Goal: Task Accomplishment & Management: Complete application form

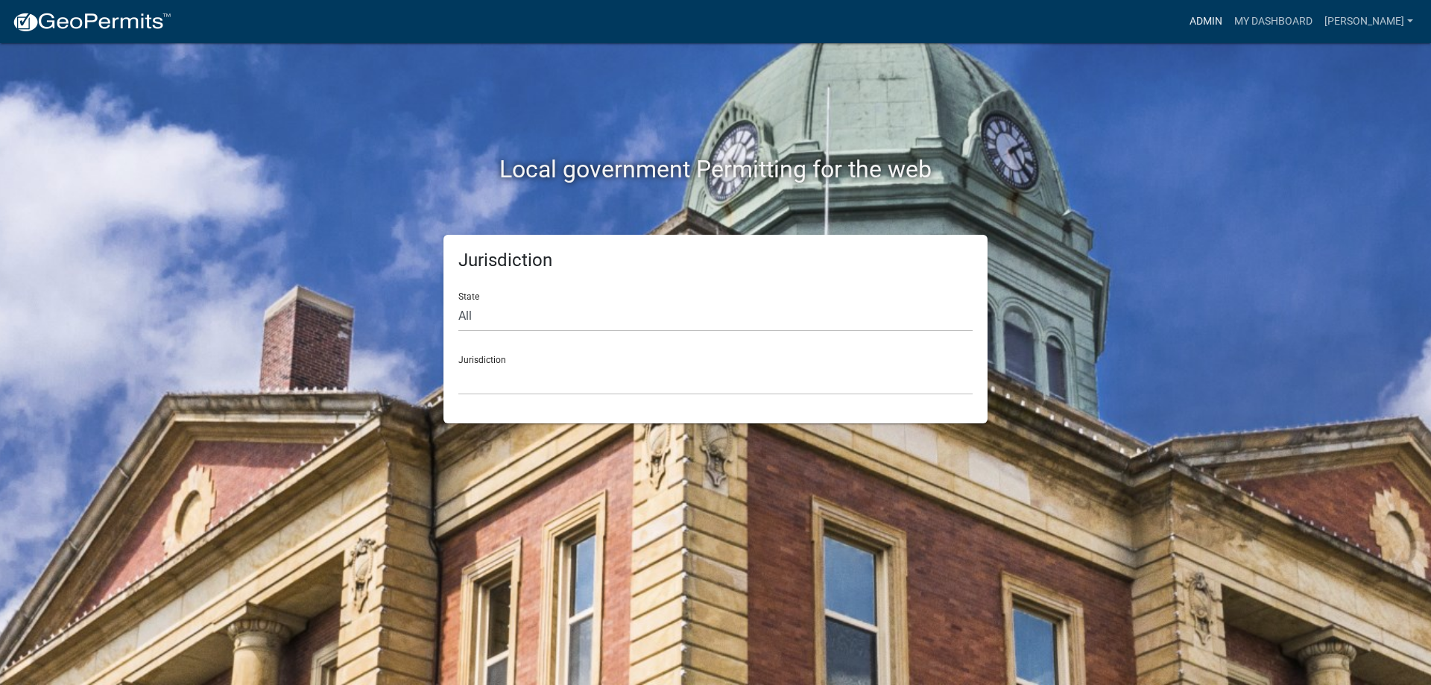
click at [1208, 30] on link "Admin" at bounding box center [1206, 21] width 45 height 28
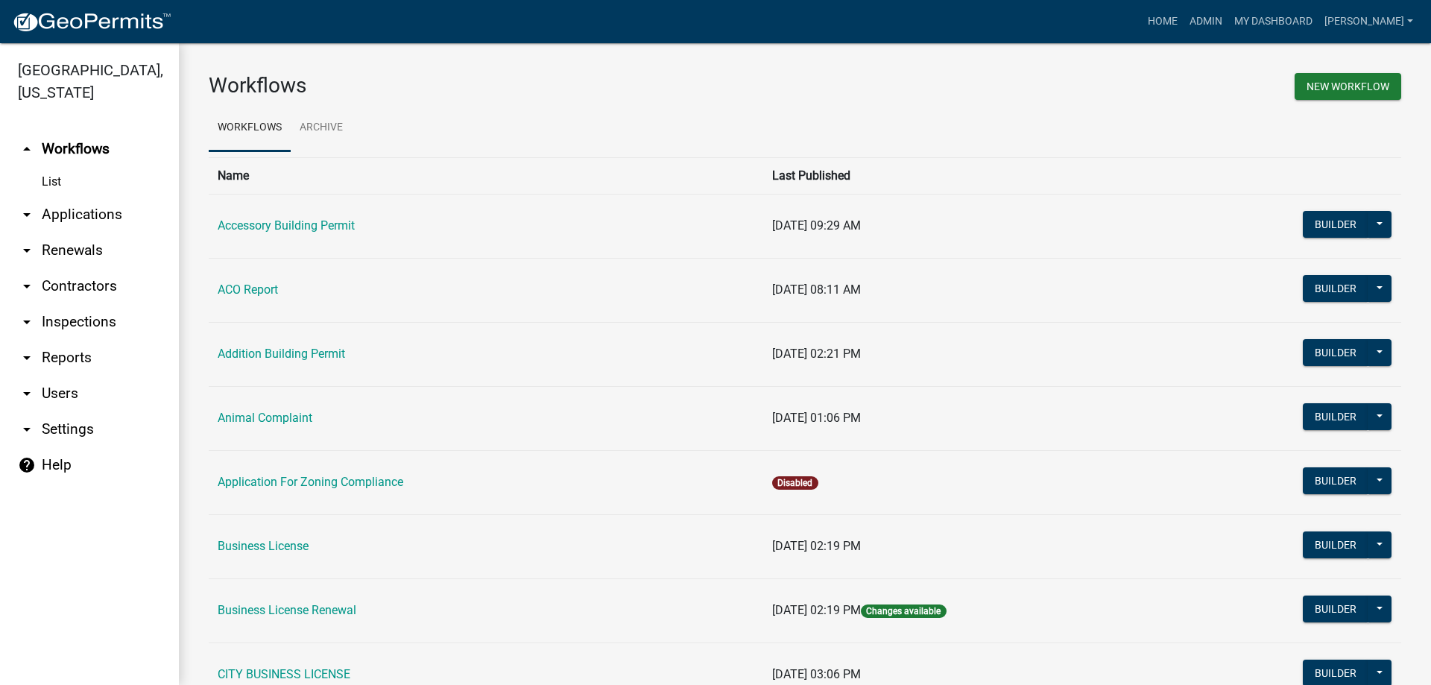
click at [95, 221] on link "arrow_drop_down Applications" at bounding box center [89, 215] width 179 height 36
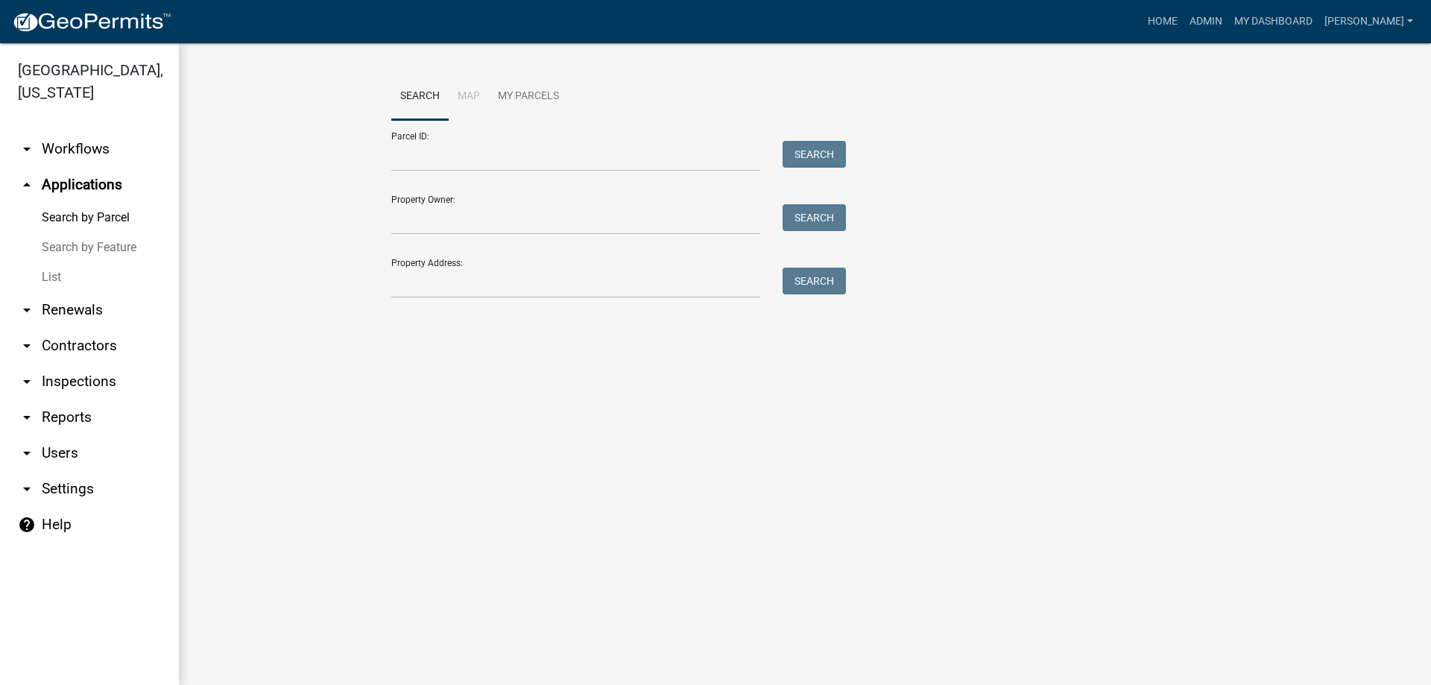
click at [59, 277] on link "List" at bounding box center [89, 277] width 179 height 30
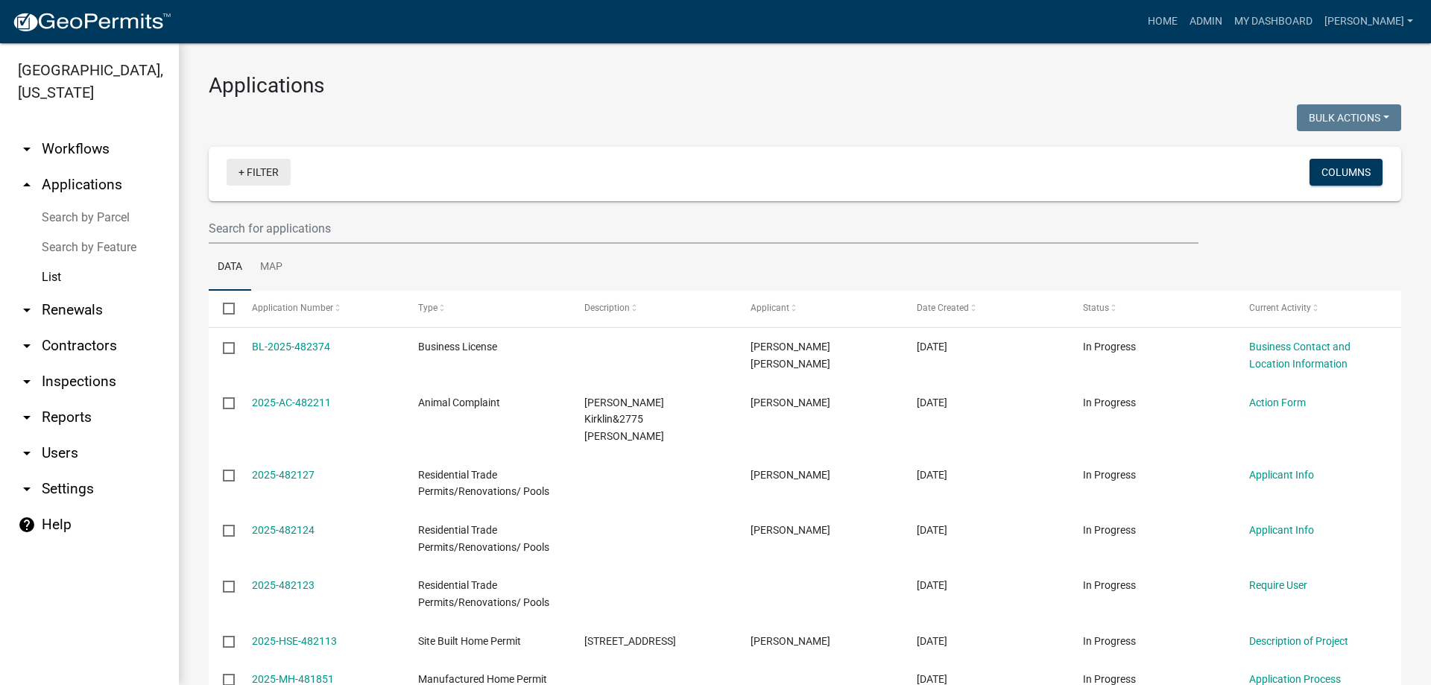
click at [263, 168] on link "+ Filter" at bounding box center [259, 172] width 64 height 27
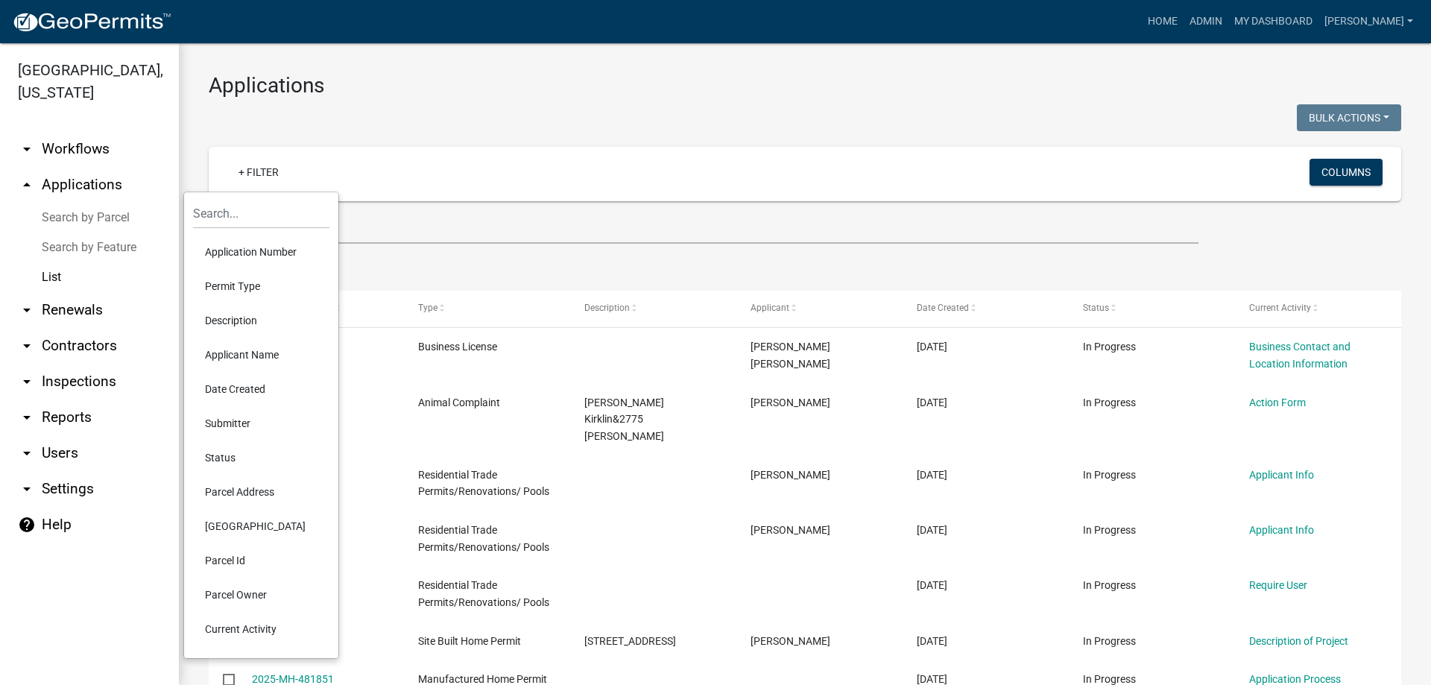
click at [247, 288] on li "Permit Type" at bounding box center [261, 286] width 136 height 34
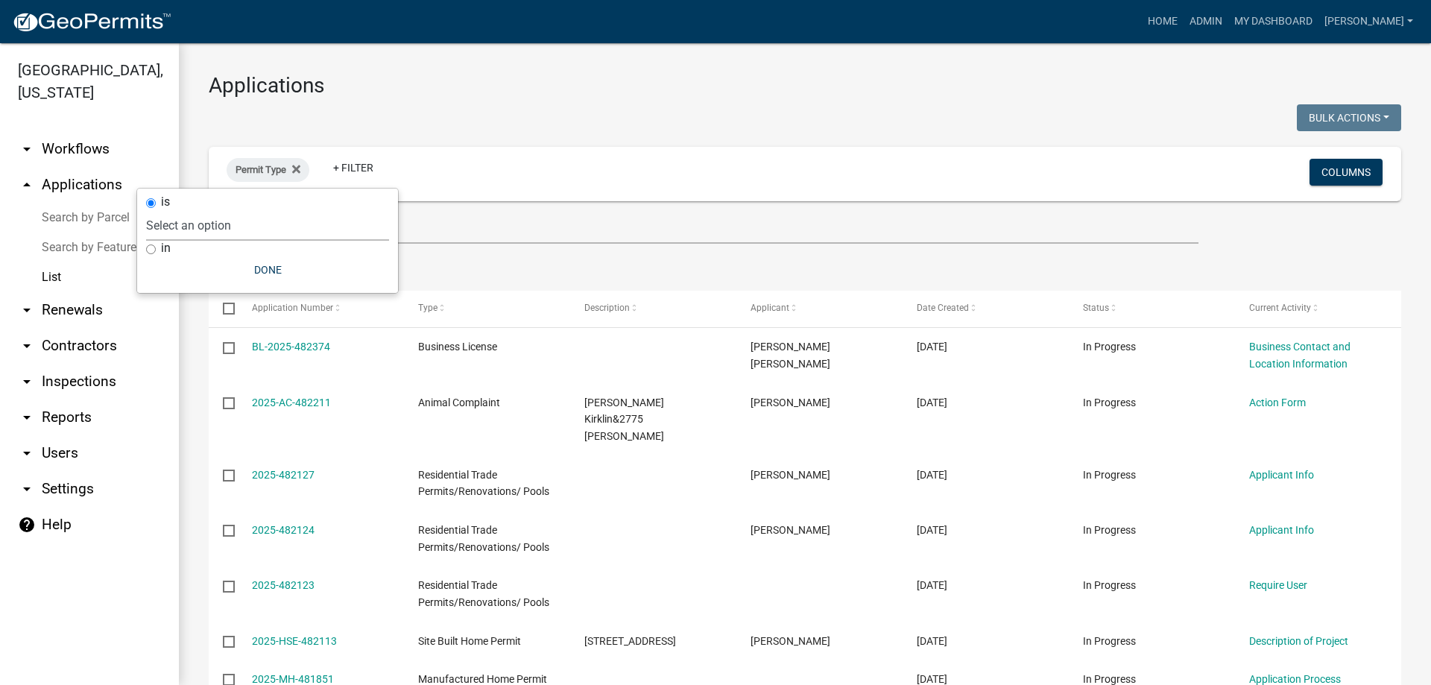
click at [225, 225] on select "Select an option Accessory Building Permit ACO Report Addition Building Permit …" at bounding box center [267, 225] width 243 height 31
select select "f4540a08-c979-4261-bb88-a35e657901d0"
click at [238, 210] on select "Select an option Accessory Building Permit ACO Report Addition Building Permit …" at bounding box center [267, 225] width 243 height 31
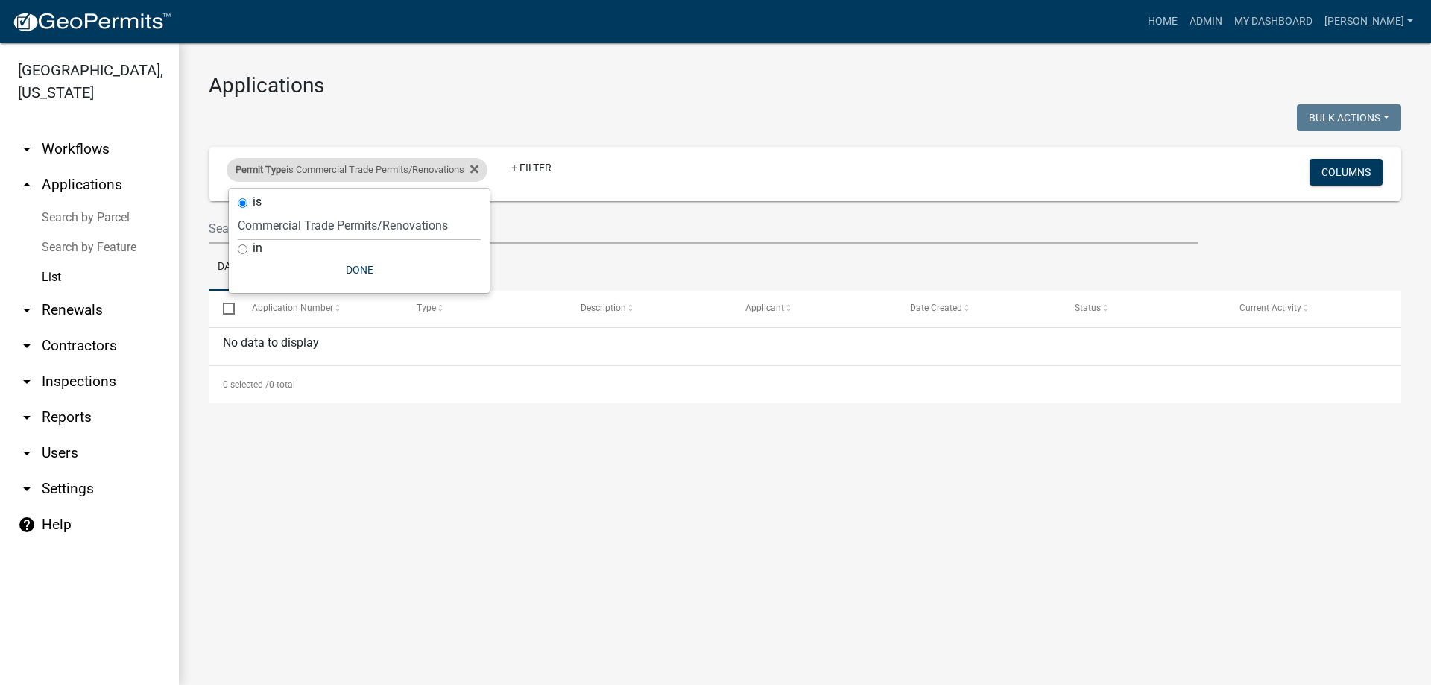
click at [485, 165] on div "Permit Type is Commercial Trade Permits/Renovations" at bounding box center [357, 170] width 261 height 24
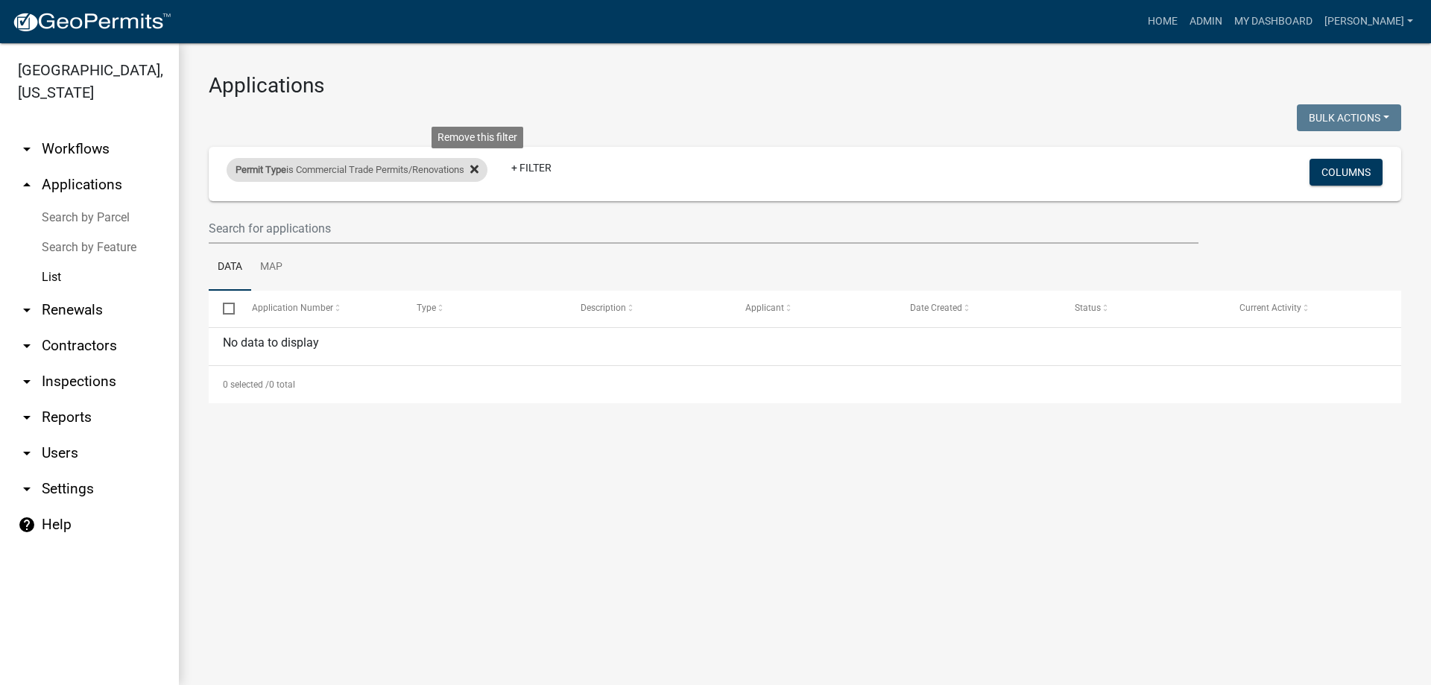
click at [479, 168] on icon at bounding box center [474, 169] width 8 height 8
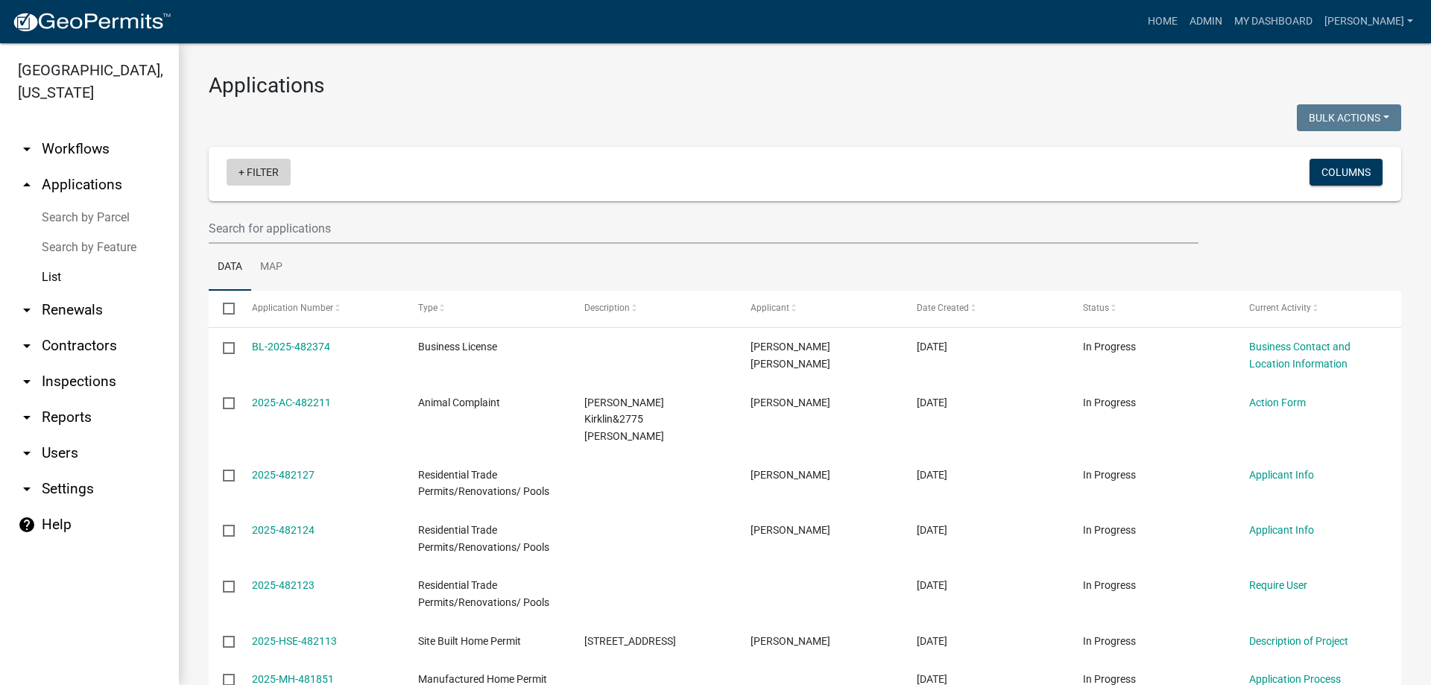
click at [267, 171] on link "+ Filter" at bounding box center [259, 172] width 64 height 27
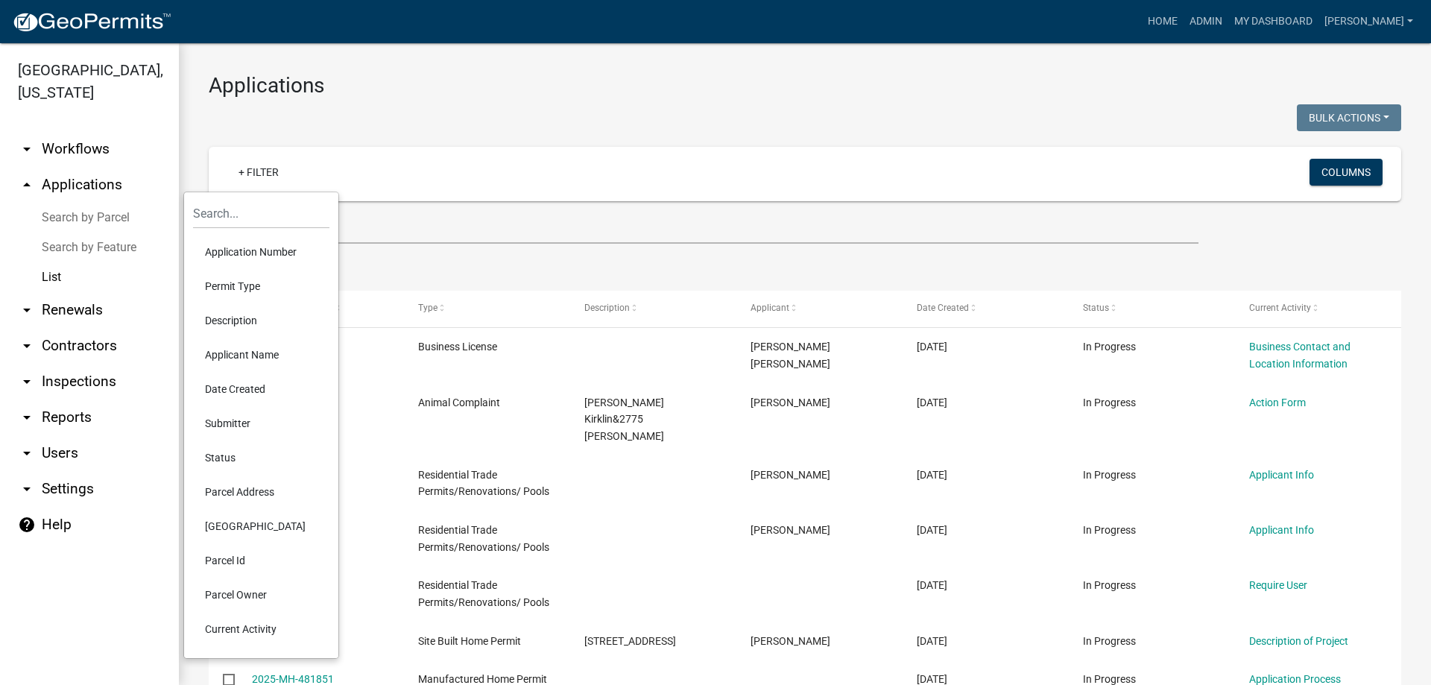
click at [236, 282] on li "Permit Type" at bounding box center [261, 286] width 136 height 34
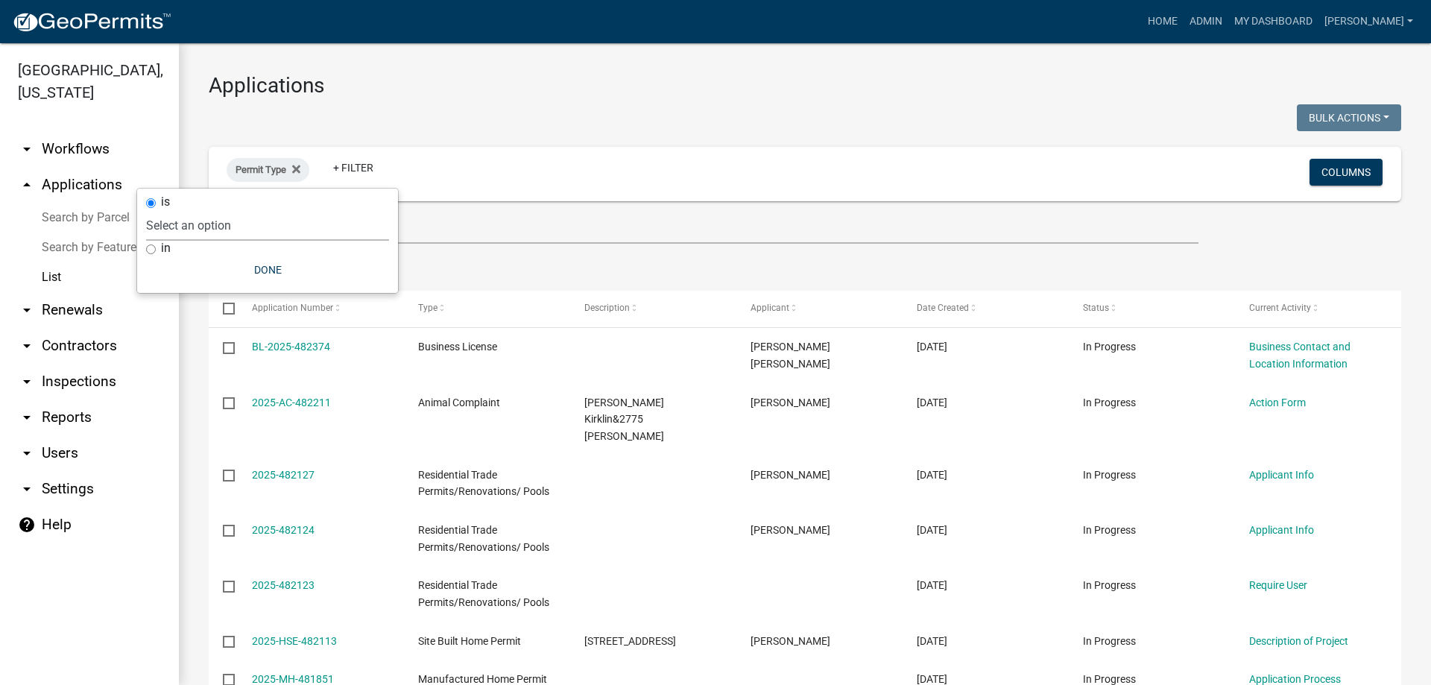
click at [233, 230] on select "Select an option Accessory Building Permit ACO Report Addition Building Permit …" at bounding box center [267, 225] width 243 height 31
select select "f4540a08-c979-4261-bb88-a35e657901d0"
click at [238, 210] on select "Select an option Accessory Building Permit ACO Report Addition Building Permit …" at bounding box center [267, 225] width 243 height 31
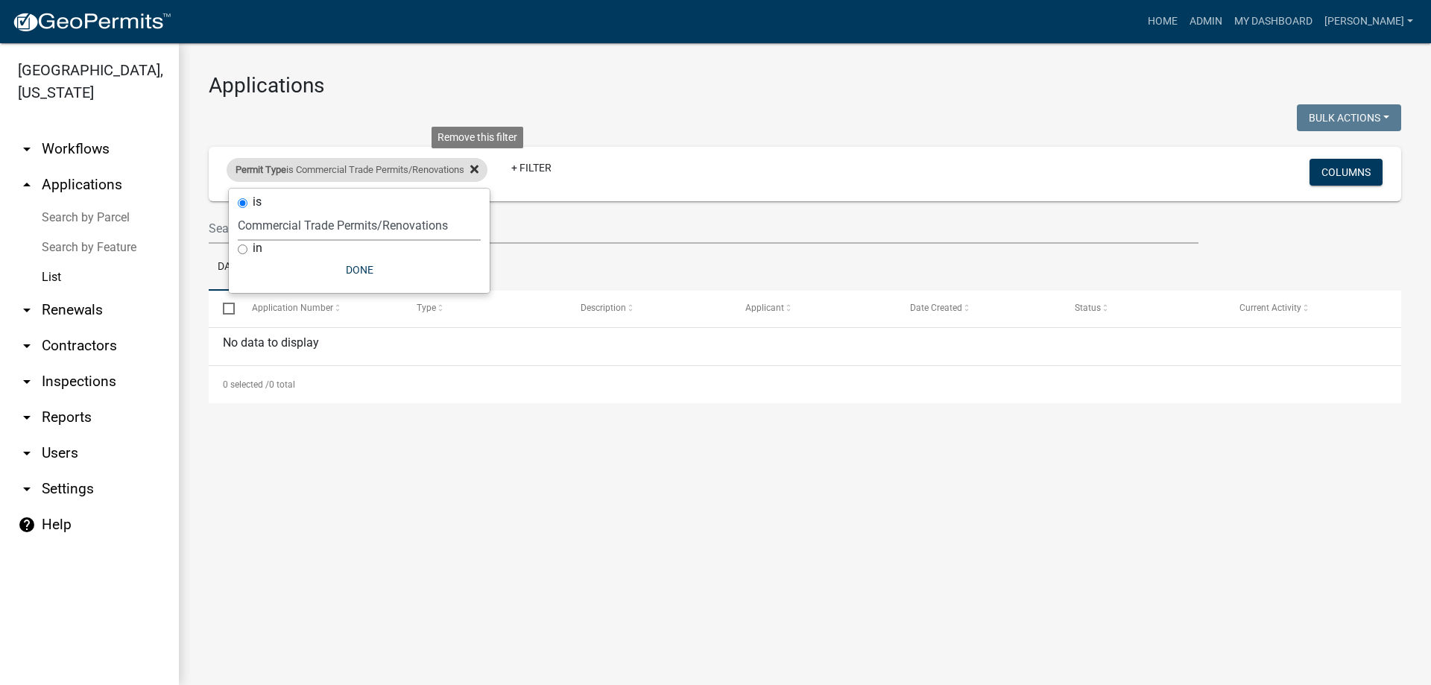
click at [479, 166] on icon at bounding box center [474, 169] width 8 height 12
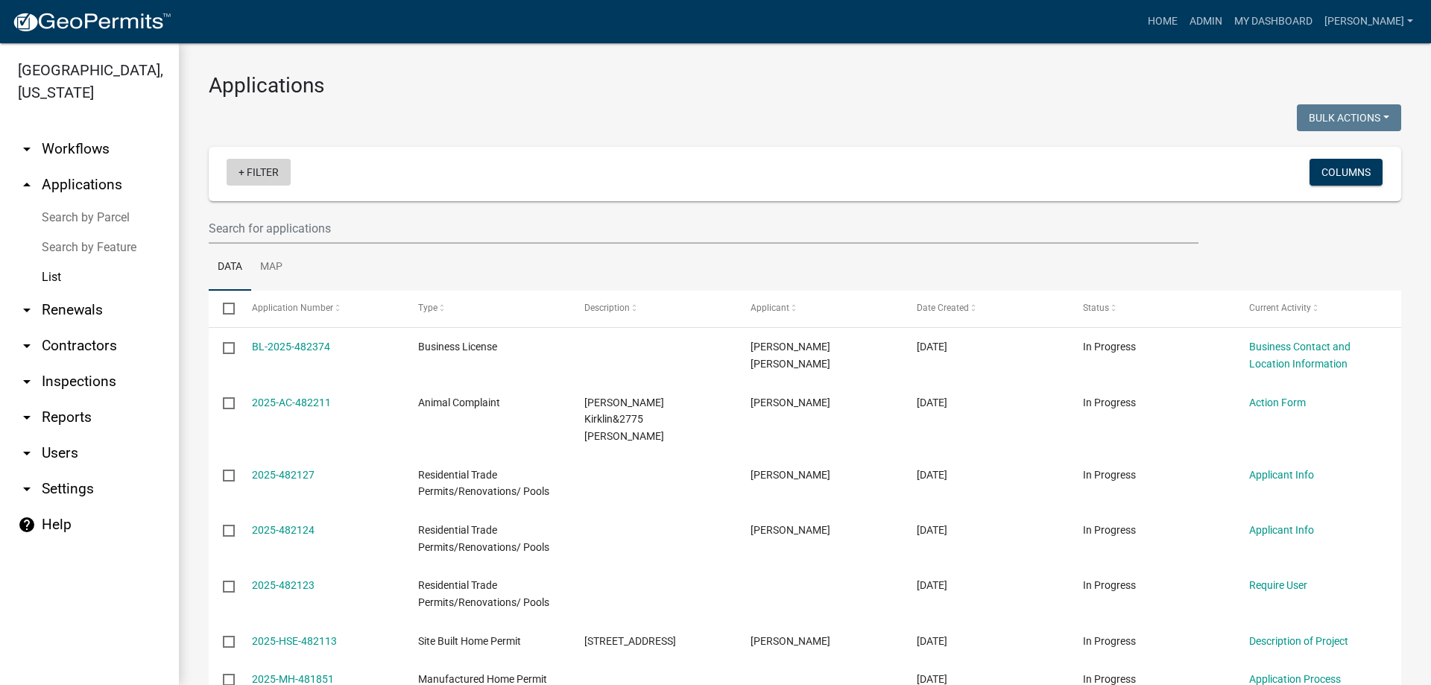
click at [259, 170] on link "+ Filter" at bounding box center [259, 172] width 64 height 27
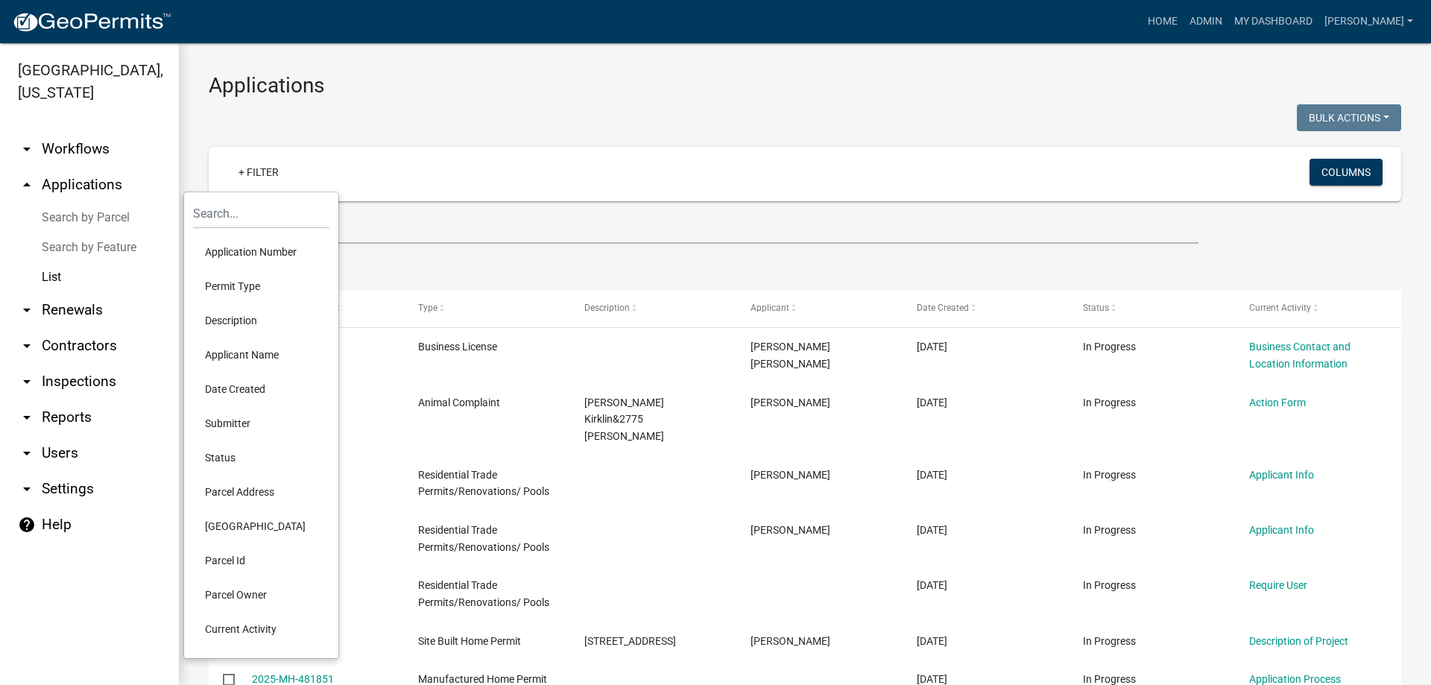
click at [236, 285] on li "Permit Type" at bounding box center [261, 286] width 136 height 34
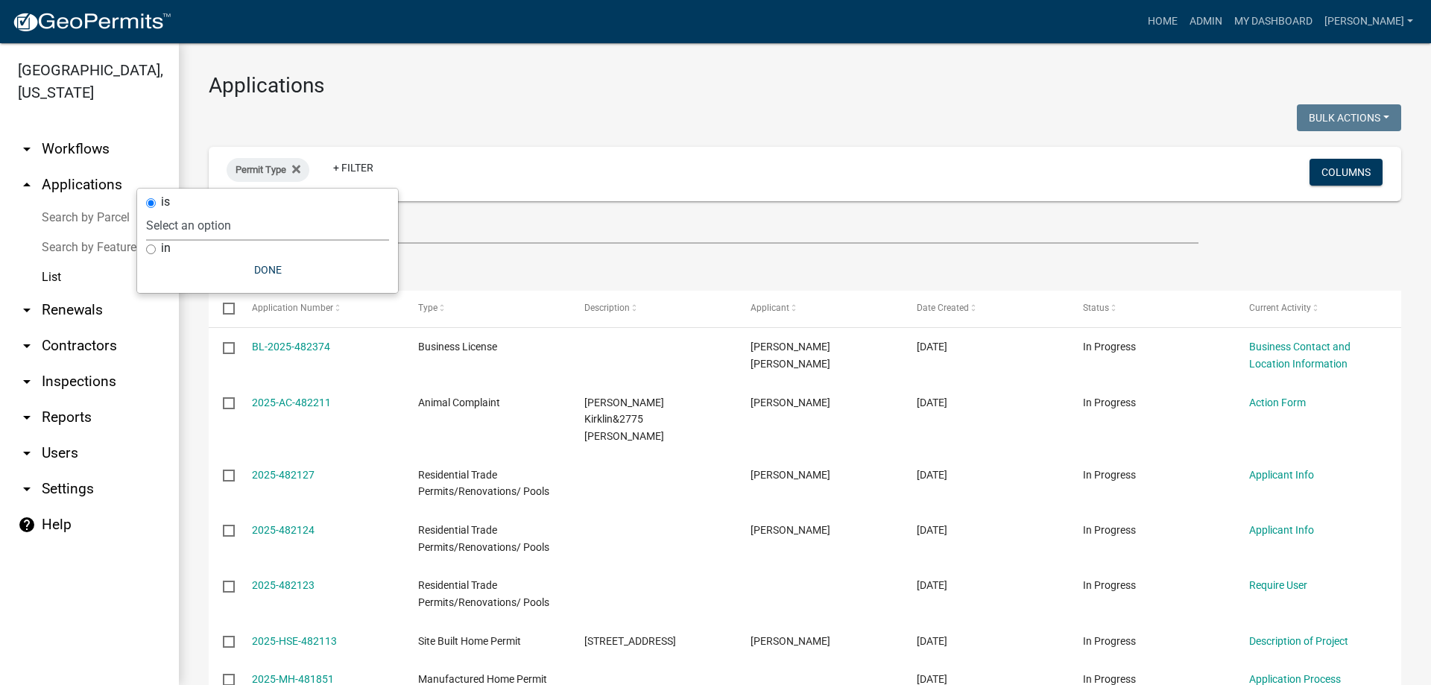
click at [239, 230] on select "Select an option Accessory Building Permit ACO Report Addition Building Permit …" at bounding box center [267, 225] width 243 height 31
select select "bb04d8dc-b4af-4b56-8a86-3020d5ed6478"
click at [212, 210] on select "Select an option Accessory Building Permit ACO Report Addition Building Permit …" at bounding box center [267, 225] width 243 height 31
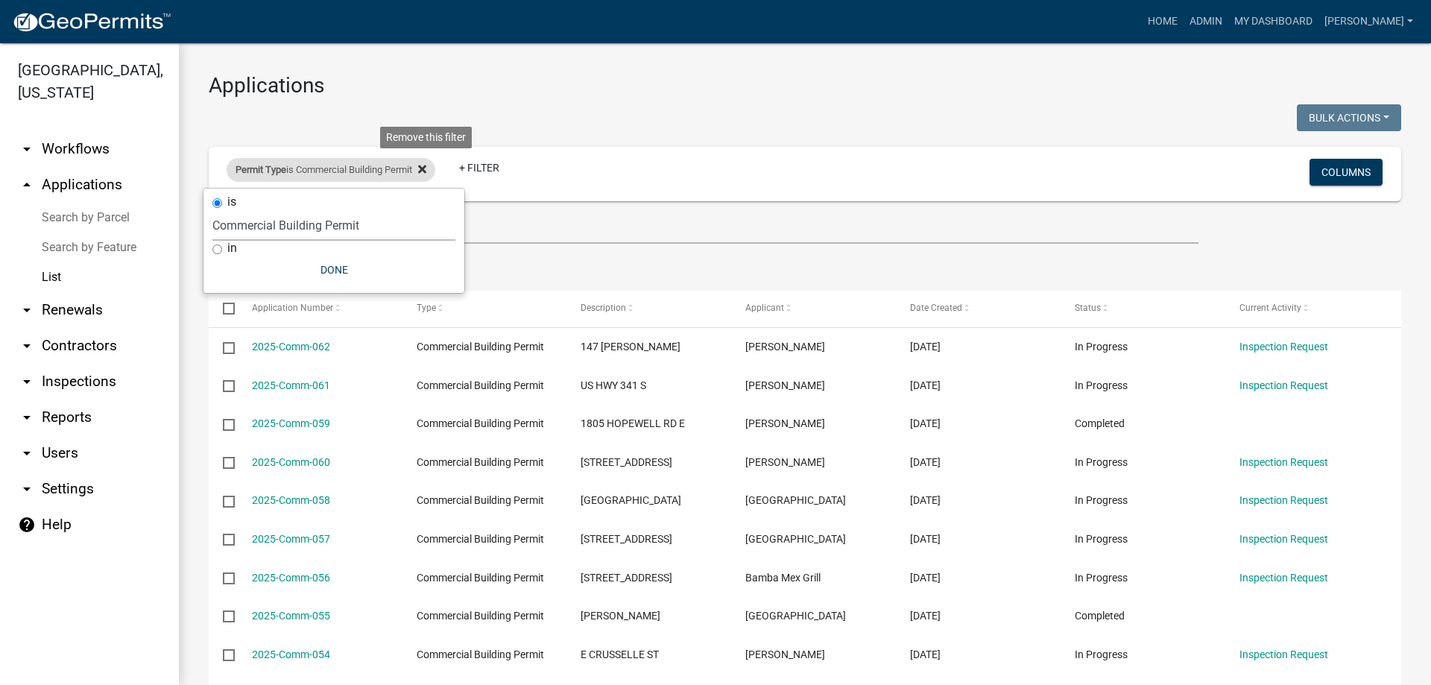
click at [426, 165] on icon at bounding box center [422, 169] width 8 height 8
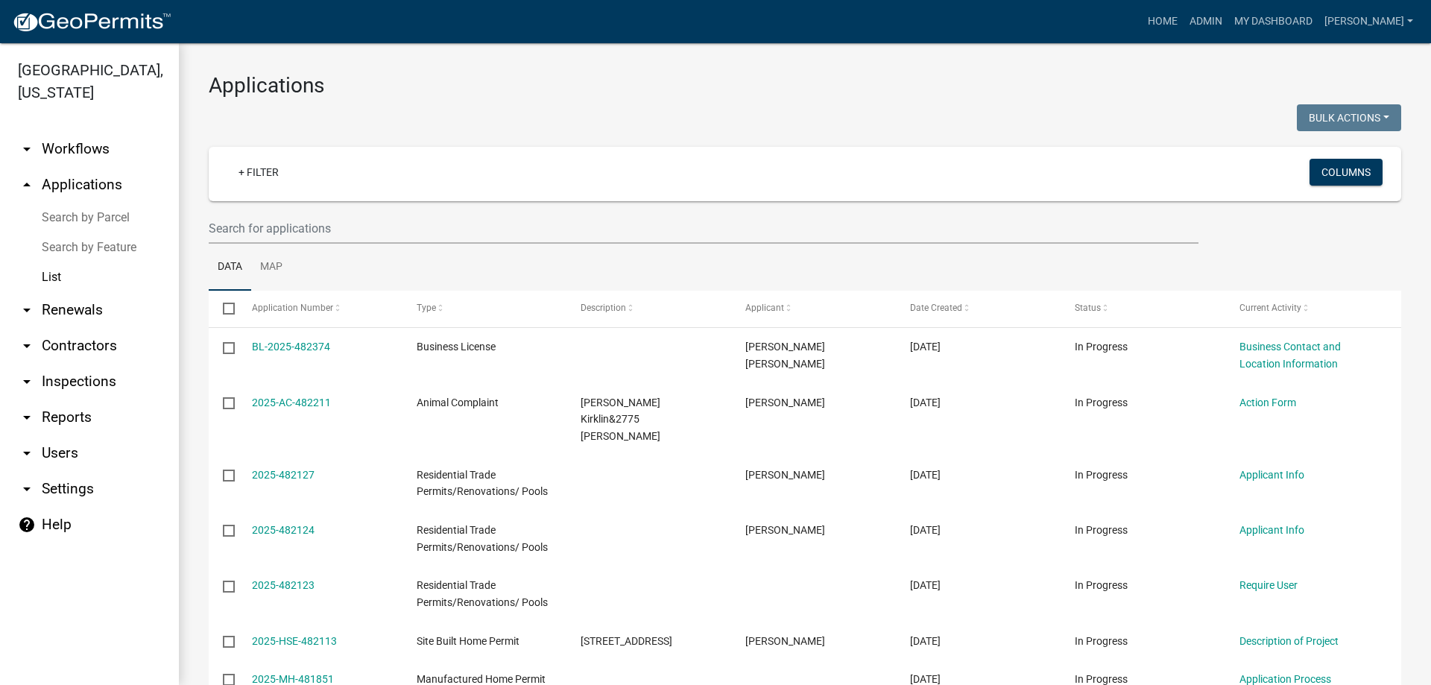
click at [40, 279] on link "List" at bounding box center [89, 277] width 179 height 30
click at [53, 277] on link "List" at bounding box center [89, 277] width 179 height 30
click at [94, 184] on link "arrow_drop_up Applications" at bounding box center [89, 185] width 179 height 36
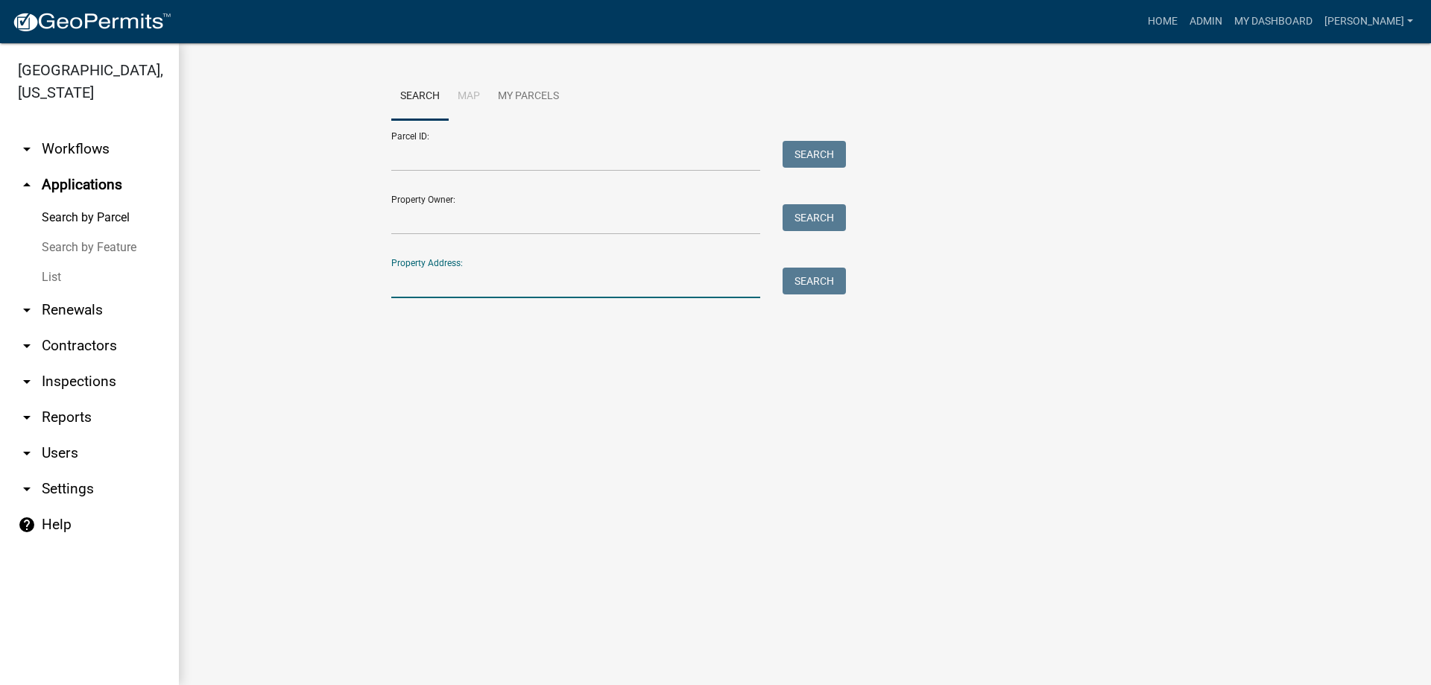
click at [506, 285] on input "Property Address:" at bounding box center [575, 283] width 369 height 31
type input "2636"
click at [809, 285] on button "Search" at bounding box center [814, 281] width 63 height 27
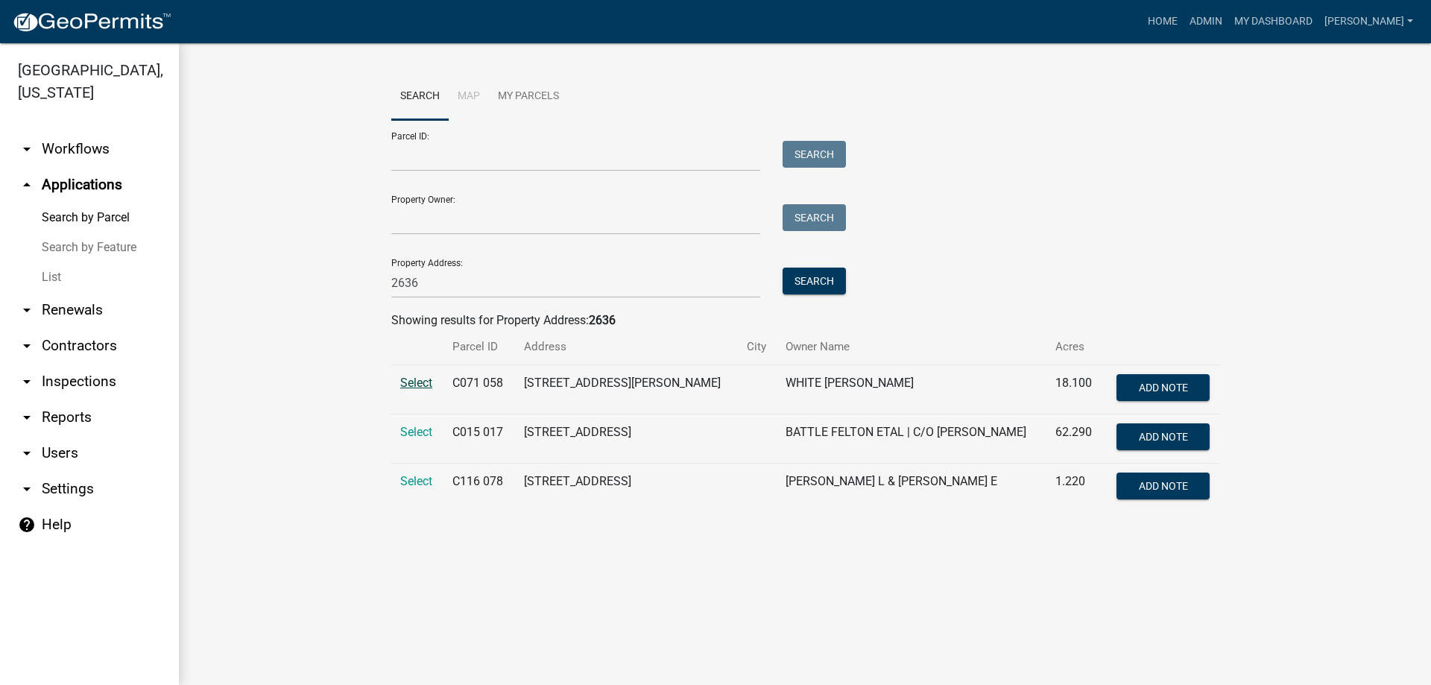
click at [411, 382] on span "Select" at bounding box center [416, 383] width 32 height 14
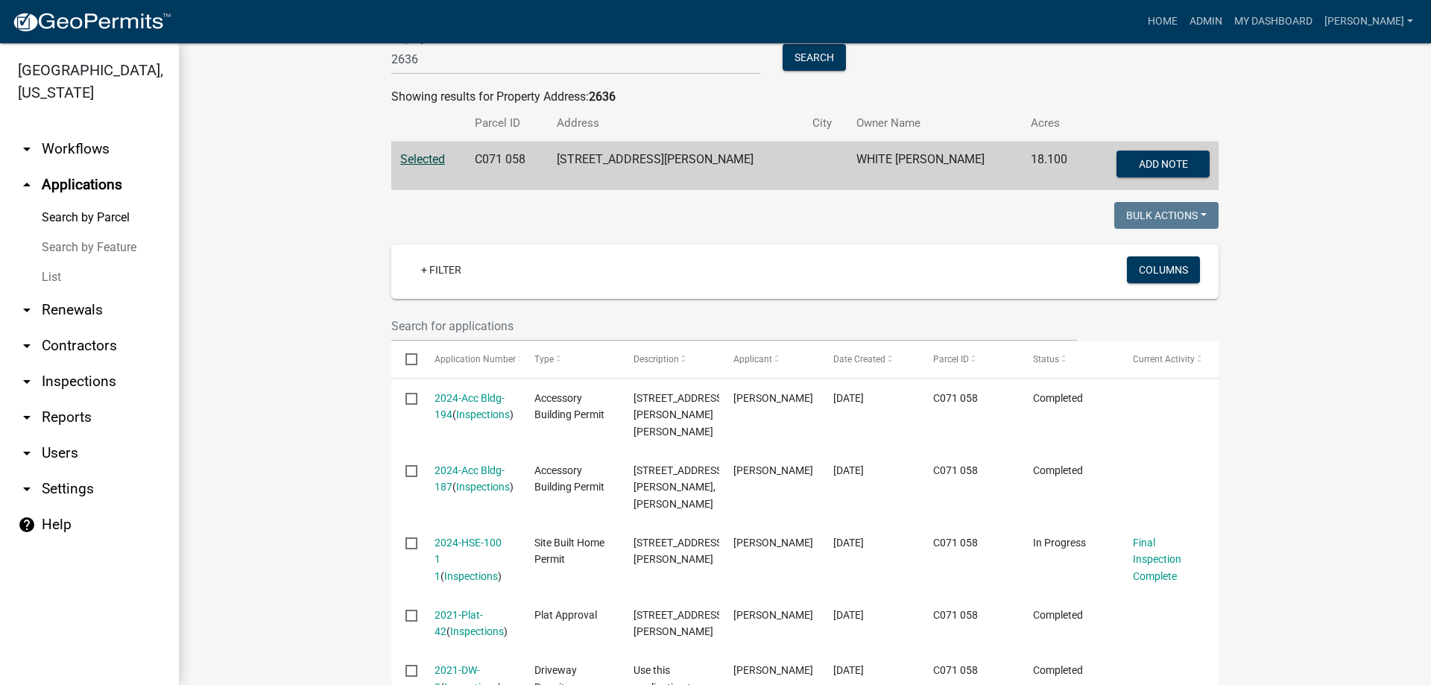
scroll to position [298, 0]
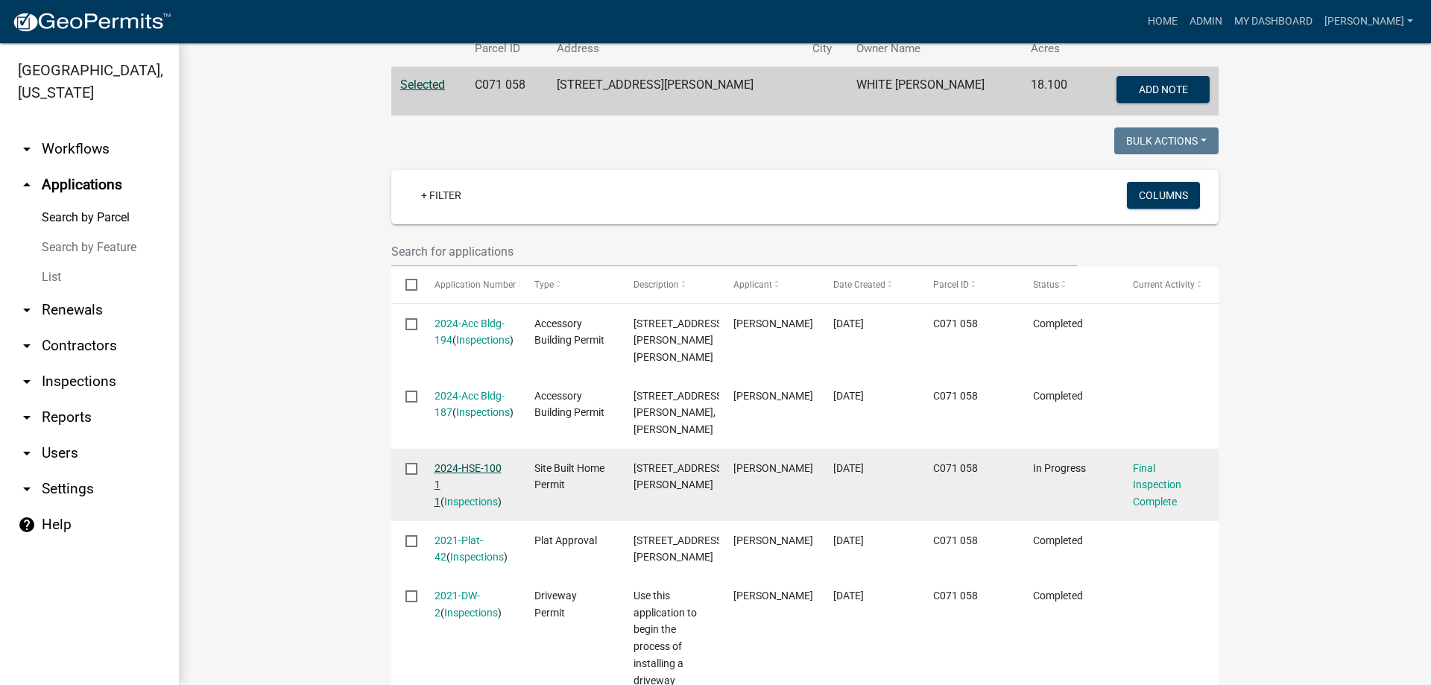
click at [465, 471] on link "2024-HSE-100 1 1" at bounding box center [468, 485] width 67 height 46
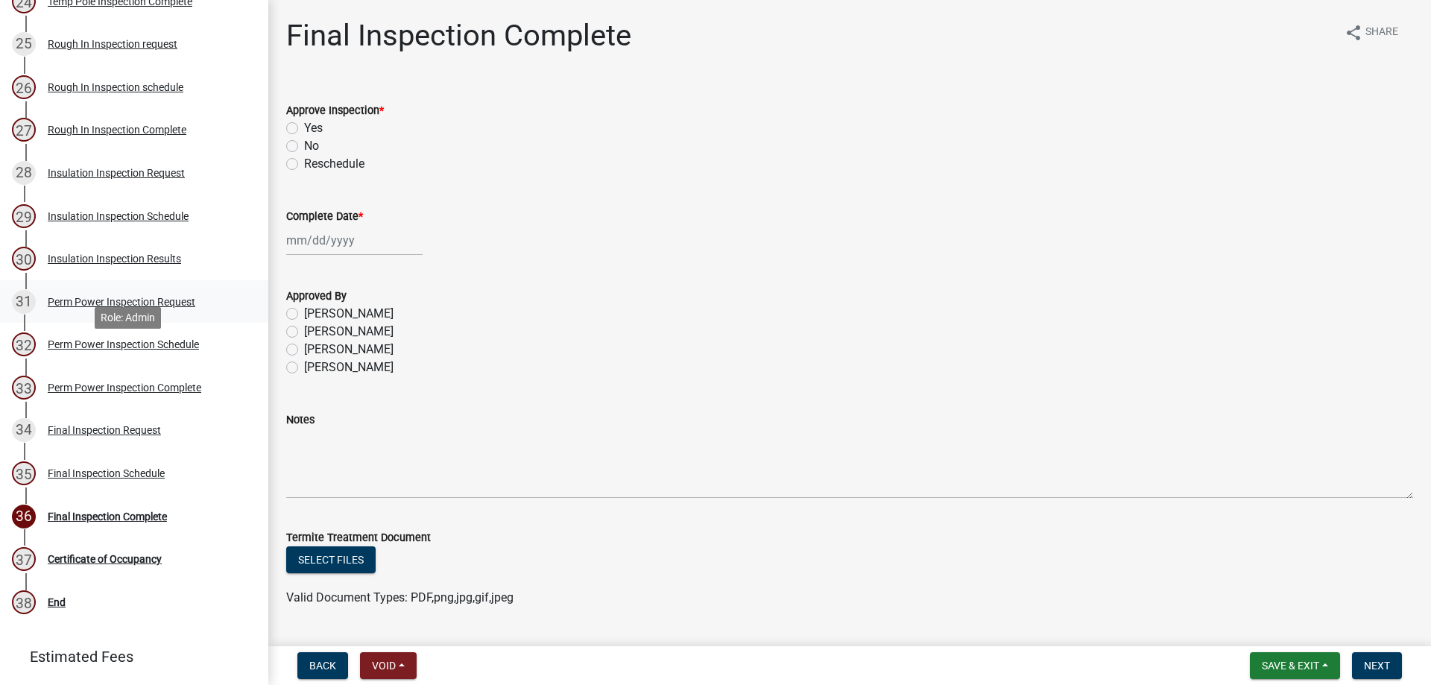
scroll to position [1311, 0]
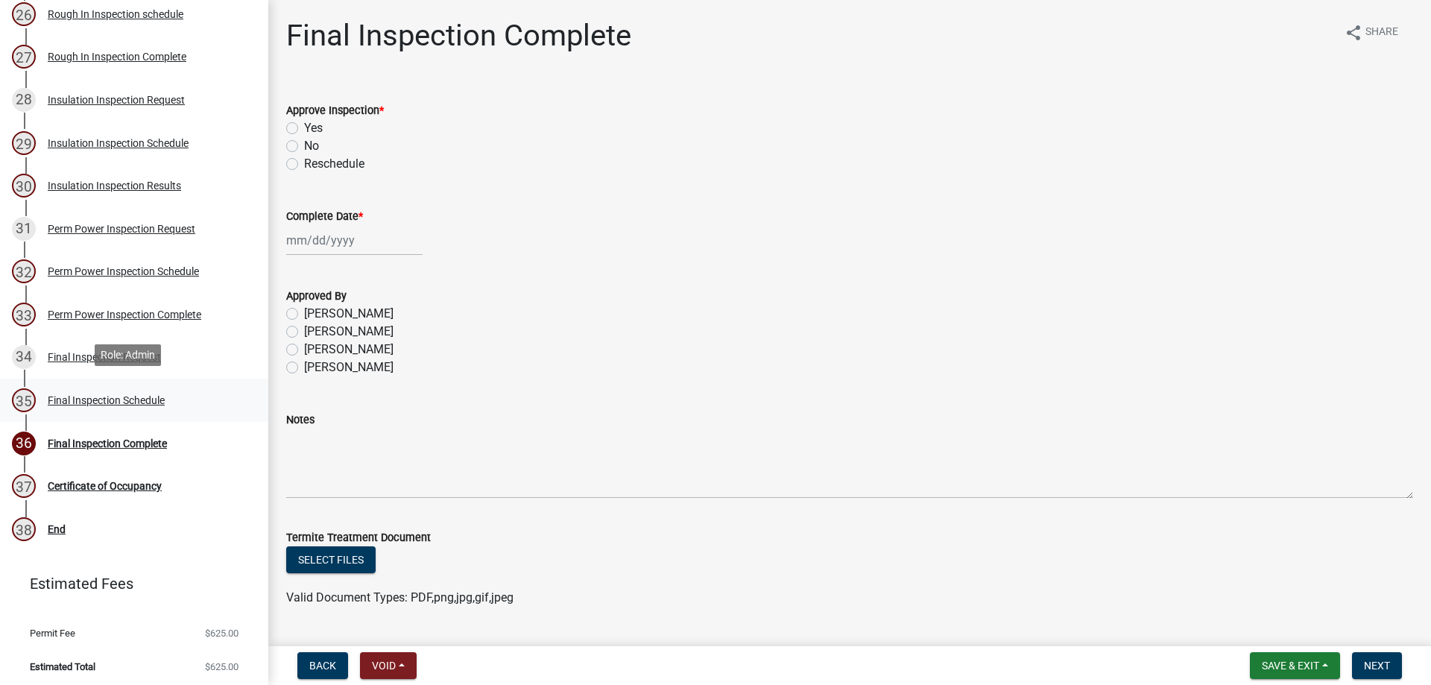
click at [104, 396] on div "Final Inspection Schedule" at bounding box center [106, 400] width 117 height 10
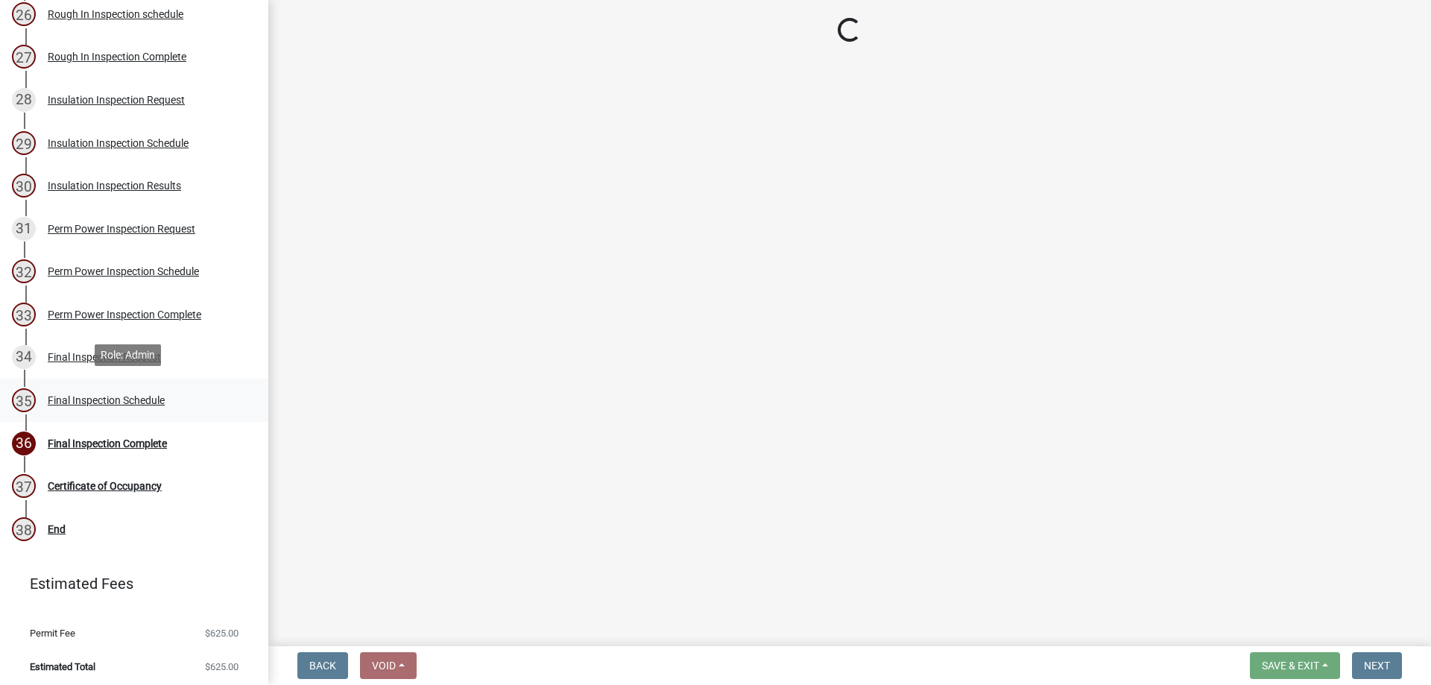
select select "386c4b37-132c-45b4-be0e-b439663810e4"
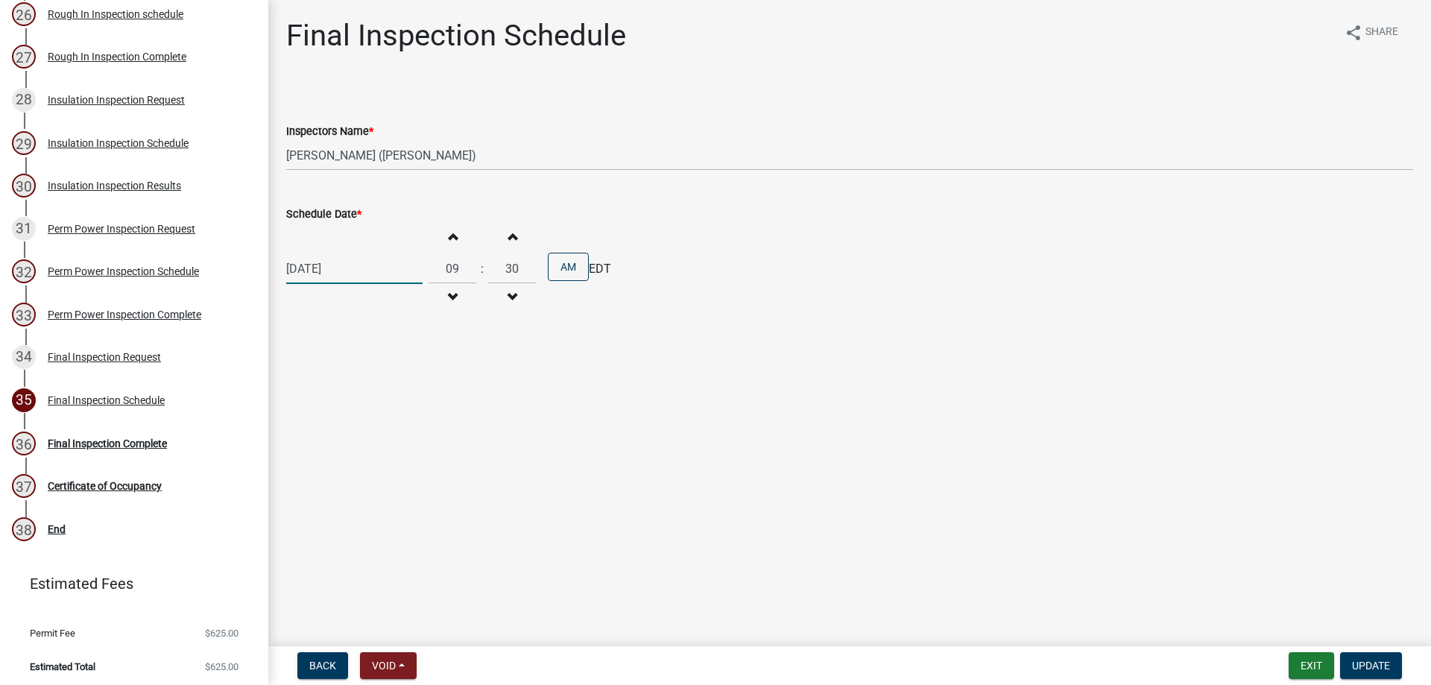
click at [377, 274] on div "[DATE]" at bounding box center [354, 268] width 136 height 31
select select "8"
select select "2025"
click at [445, 302] on span "Next month" at bounding box center [443, 299] width 11 height 11
select select "9"
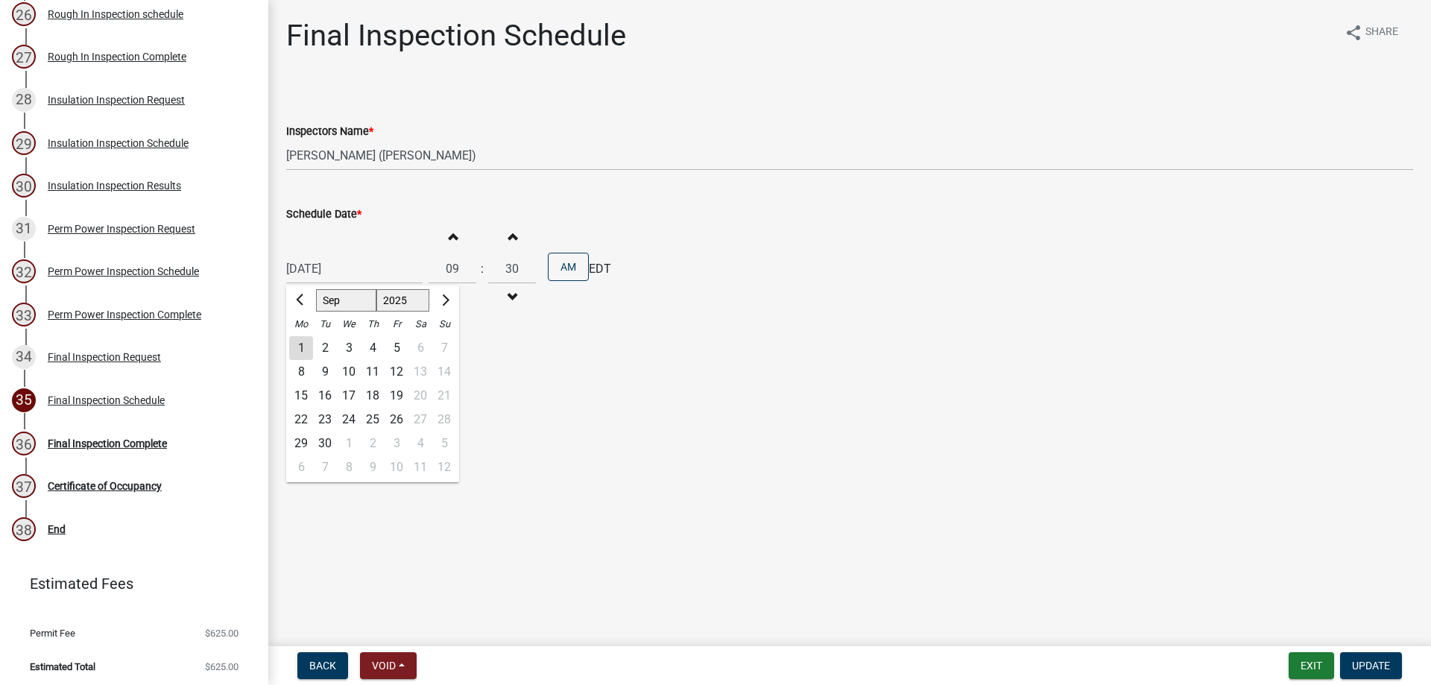
click at [397, 417] on div "26" at bounding box center [397, 420] width 24 height 24
type input "[DATE]"
click at [449, 233] on span "button" at bounding box center [452, 236] width 7 height 12
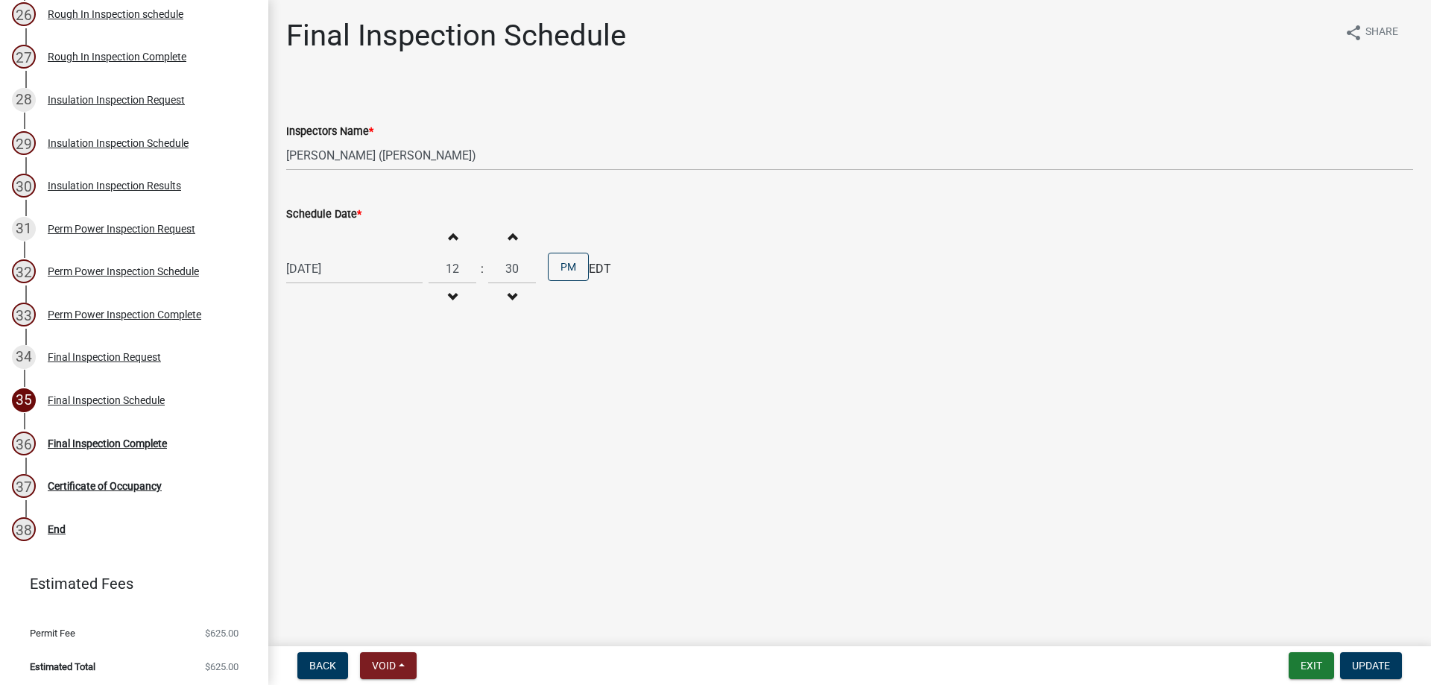
click at [449, 233] on span "button" at bounding box center [452, 236] width 7 height 12
type input "01"
click at [508, 235] on span "button" at bounding box center [511, 236] width 7 height 12
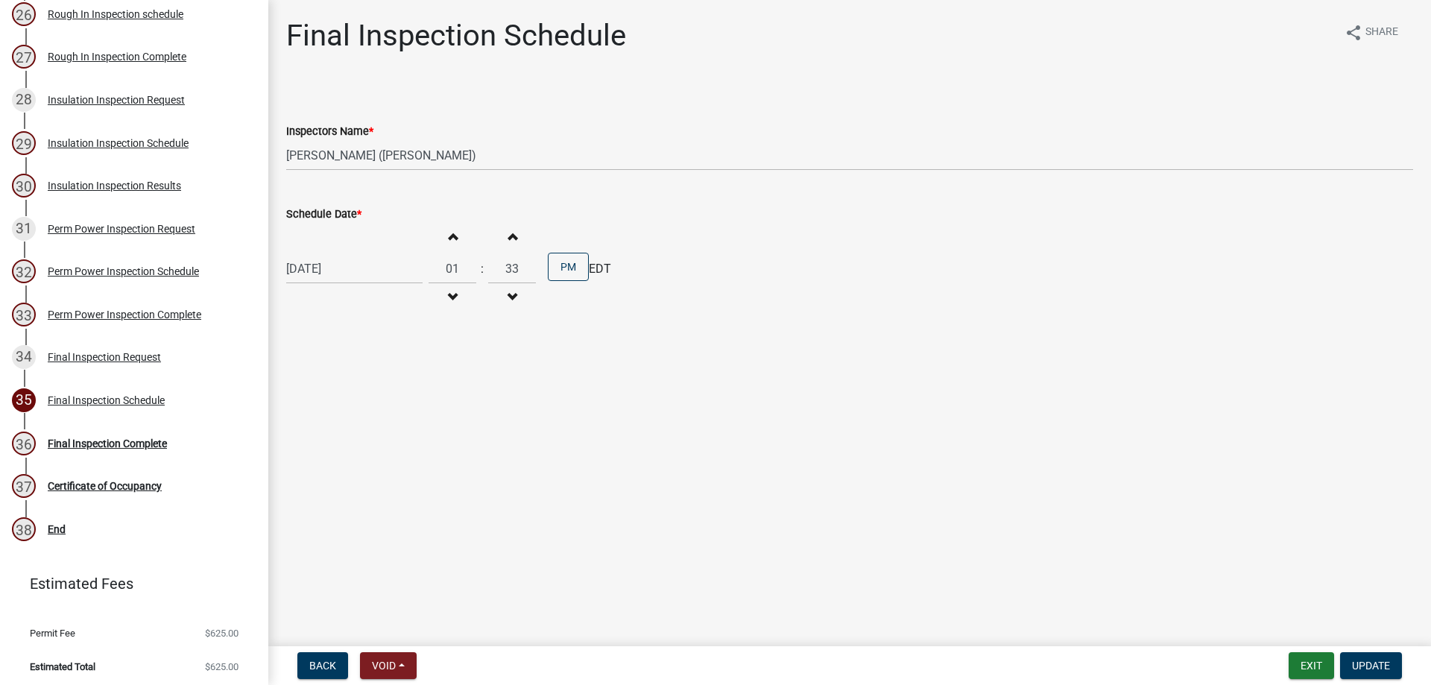
click at [508, 235] on span "button" at bounding box center [511, 236] width 7 height 12
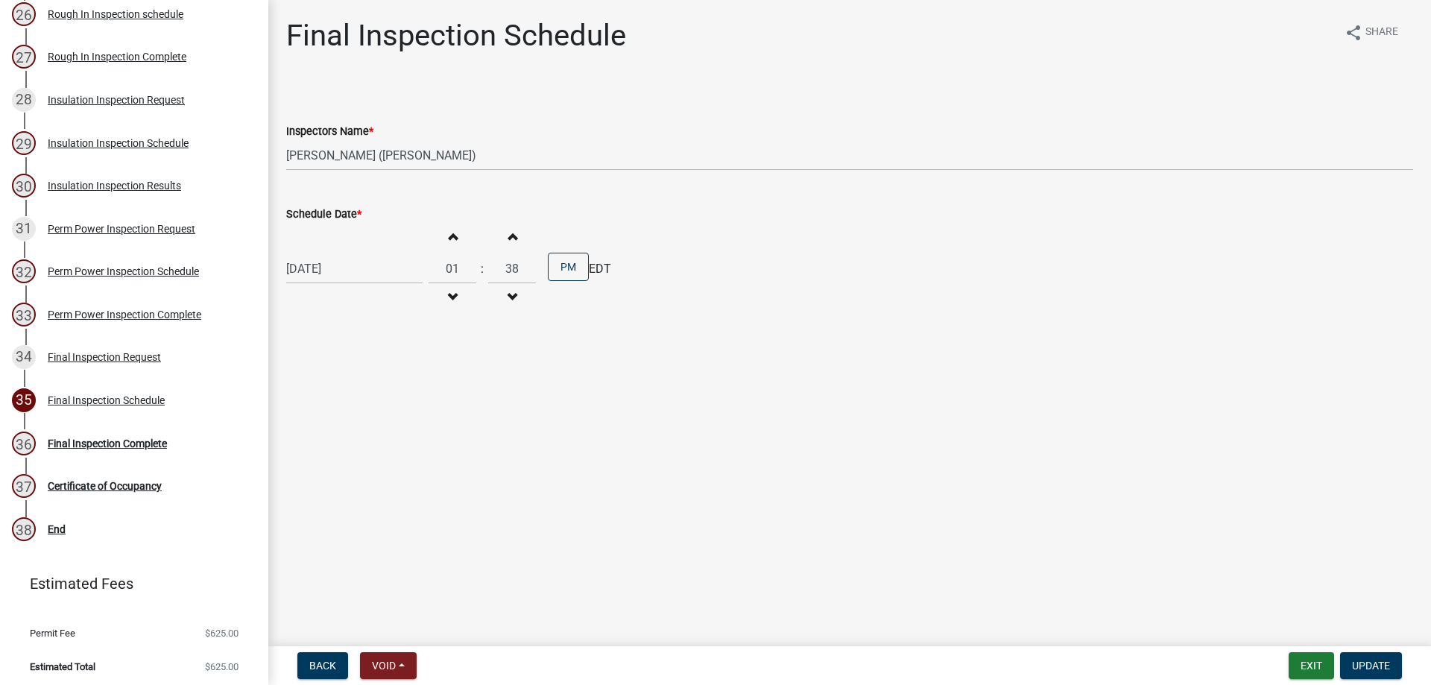
click at [508, 235] on span "button" at bounding box center [511, 236] width 7 height 12
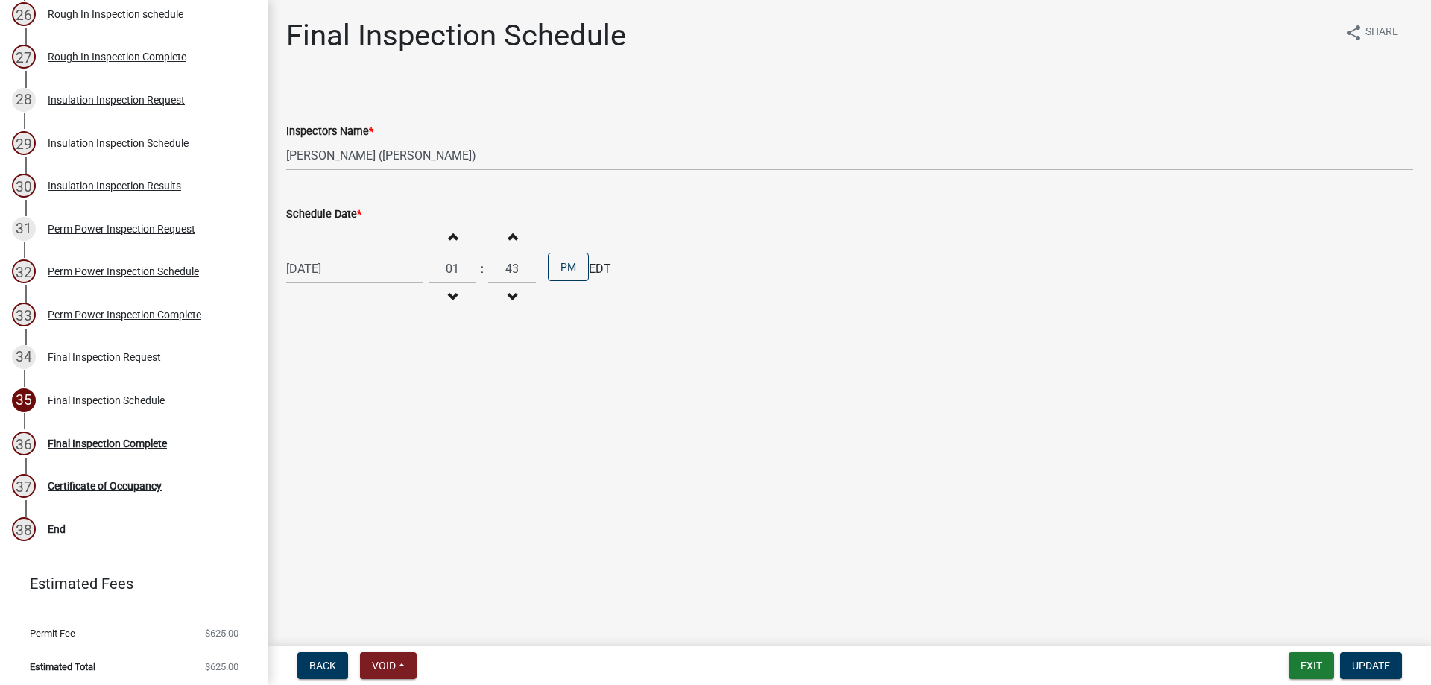
click at [508, 235] on span "button" at bounding box center [511, 236] width 7 height 12
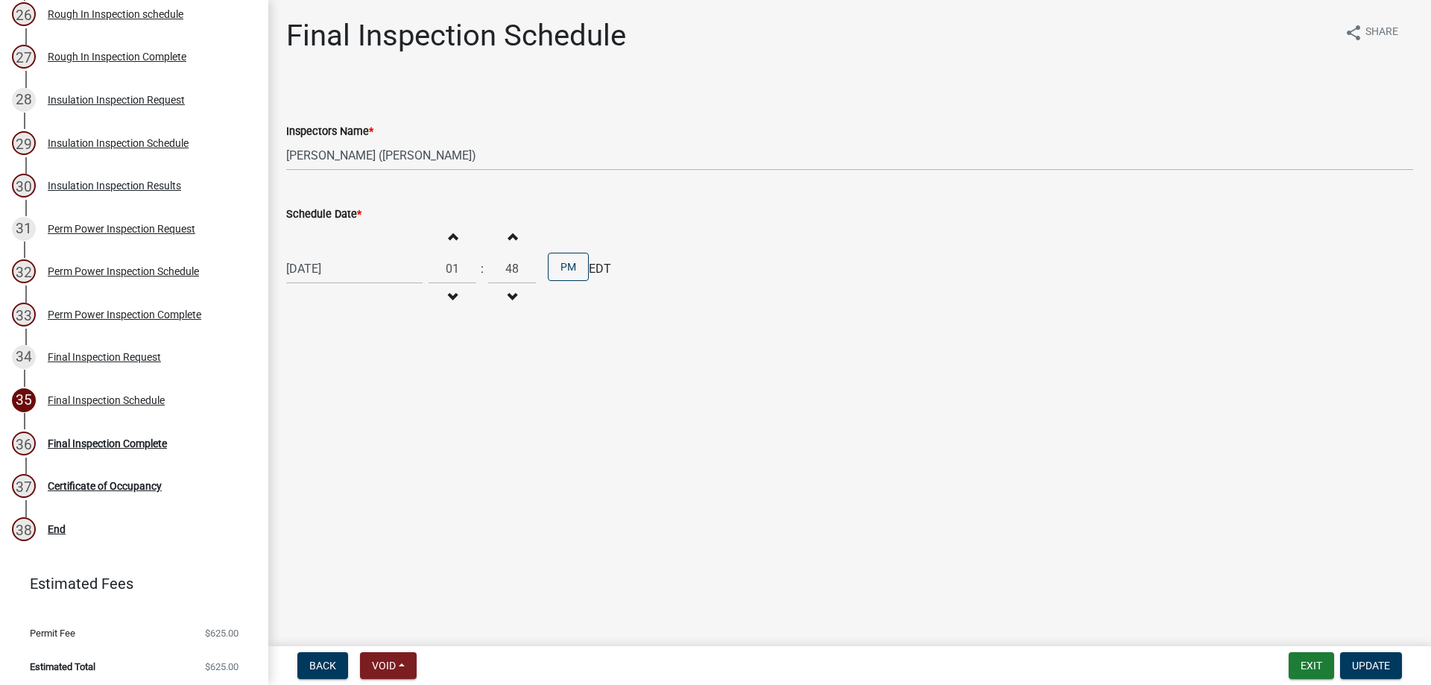
click at [508, 235] on span "button" at bounding box center [511, 236] width 7 height 12
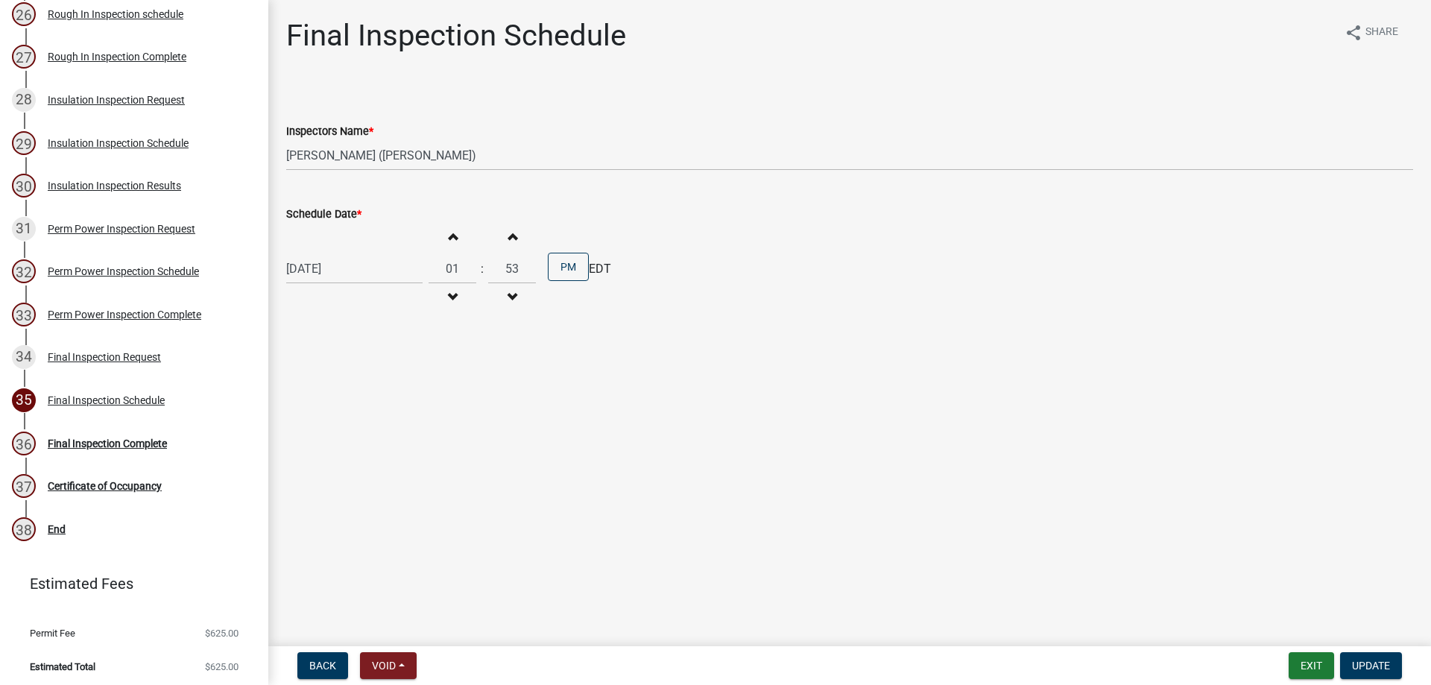
click at [508, 235] on span "button" at bounding box center [511, 236] width 7 height 12
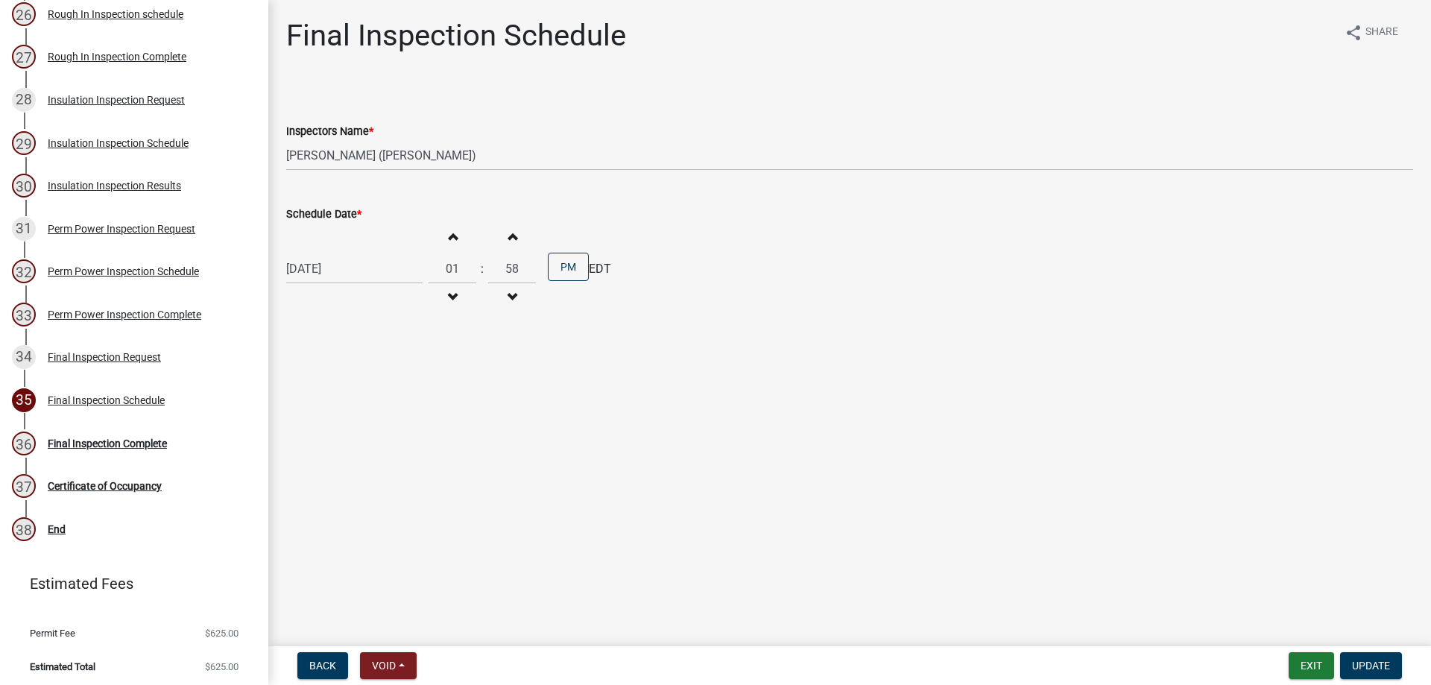
click at [508, 235] on span "button" at bounding box center [511, 236] width 7 height 12
type input "59"
click at [508, 235] on span "button" at bounding box center [511, 236] width 7 height 12
type input "02"
click at [508, 235] on span "button" at bounding box center [511, 236] width 7 height 12
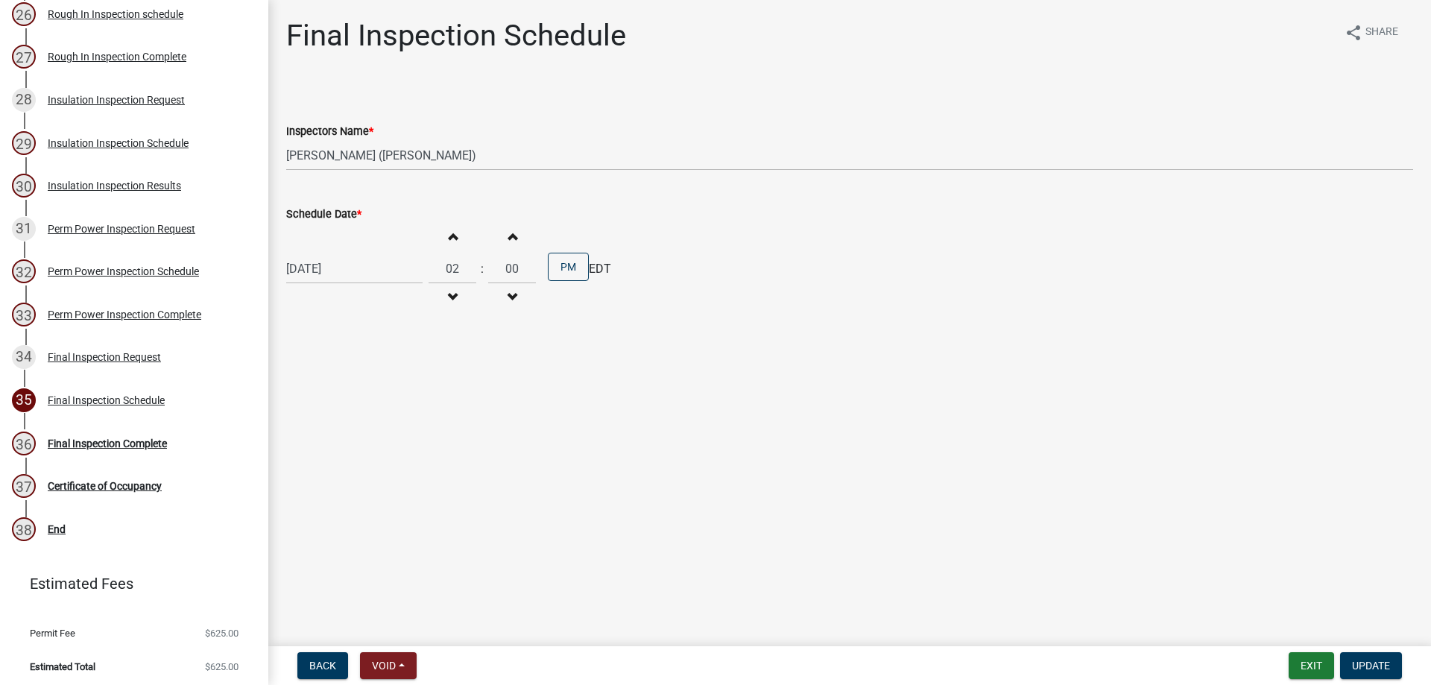
type input "01"
click at [449, 295] on span "button" at bounding box center [452, 297] width 7 height 12
type input "01"
click at [508, 241] on span "button" at bounding box center [511, 236] width 7 height 12
click at [508, 291] on span "button" at bounding box center [511, 297] width 7 height 12
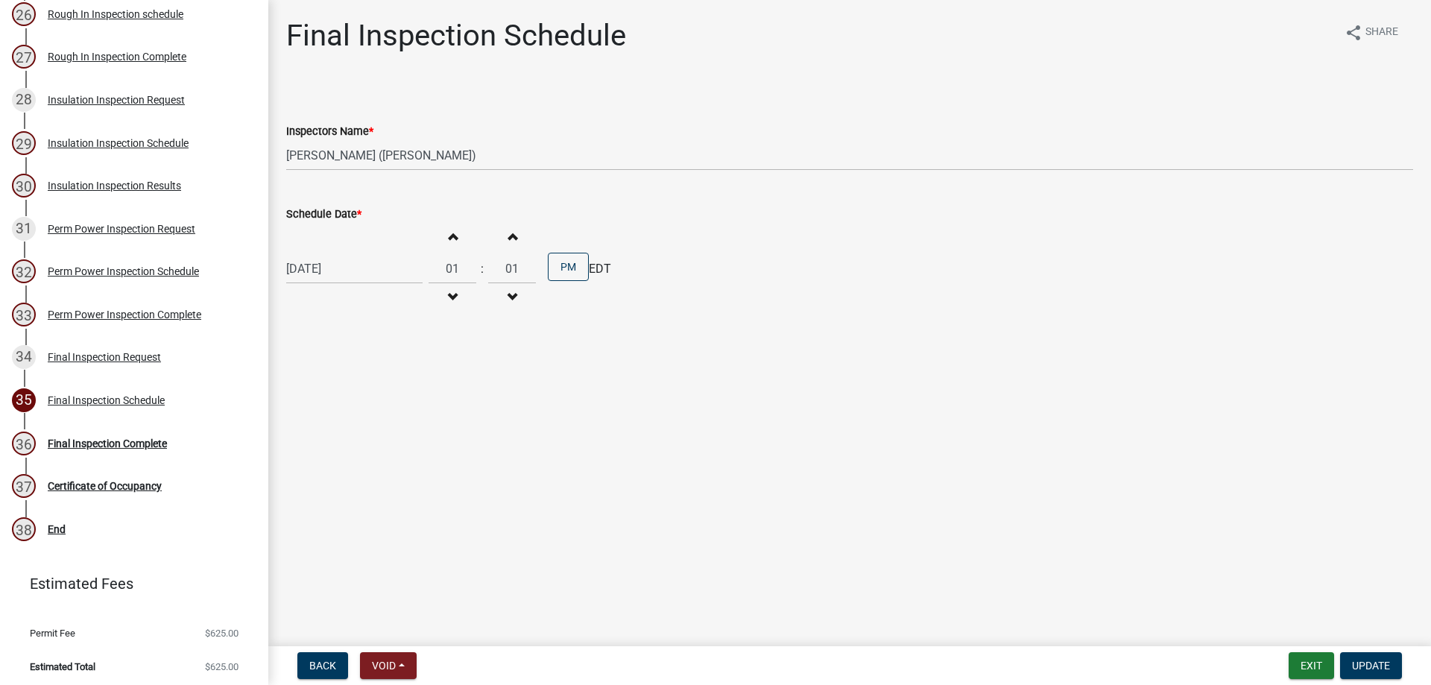
click at [508, 291] on span "button" at bounding box center [511, 297] width 7 height 12
type input "00"
click at [309, 151] on select "Select Item... [PERSON_NAME] ([PERSON_NAME]) [PERSON_NAME] ([PERSON_NAME]) [PER…" at bounding box center [849, 155] width 1127 height 31
select select "3acdf11f-131c-438b-b450-ae4501c32128"
click at [286, 140] on select "Select Item... [PERSON_NAME] ([PERSON_NAME]) [PERSON_NAME] ([PERSON_NAME]) [PER…" at bounding box center [849, 155] width 1127 height 31
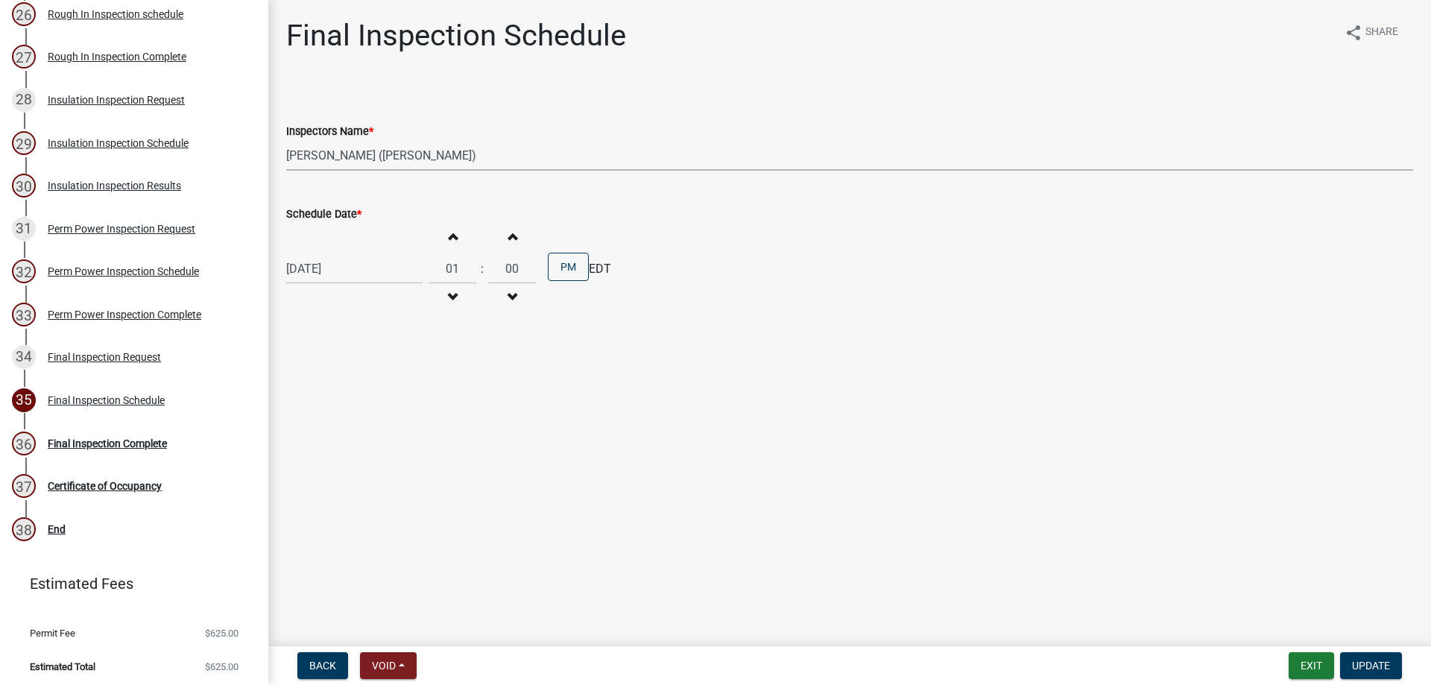
click at [449, 294] on span "button" at bounding box center [452, 297] width 7 height 12
type input "11"
click at [1361, 666] on span "Update" at bounding box center [1371, 666] width 38 height 12
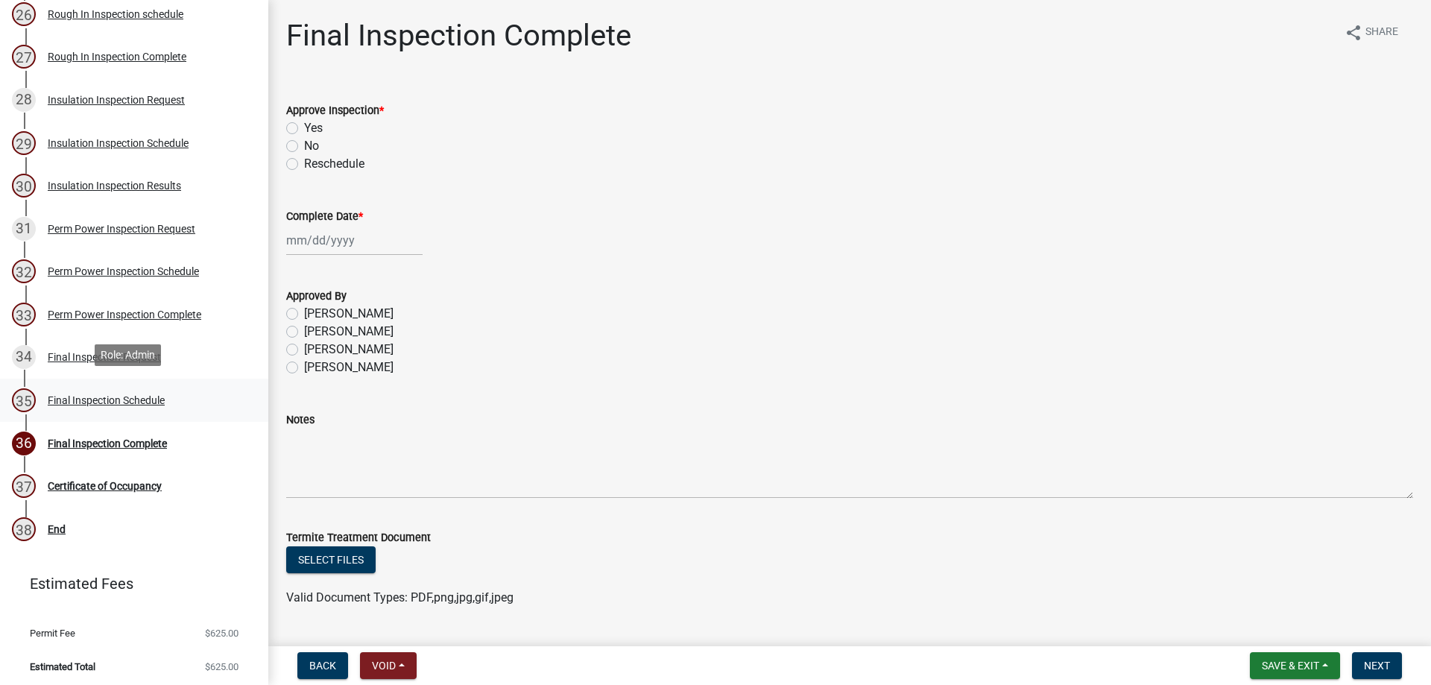
click at [102, 395] on div "Final Inspection Schedule" at bounding box center [106, 400] width 117 height 10
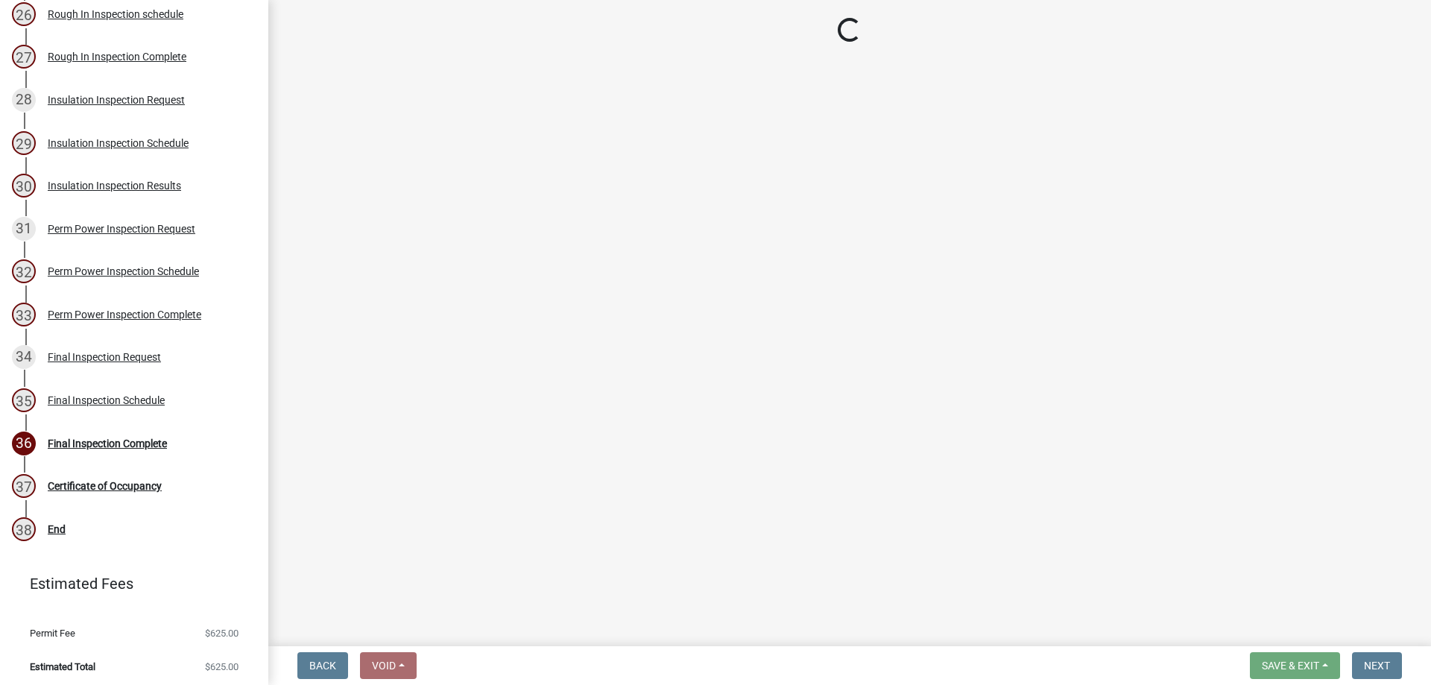
select select "3acdf11f-131c-438b-b450-ae4501c32128"
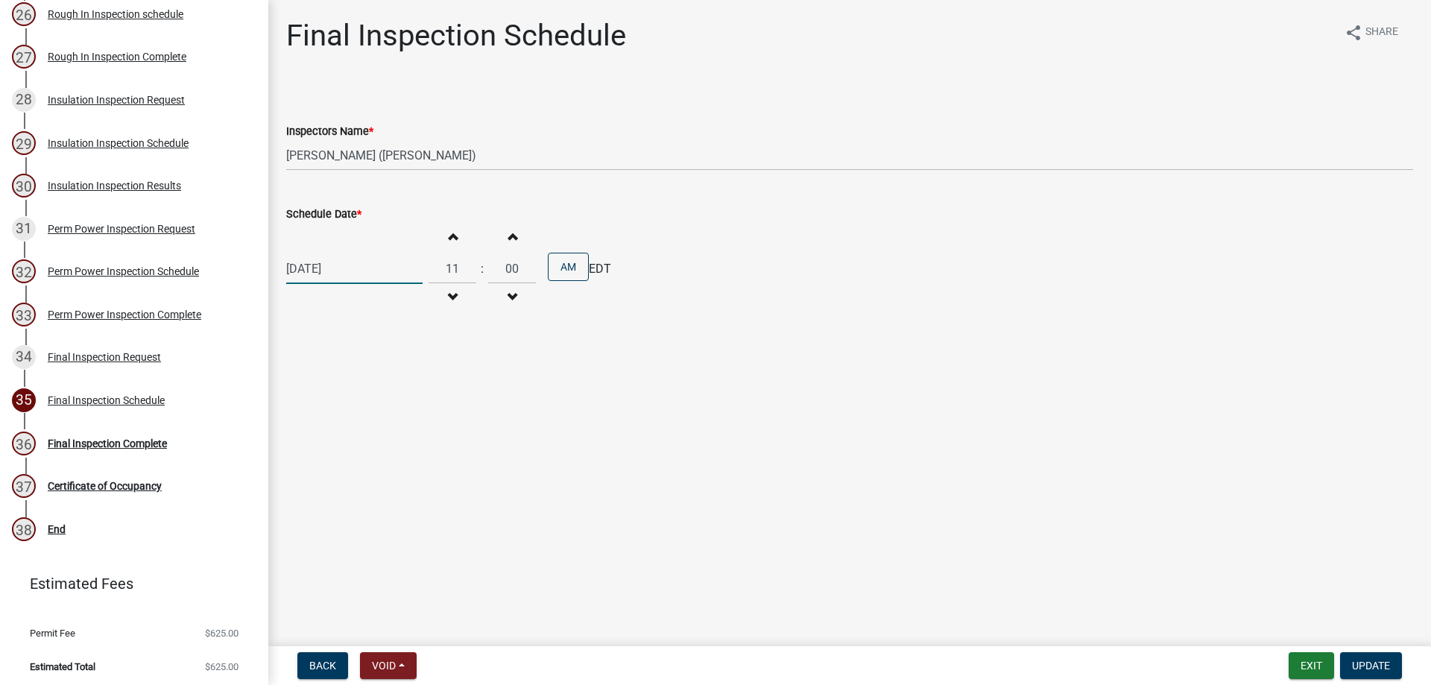
click at [377, 276] on div "[DATE]" at bounding box center [354, 268] width 136 height 31
select select "9"
select select "2025"
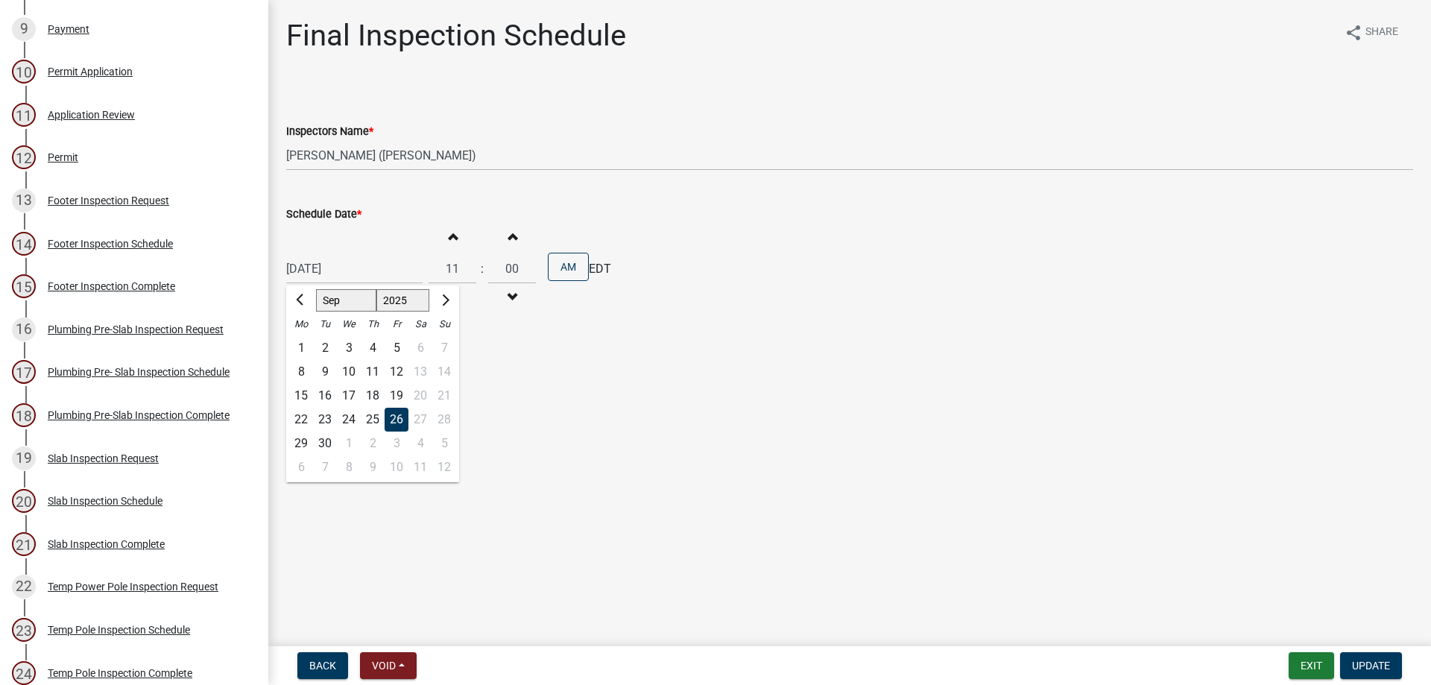
scroll to position [417, 0]
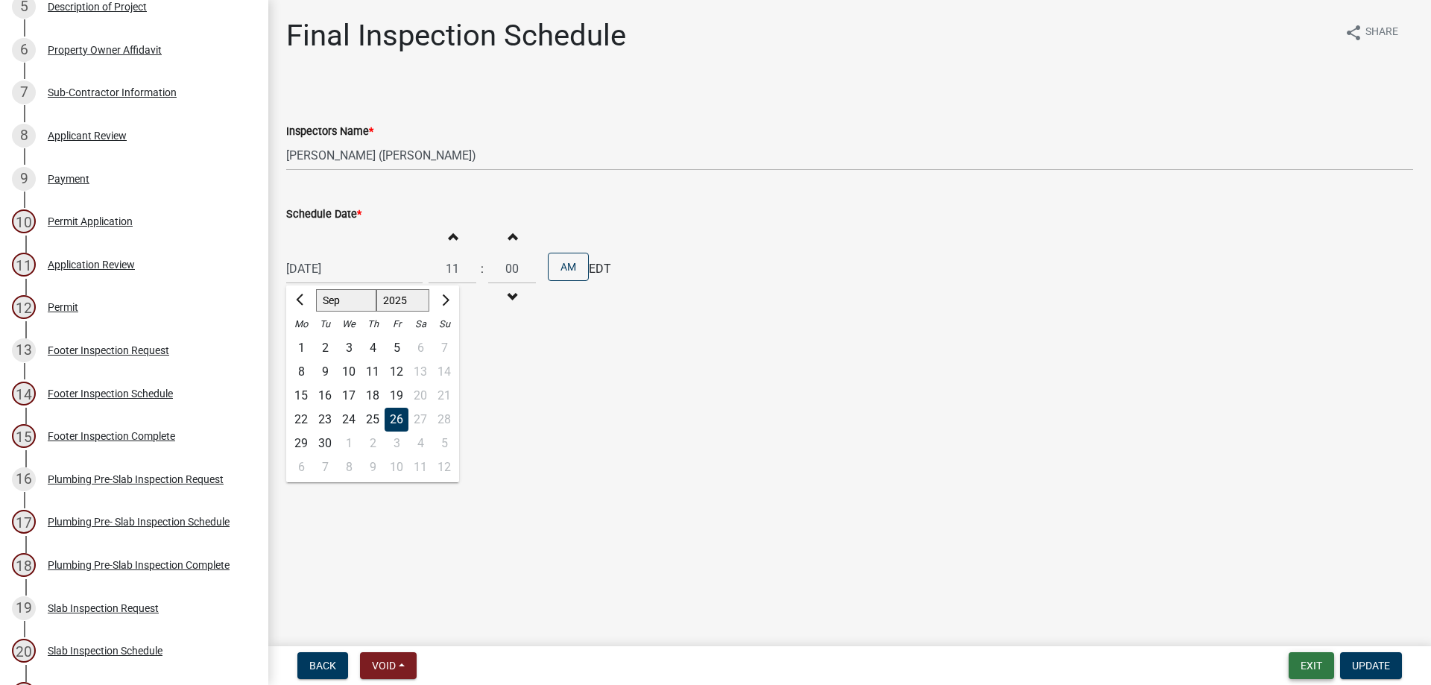
click at [1307, 668] on button "Exit" at bounding box center [1311, 665] width 45 height 27
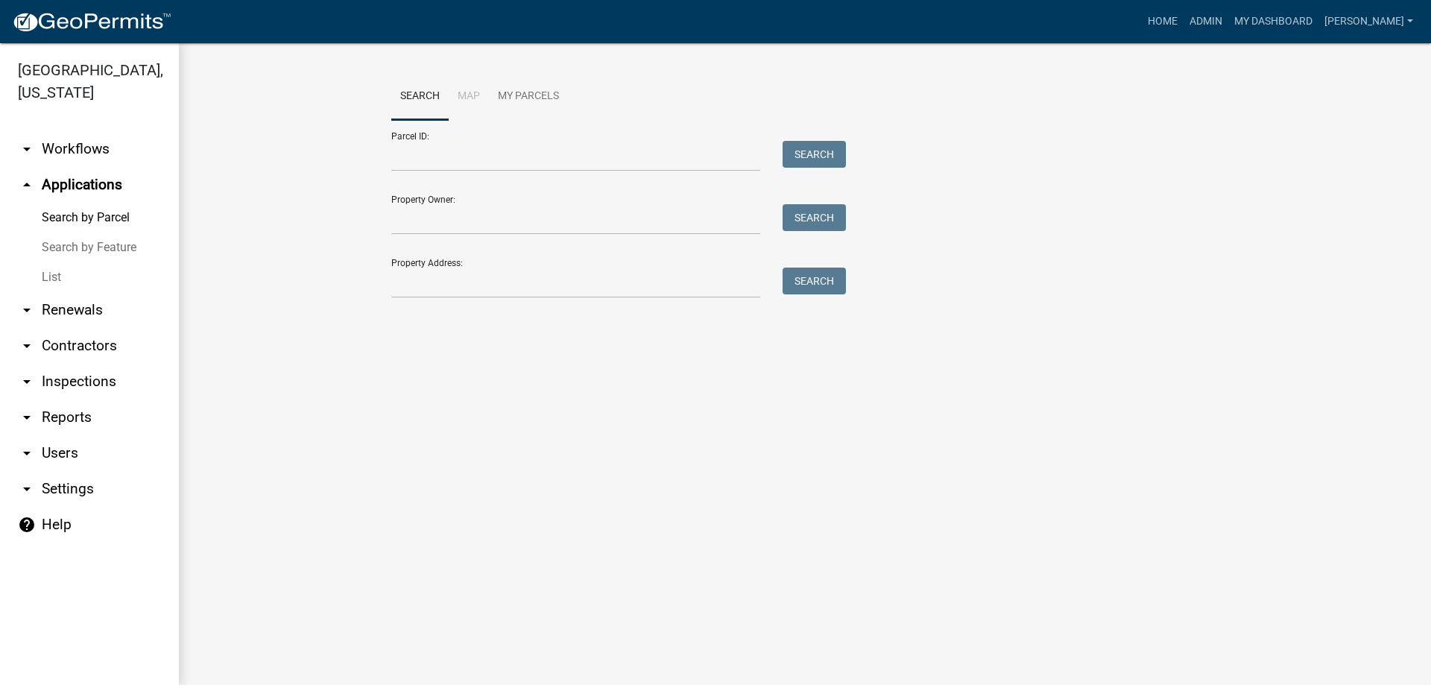
click at [54, 276] on link "List" at bounding box center [89, 277] width 179 height 30
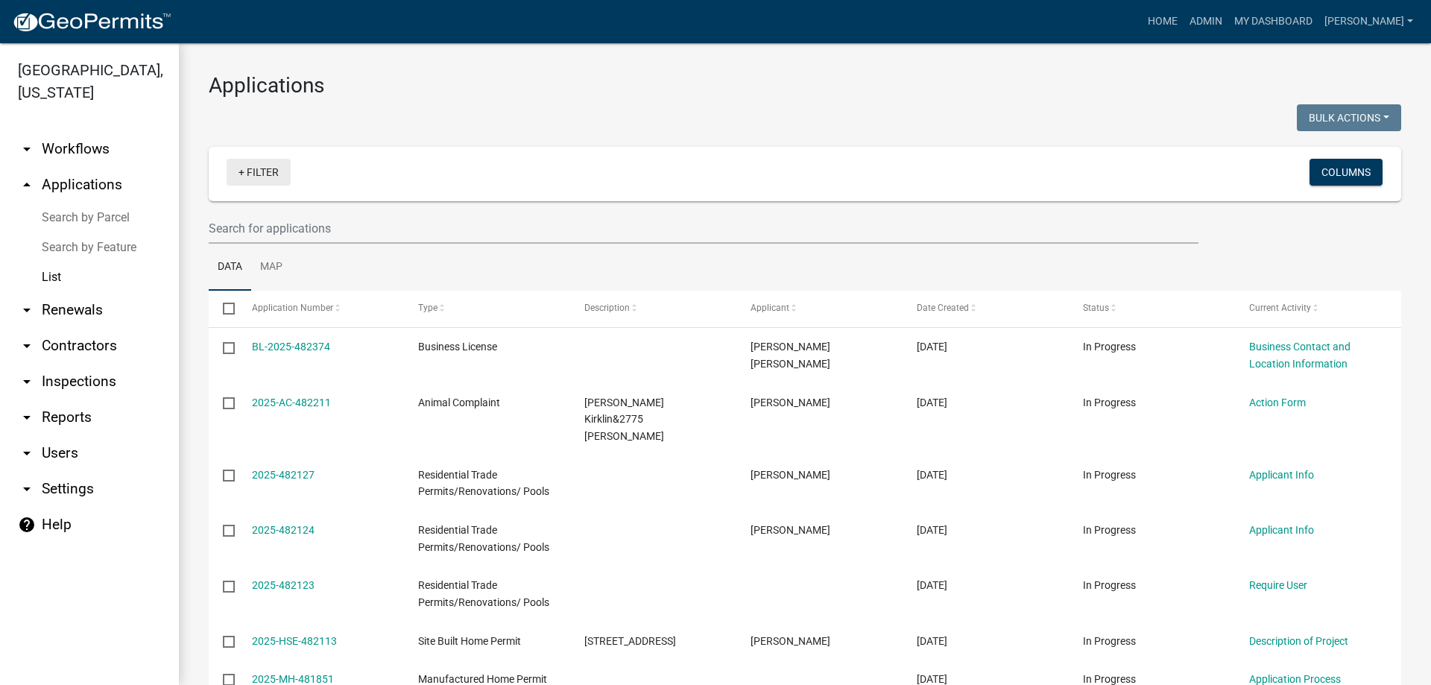
click at [262, 174] on link "+ Filter" at bounding box center [259, 172] width 64 height 27
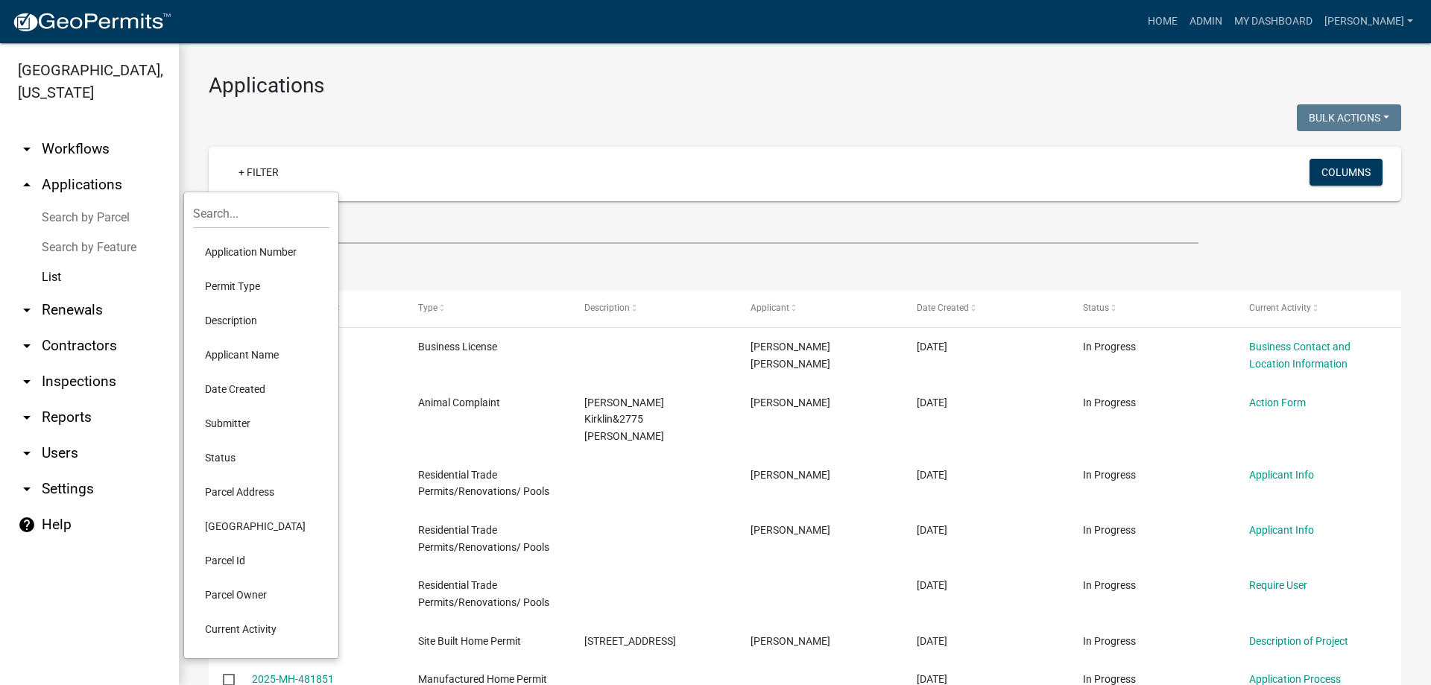
click at [237, 284] on li "Permit Type" at bounding box center [261, 286] width 136 height 34
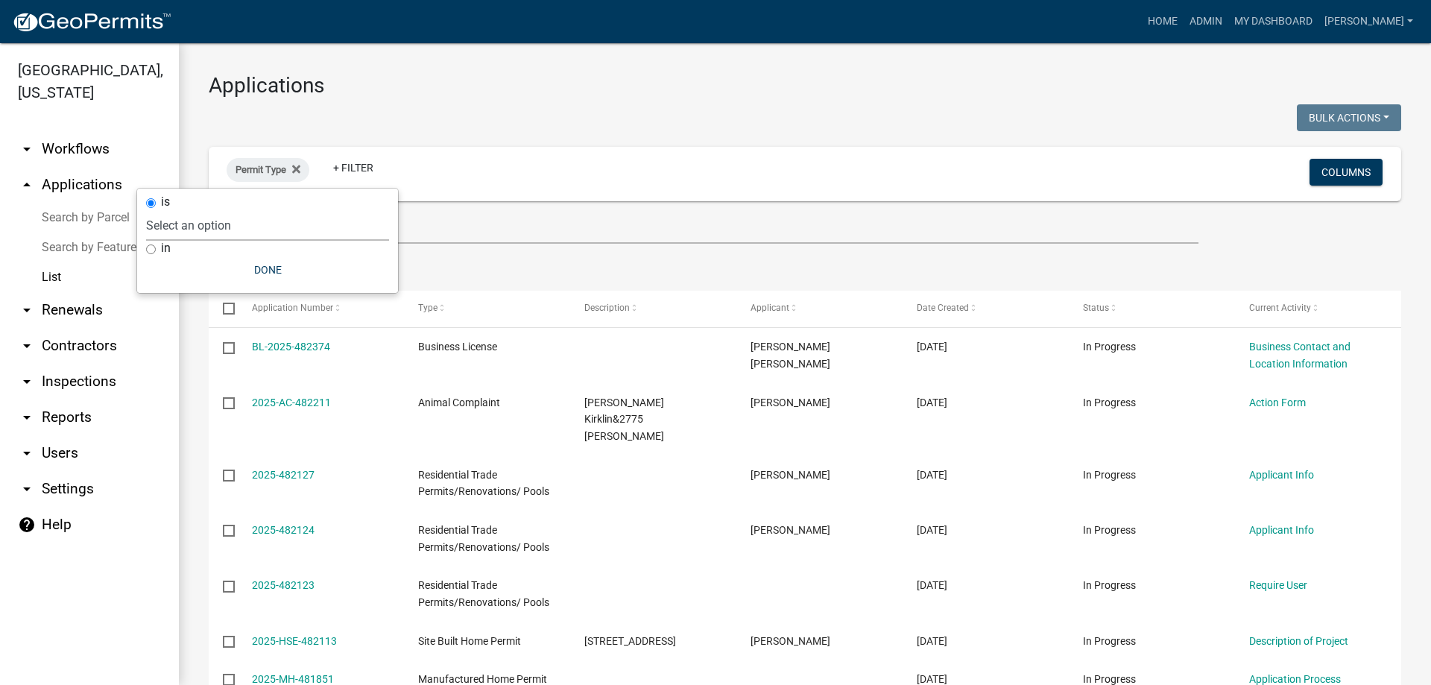
click at [235, 226] on select "Select an option Accessory Building Permit ACO Report Addition Building Permit …" at bounding box center [267, 225] width 243 height 31
select select "322e1bdb-96ea-4133-91af-6f1f14469bb2"
click at [189, 210] on select "Select an option Accessory Building Permit ACO Report Addition Building Permit …" at bounding box center [267, 225] width 243 height 31
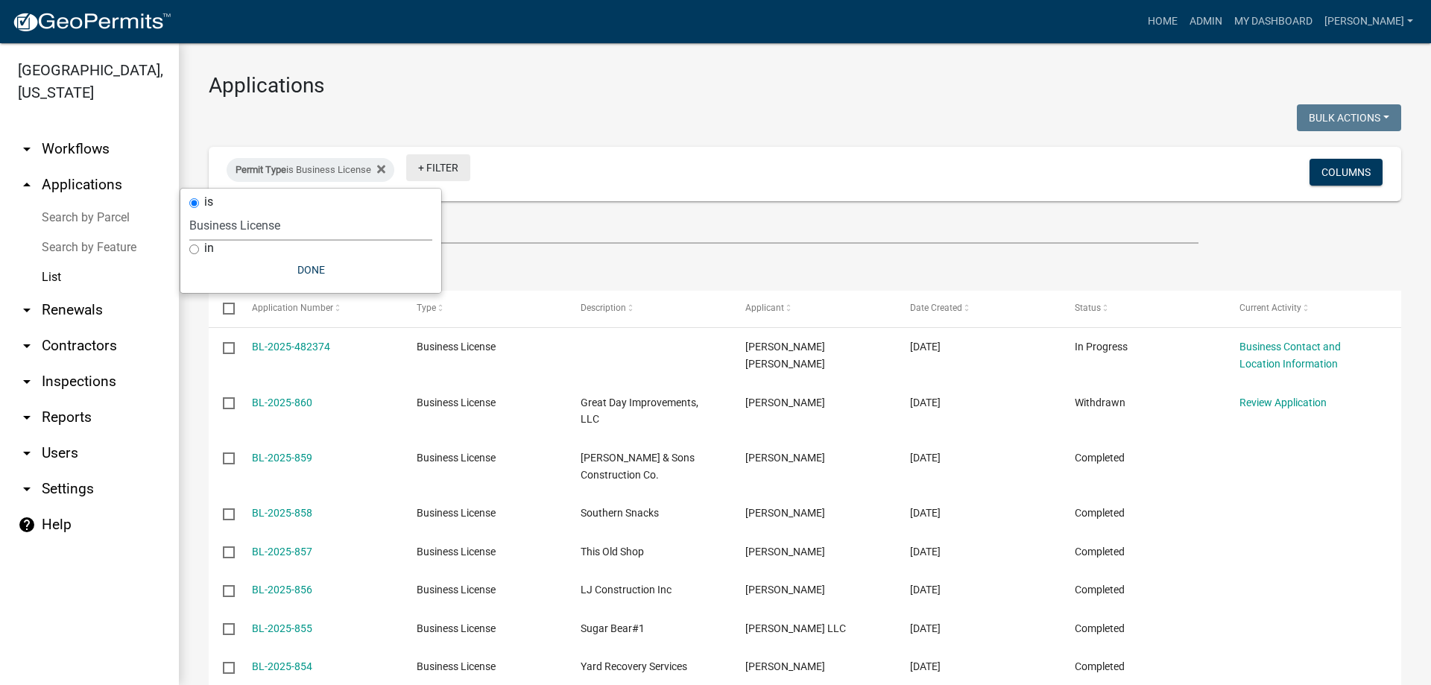
click at [453, 172] on link "+ Filter" at bounding box center [438, 167] width 64 height 27
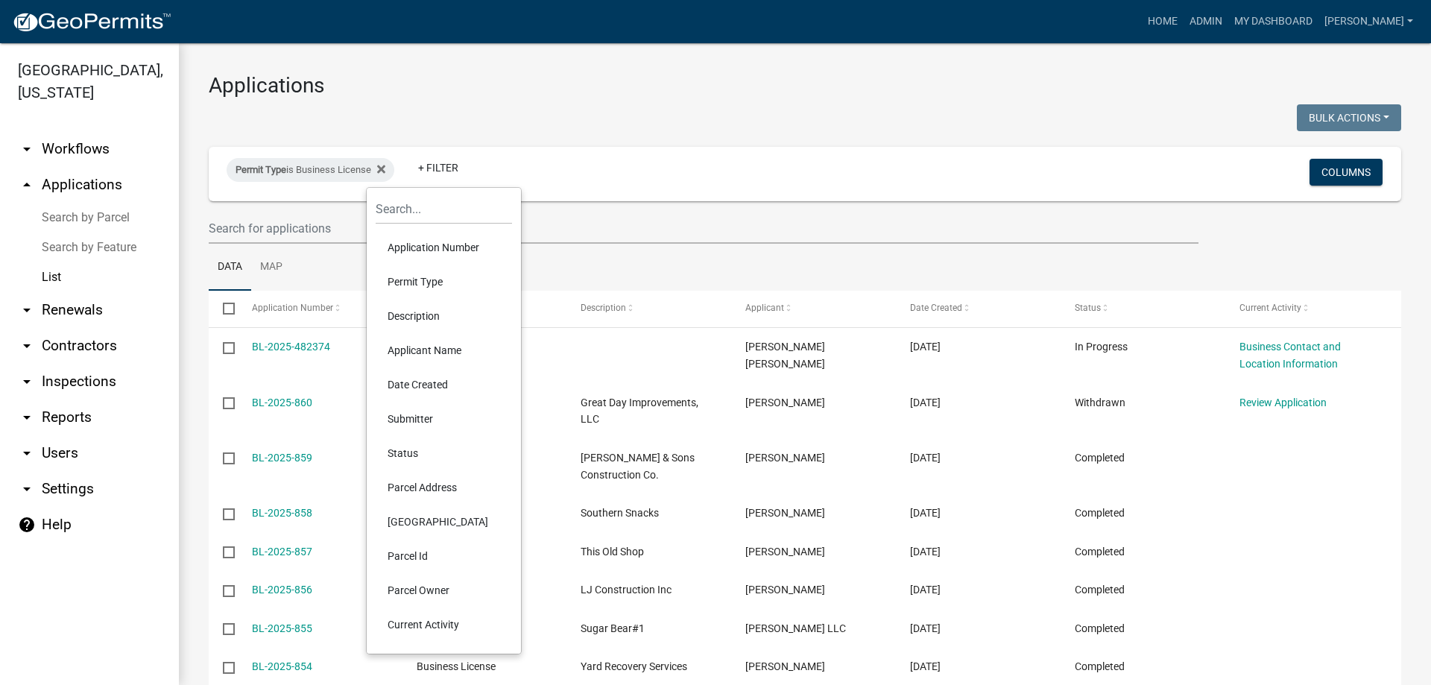
click at [415, 318] on li "Description" at bounding box center [444, 316] width 136 height 34
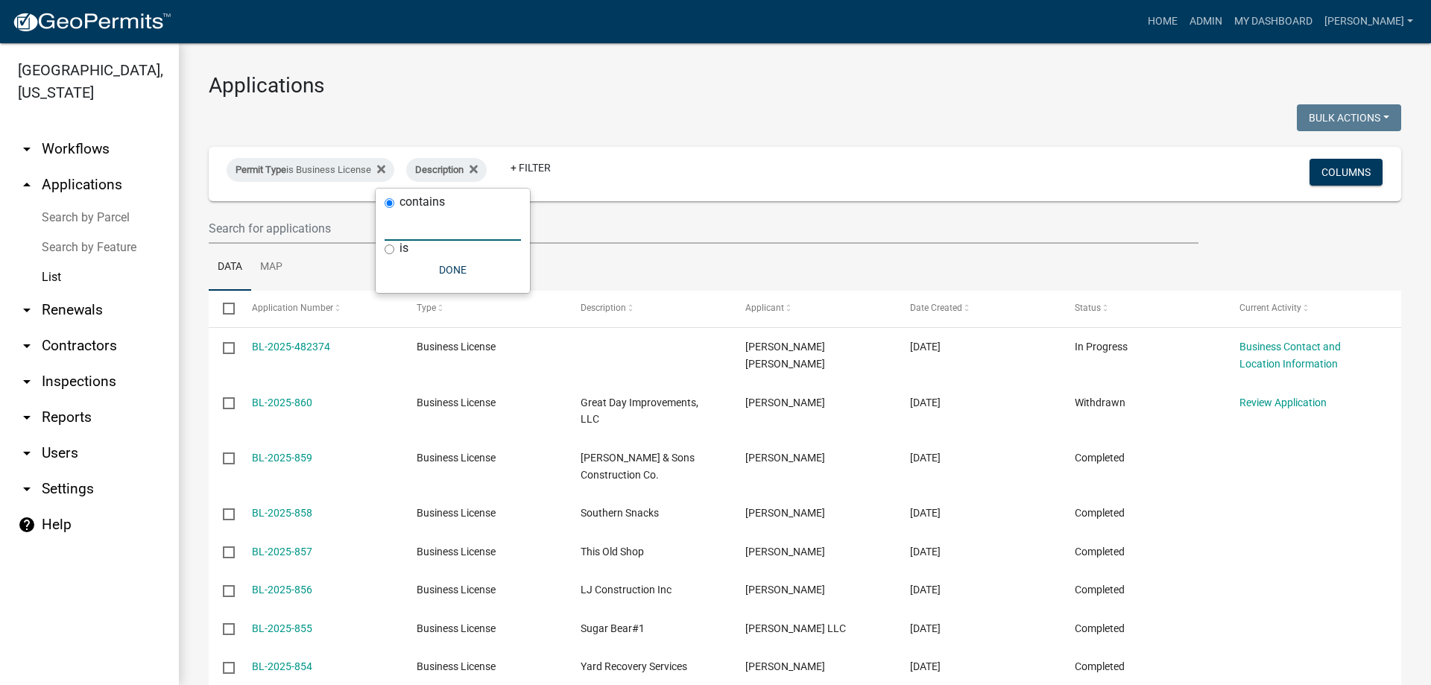
click at [439, 224] on input "text" at bounding box center [453, 225] width 136 height 31
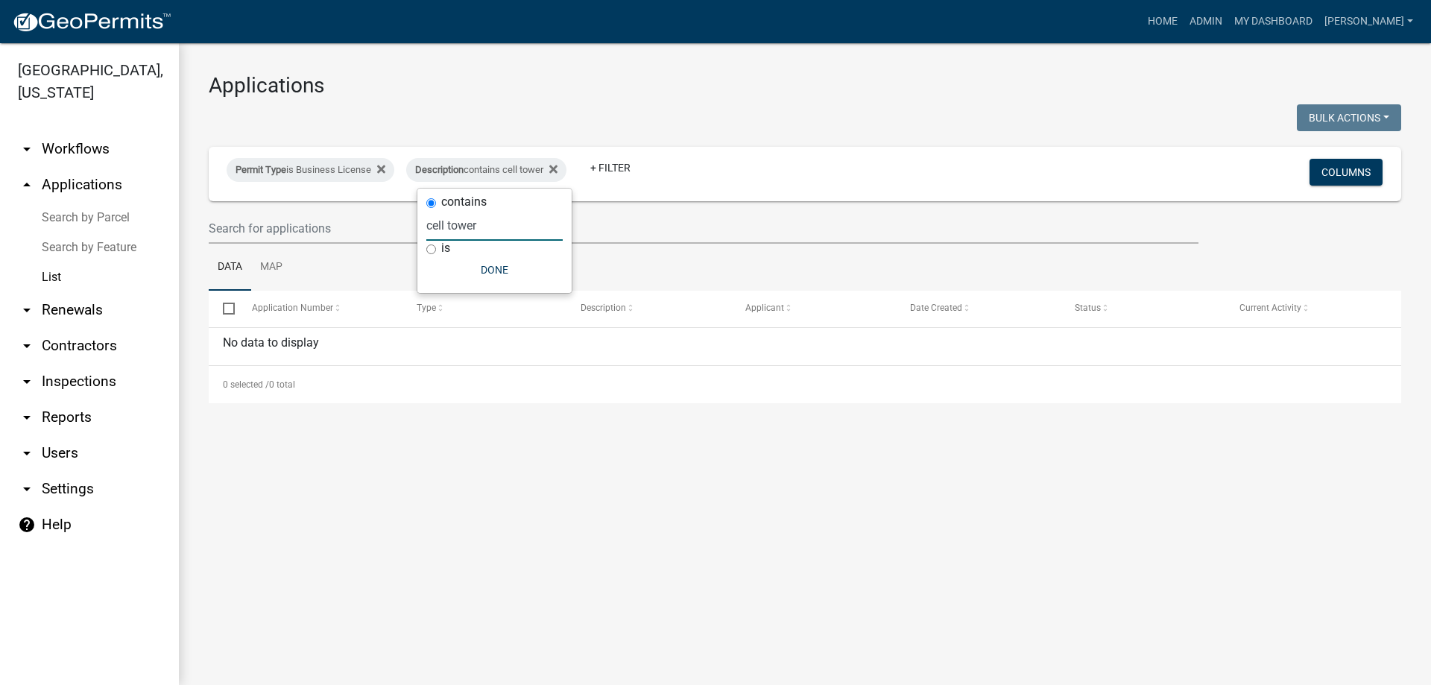
drag, startPoint x: 494, startPoint y: 225, endPoint x: 346, endPoint y: 233, distance: 148.5
click at [346, 233] on body "Internet Explorer does NOT work with GeoPermits. Get a new browser for more sec…" at bounding box center [715, 342] width 1431 height 685
drag, startPoint x: 486, startPoint y: 230, endPoint x: 410, endPoint y: 235, distance: 76.2
click at [410, 235] on body "Internet Explorer does NOT work with GeoPermits. Get a new browser for more sec…" at bounding box center [715, 342] width 1431 height 685
drag, startPoint x: 483, startPoint y: 229, endPoint x: 426, endPoint y: 231, distance: 57.4
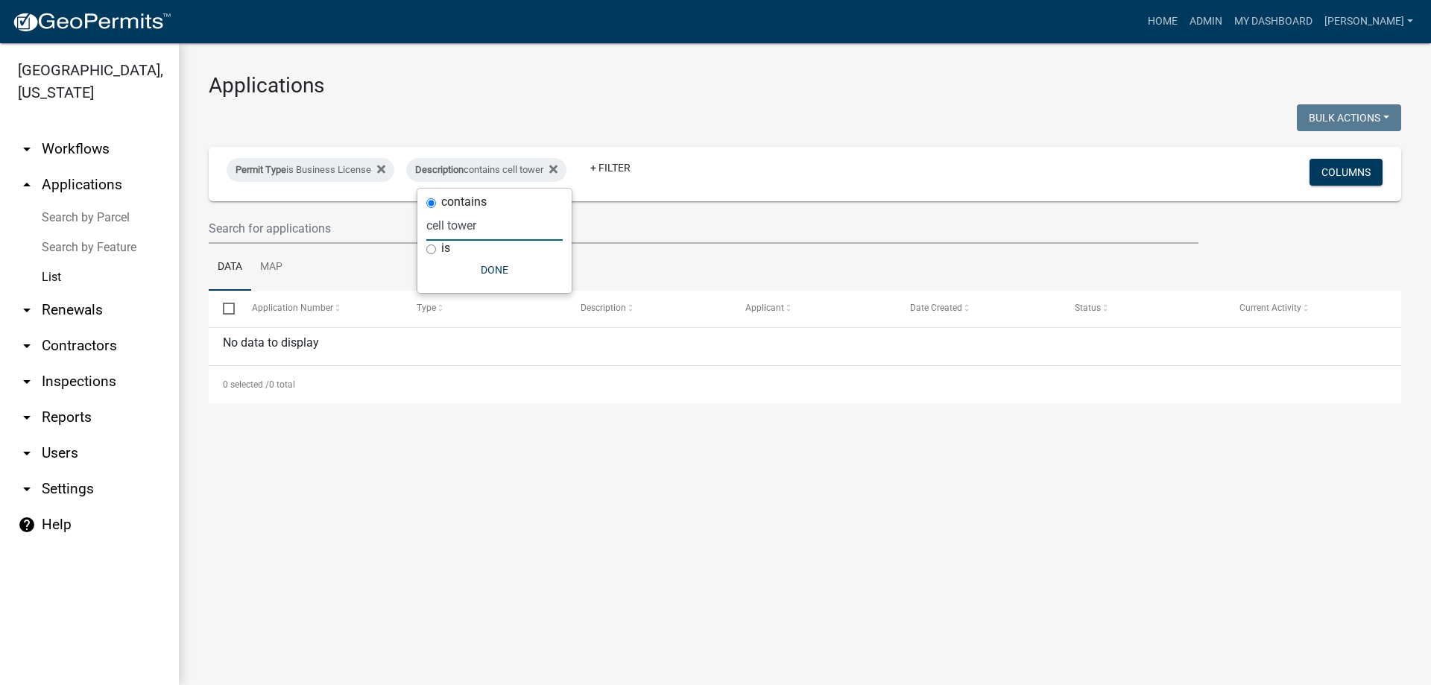
click at [426, 231] on div "contains cell tower is Done" at bounding box center [494, 241] width 154 height 104
drag, startPoint x: 564, startPoint y: 236, endPoint x: 367, endPoint y: 218, distance: 198.4
click at [367, 218] on body "Internet Explorer does NOT work with GeoPermits. Get a new browser for more sec…" at bounding box center [715, 342] width 1431 height 685
drag, startPoint x: 530, startPoint y: 224, endPoint x: 441, endPoint y: 230, distance: 89.0
click at [441, 230] on input "communication" at bounding box center [507, 225] width 136 height 31
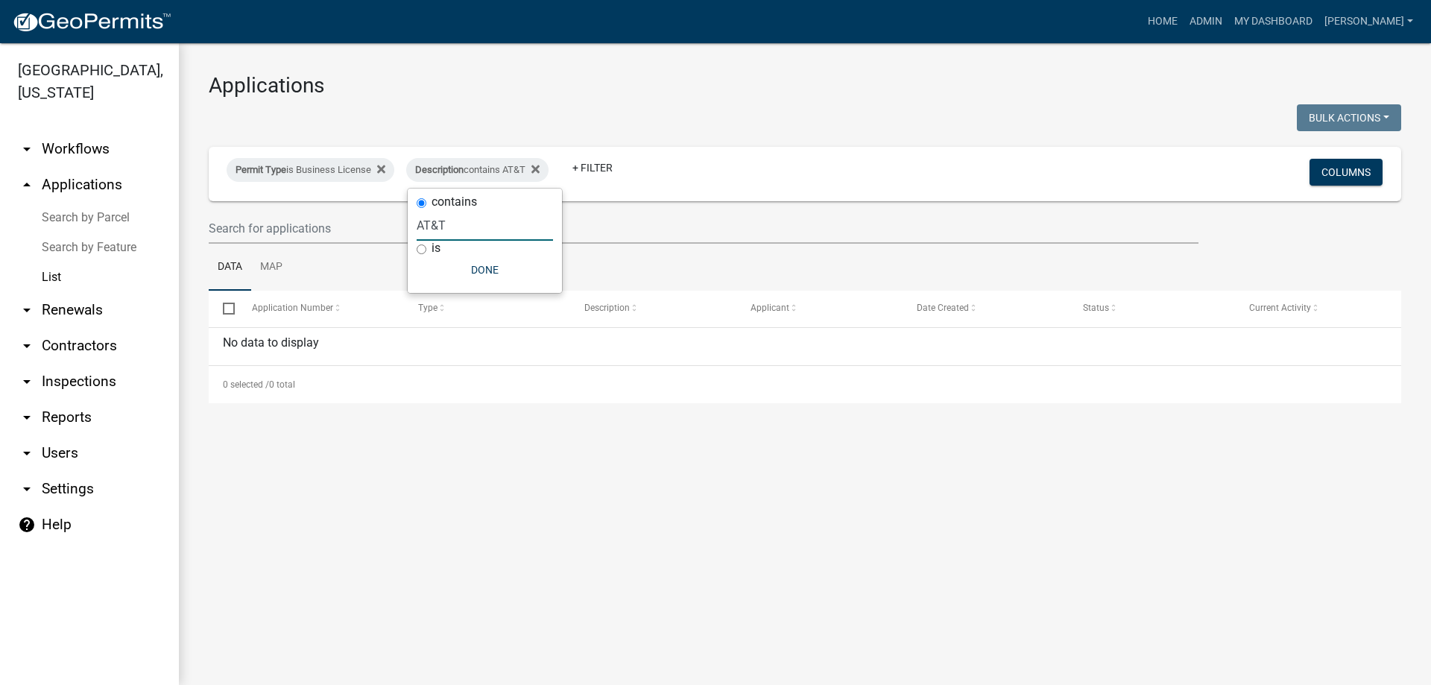
drag, startPoint x: 453, startPoint y: 227, endPoint x: 313, endPoint y: 210, distance: 141.2
click at [310, 210] on body "Internet Explorer does NOT work with GeoPermits. Get a new browser for more sec…" at bounding box center [715, 342] width 1431 height 685
drag, startPoint x: 428, startPoint y: 223, endPoint x: 412, endPoint y: 224, distance: 15.7
click at [412, 224] on div "contains AT&T is Done" at bounding box center [485, 241] width 154 height 104
drag, startPoint x: 464, startPoint y: 228, endPoint x: 422, endPoint y: 233, distance: 42.1
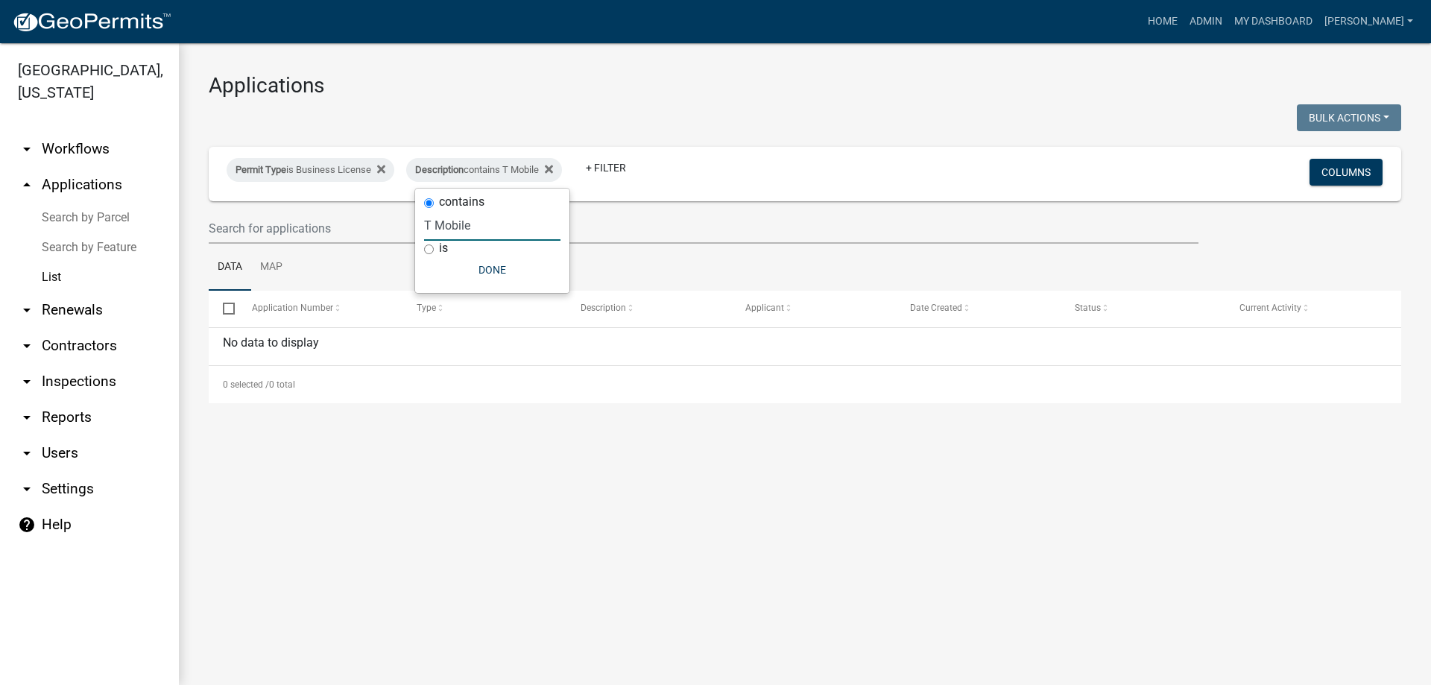
click at [422, 233] on div "contains T Mobile is Done" at bounding box center [492, 241] width 154 height 104
type input "Verizon"
click at [548, 169] on icon at bounding box center [544, 169] width 8 height 8
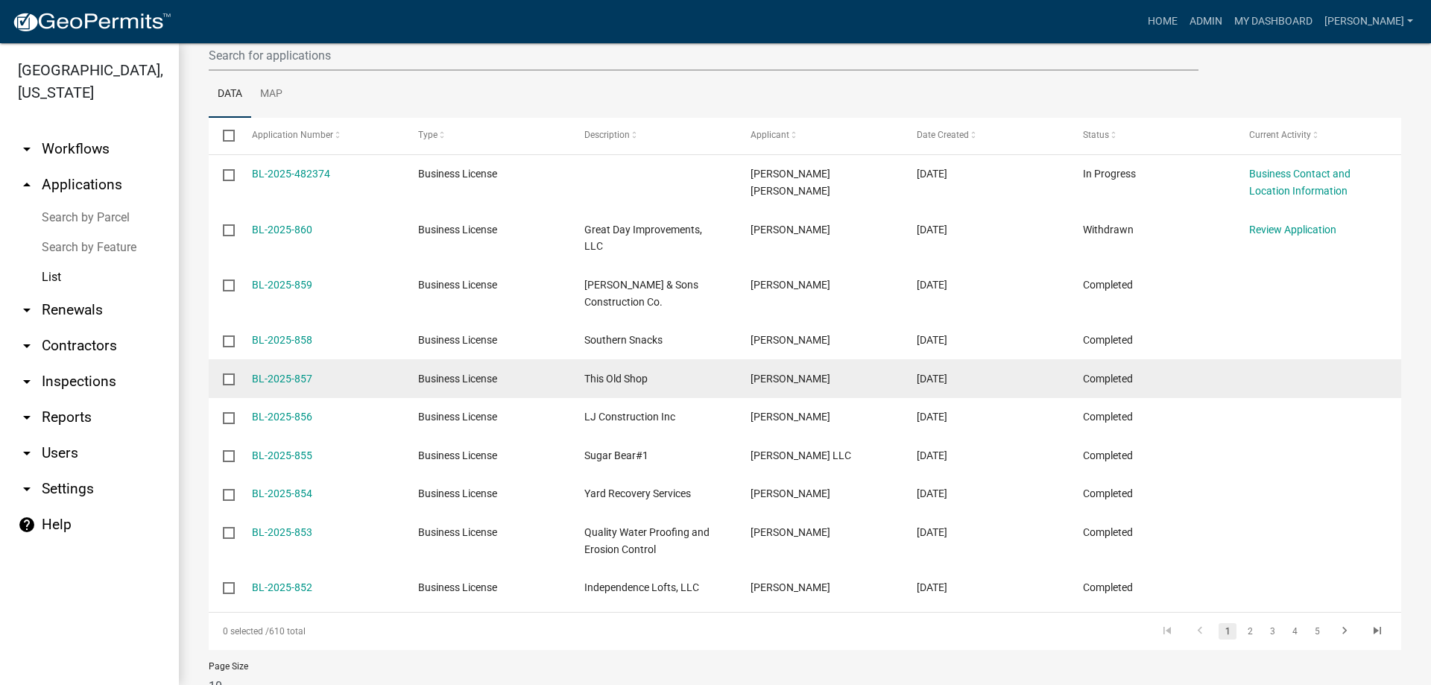
scroll to position [214, 0]
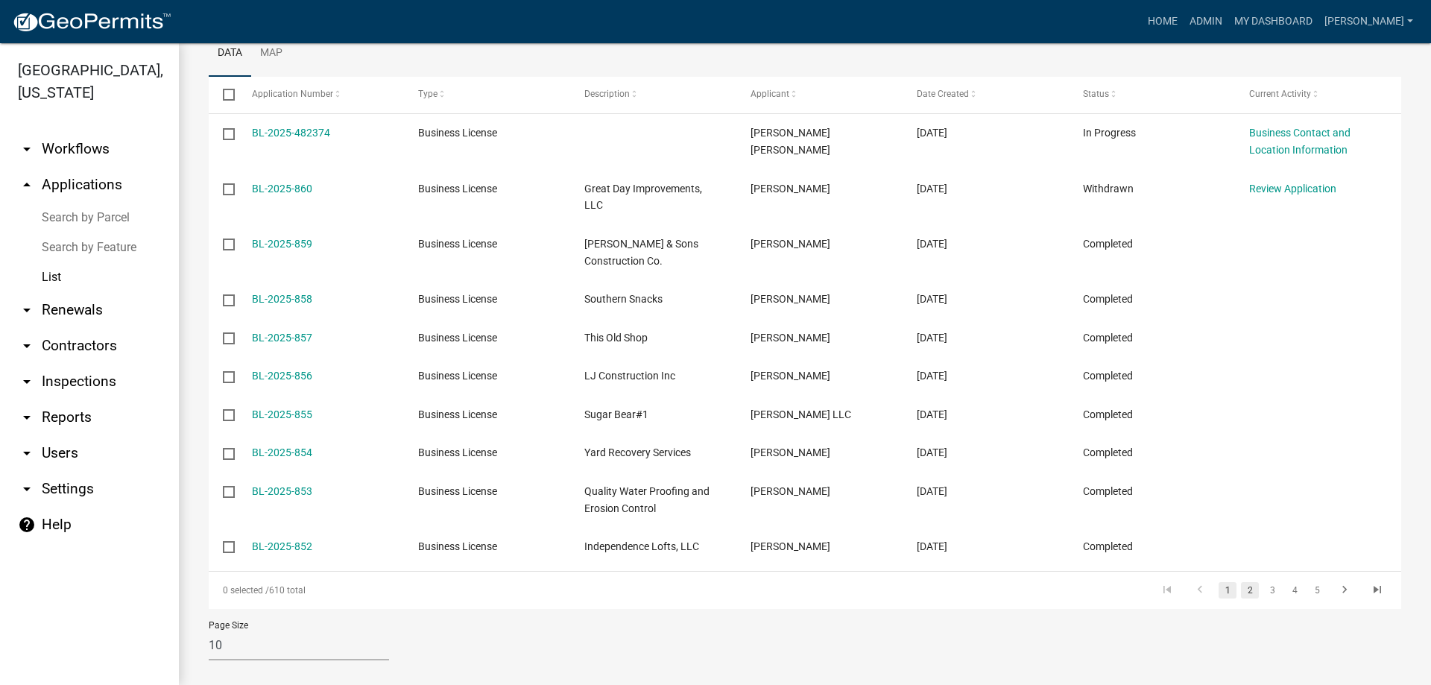
click at [1241, 582] on link "2" at bounding box center [1250, 590] width 18 height 16
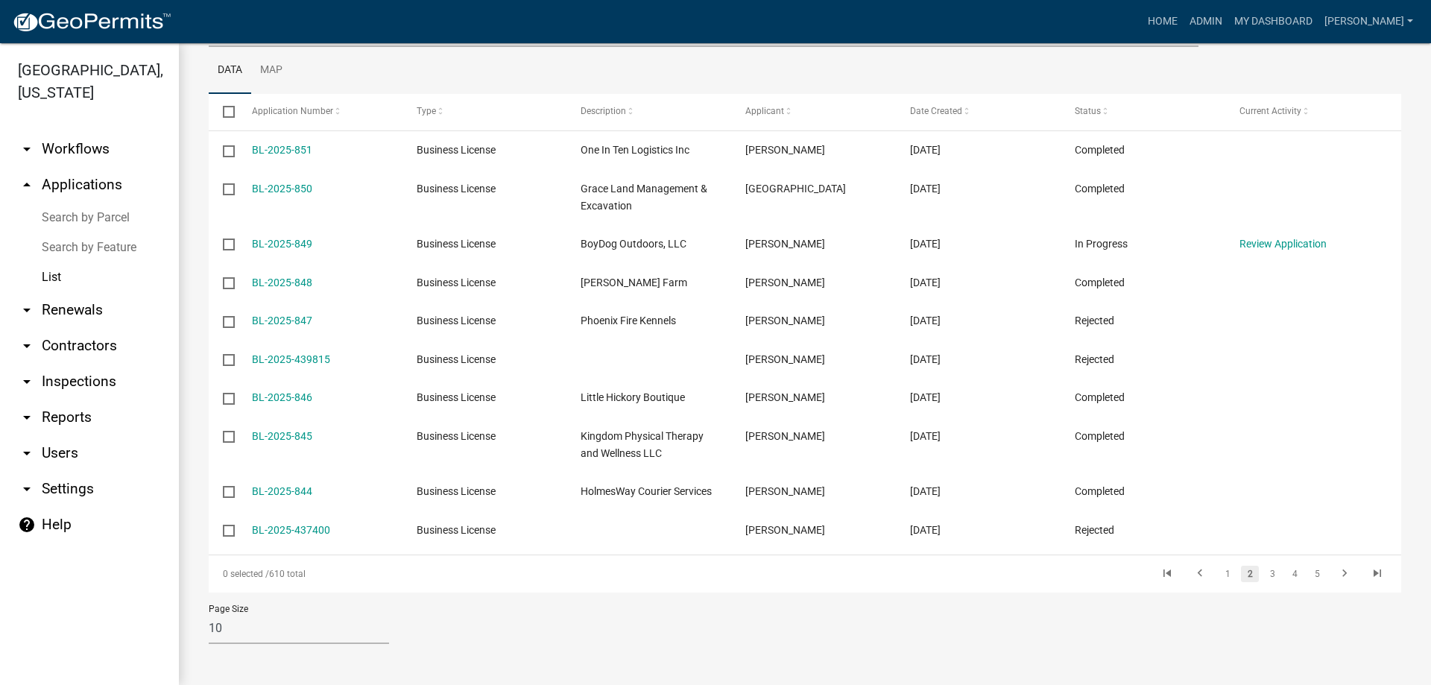
scroll to position [197, 0]
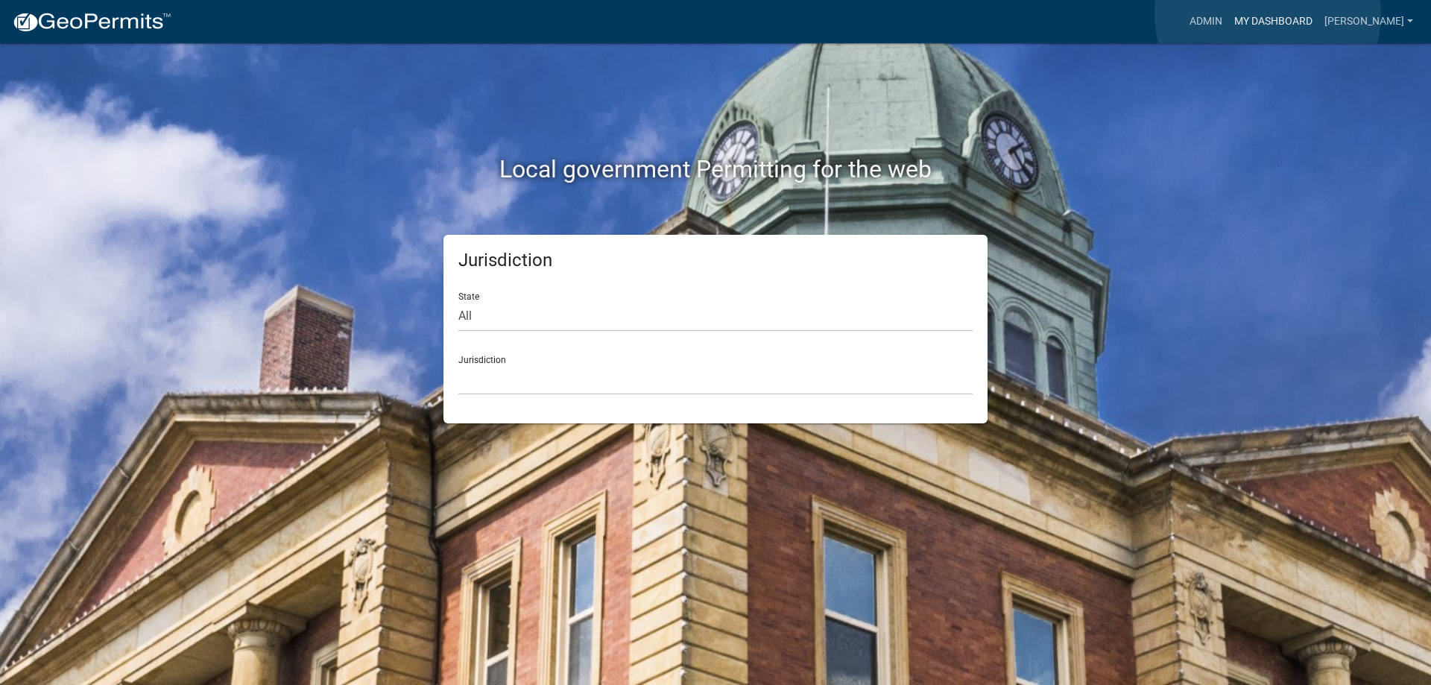
click at [1268, 14] on link "My Dashboard" at bounding box center [1273, 21] width 90 height 28
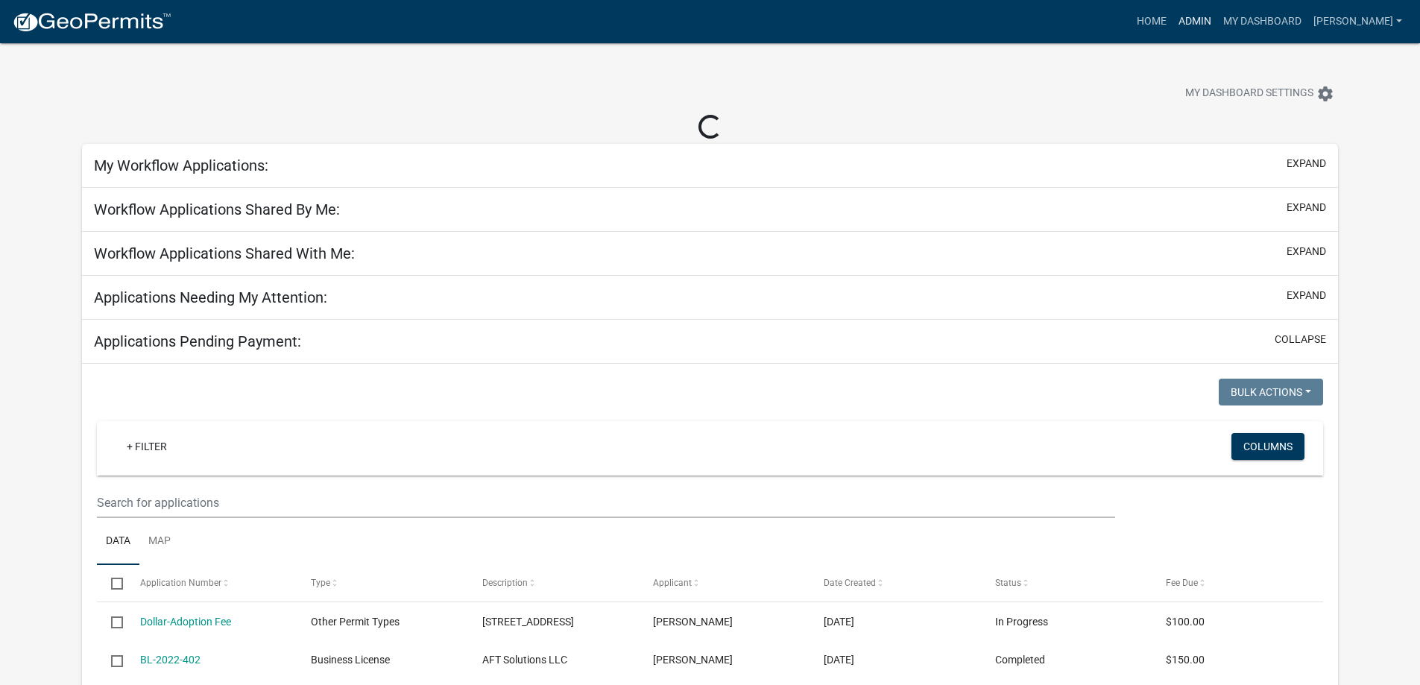
click at [1190, 13] on link "Admin" at bounding box center [1195, 21] width 45 height 28
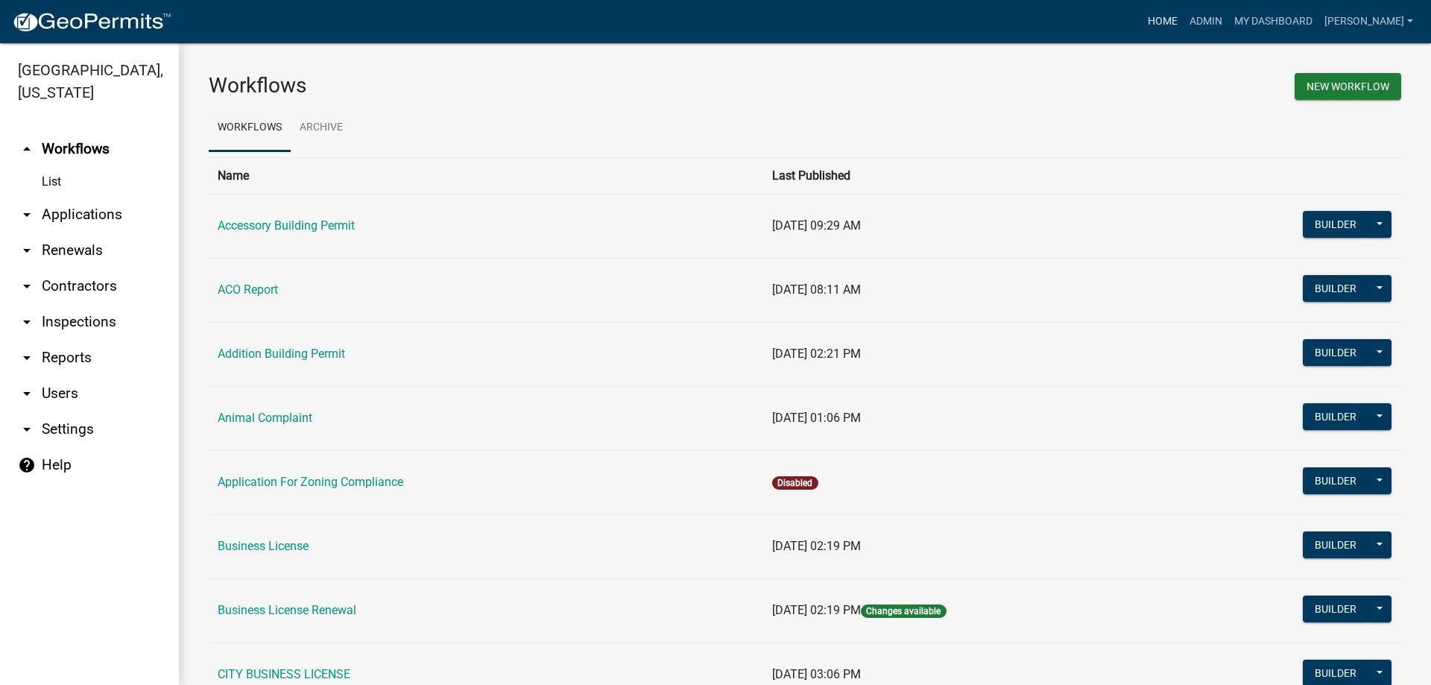
click at [1178, 11] on link "Home" at bounding box center [1163, 21] width 42 height 28
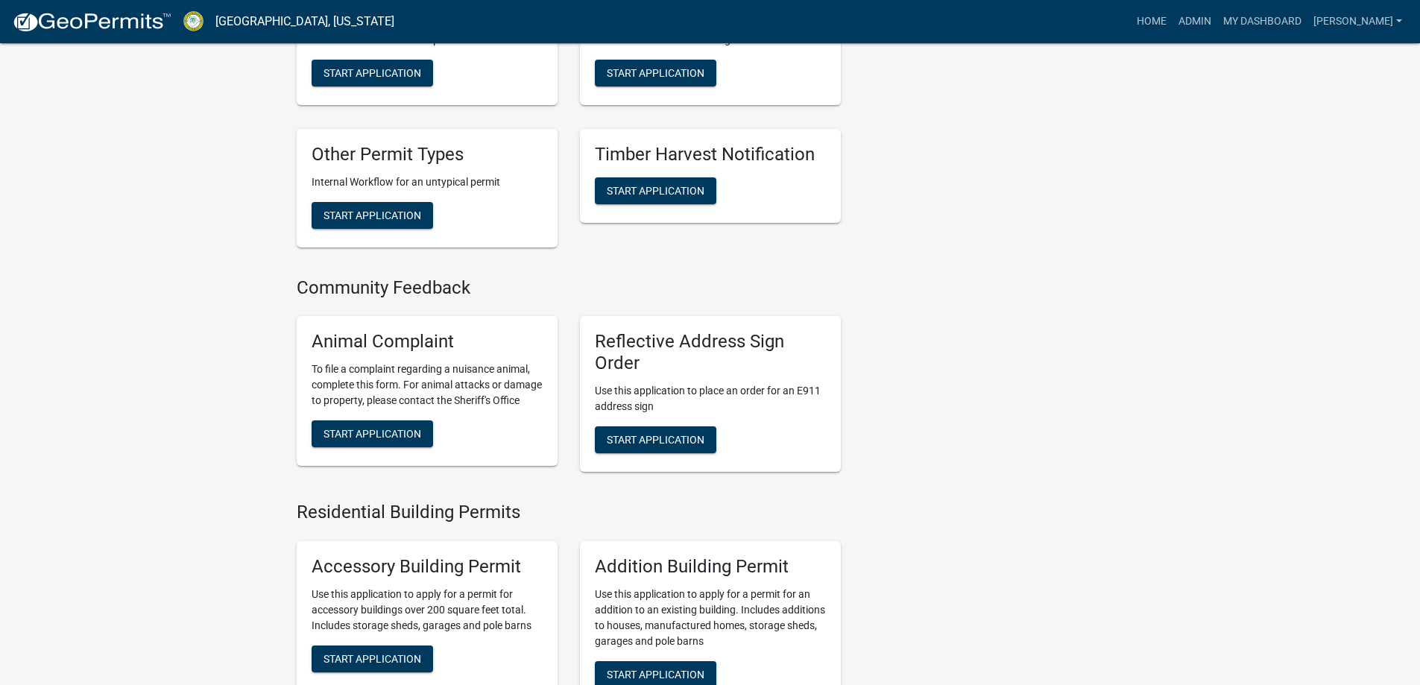
scroll to position [577, 0]
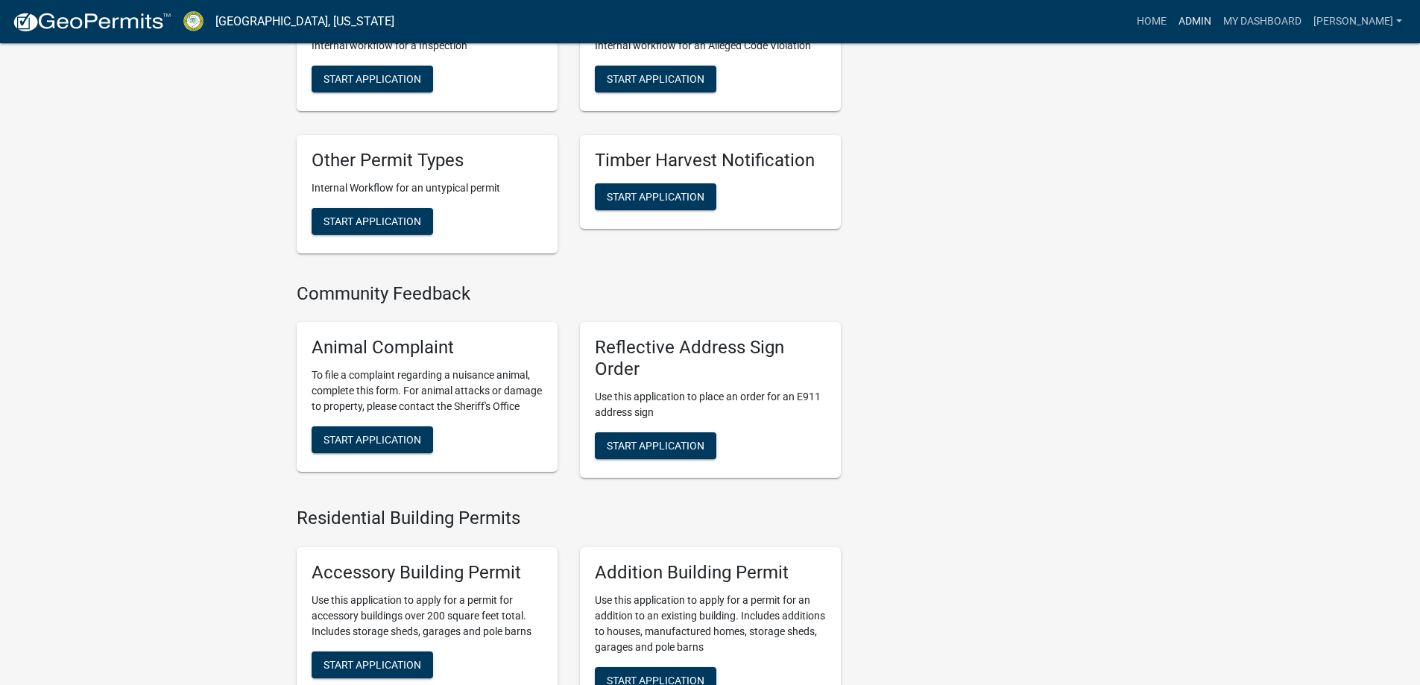
click at [1215, 25] on link "Admin" at bounding box center [1195, 21] width 45 height 28
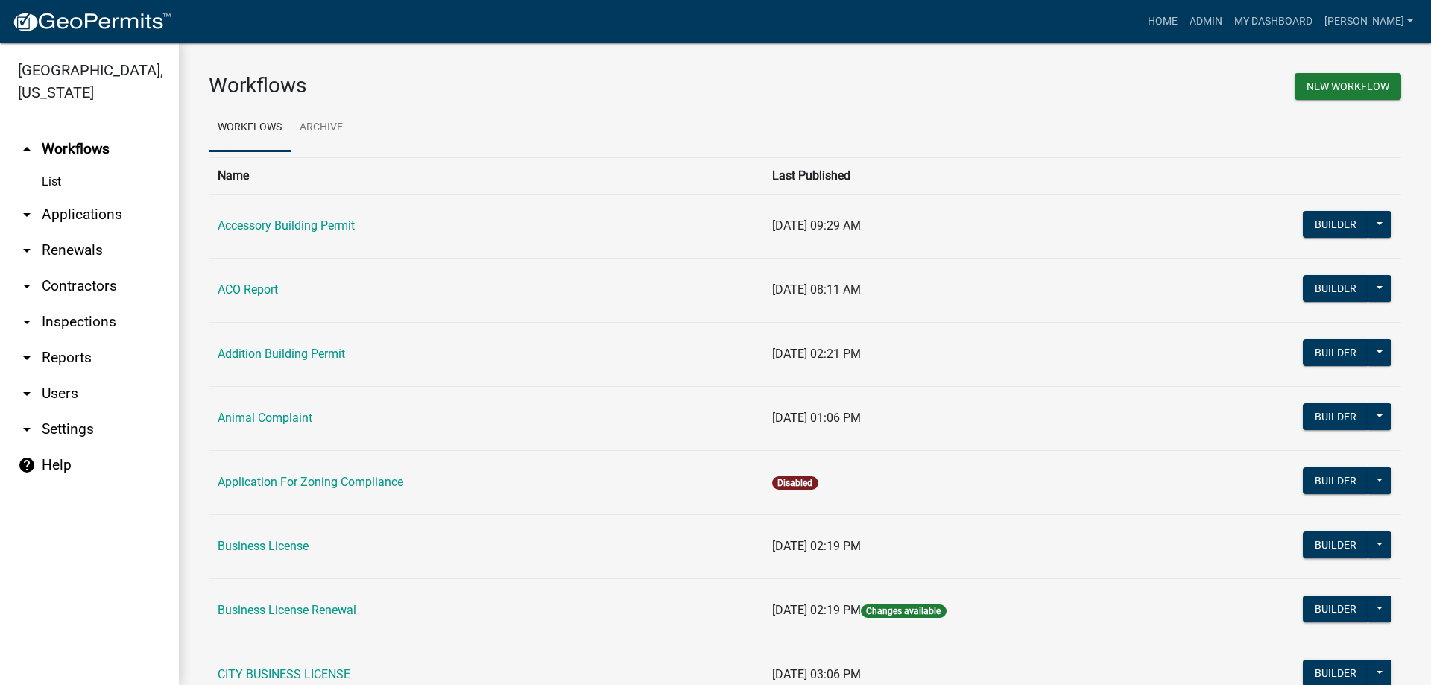
click at [51, 183] on link "List" at bounding box center [89, 182] width 179 height 30
click at [53, 224] on link "arrow_drop_down Applications" at bounding box center [89, 215] width 179 height 36
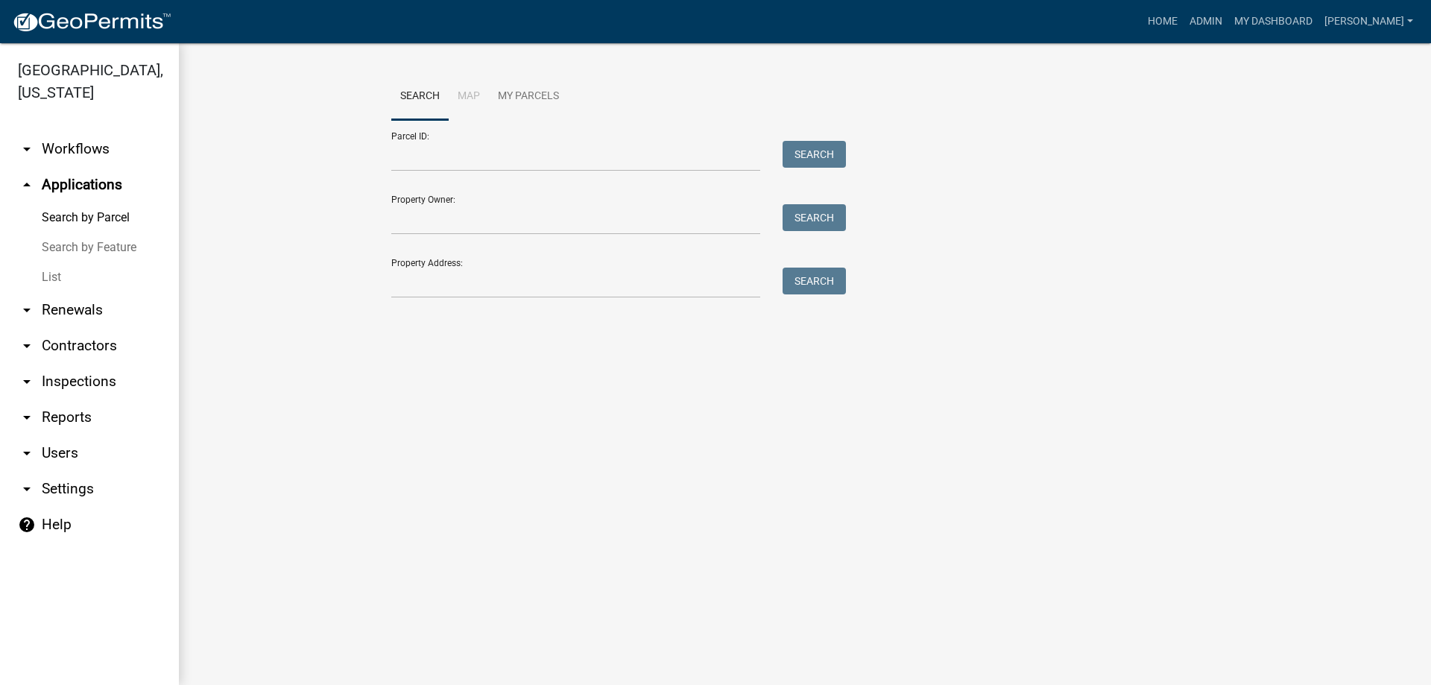
click at [51, 277] on link "List" at bounding box center [89, 277] width 179 height 30
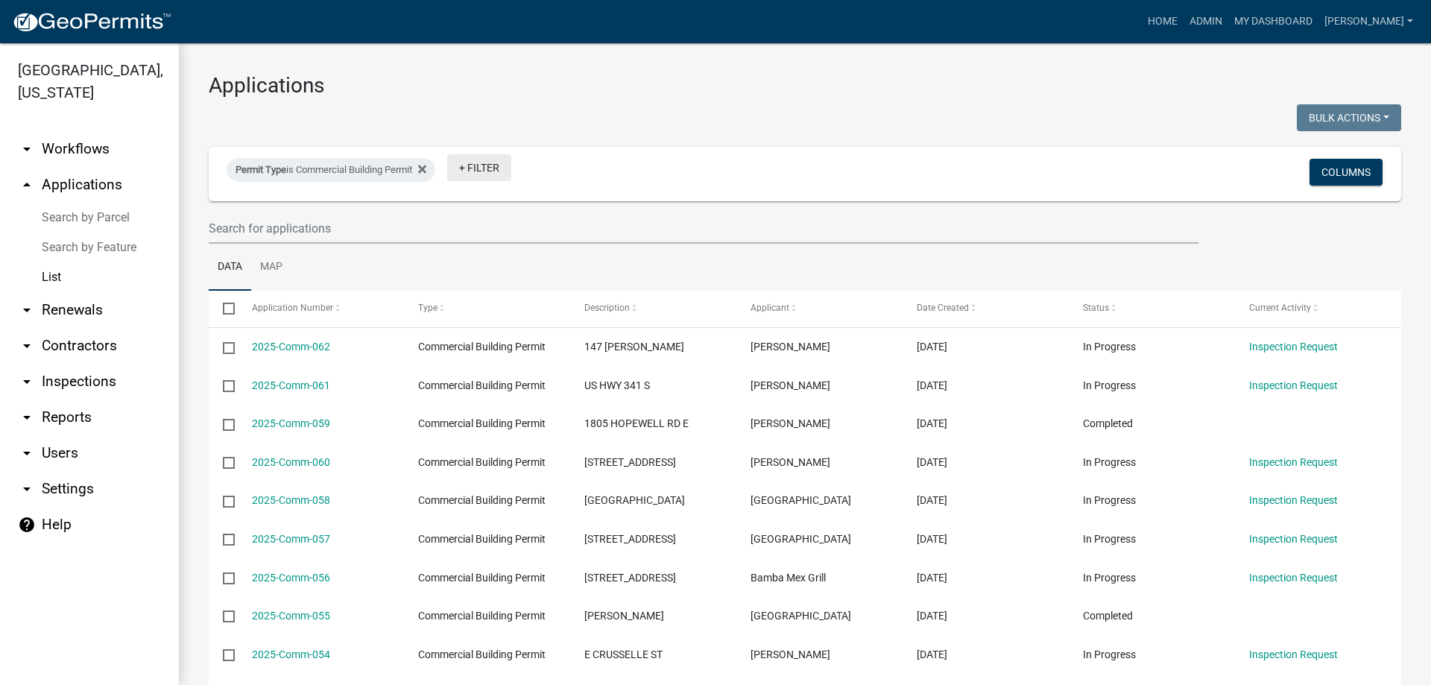
click at [475, 170] on link "+ Filter" at bounding box center [479, 167] width 64 height 27
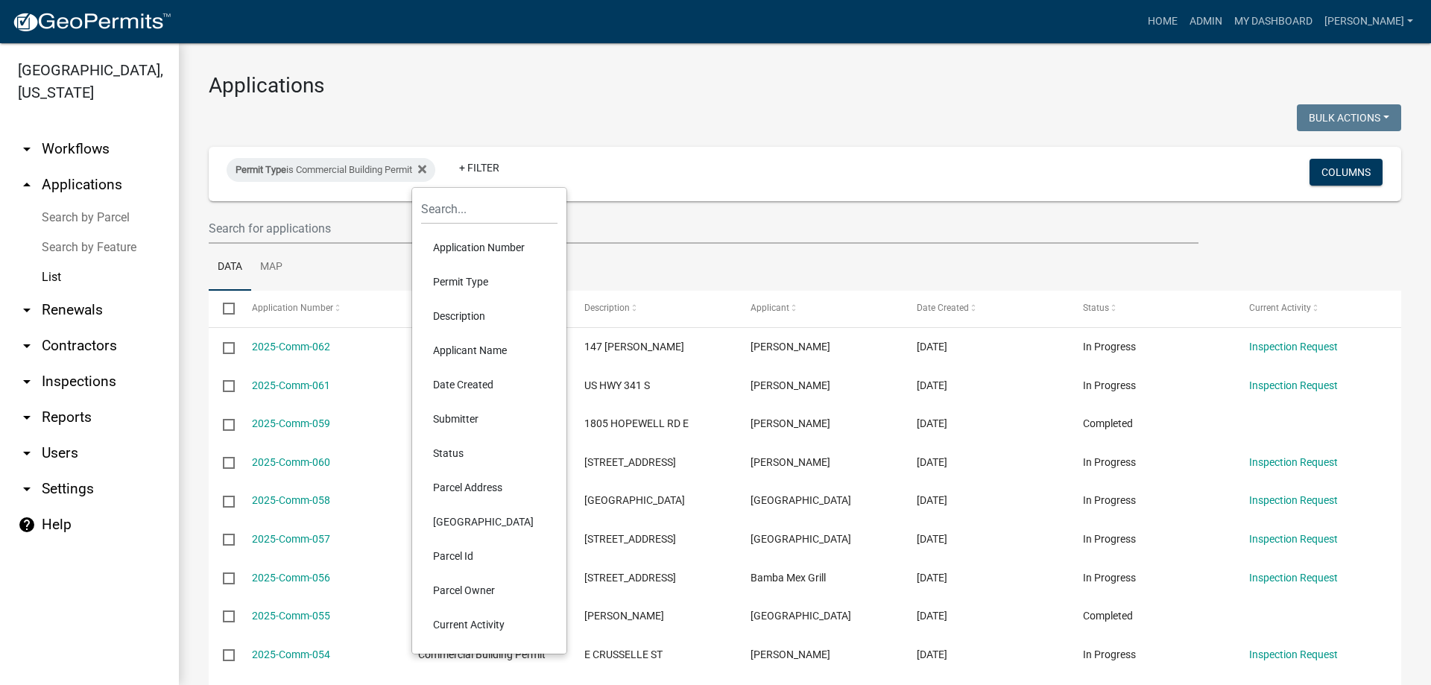
click at [467, 280] on li "Permit Type" at bounding box center [489, 282] width 136 height 34
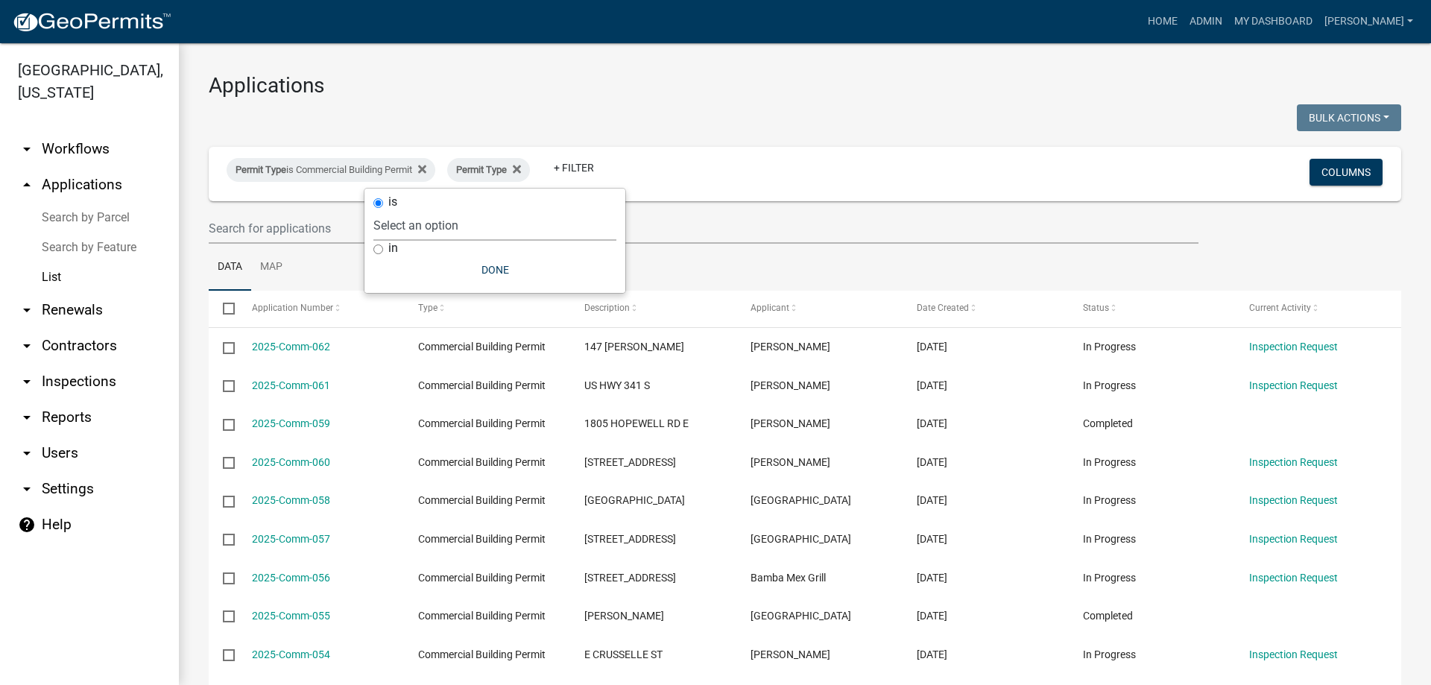
click at [429, 217] on select "Select an option Accessory Building Permit ACO Report Addition Building Permit …" at bounding box center [494, 225] width 243 height 31
click at [521, 171] on icon at bounding box center [517, 169] width 8 height 12
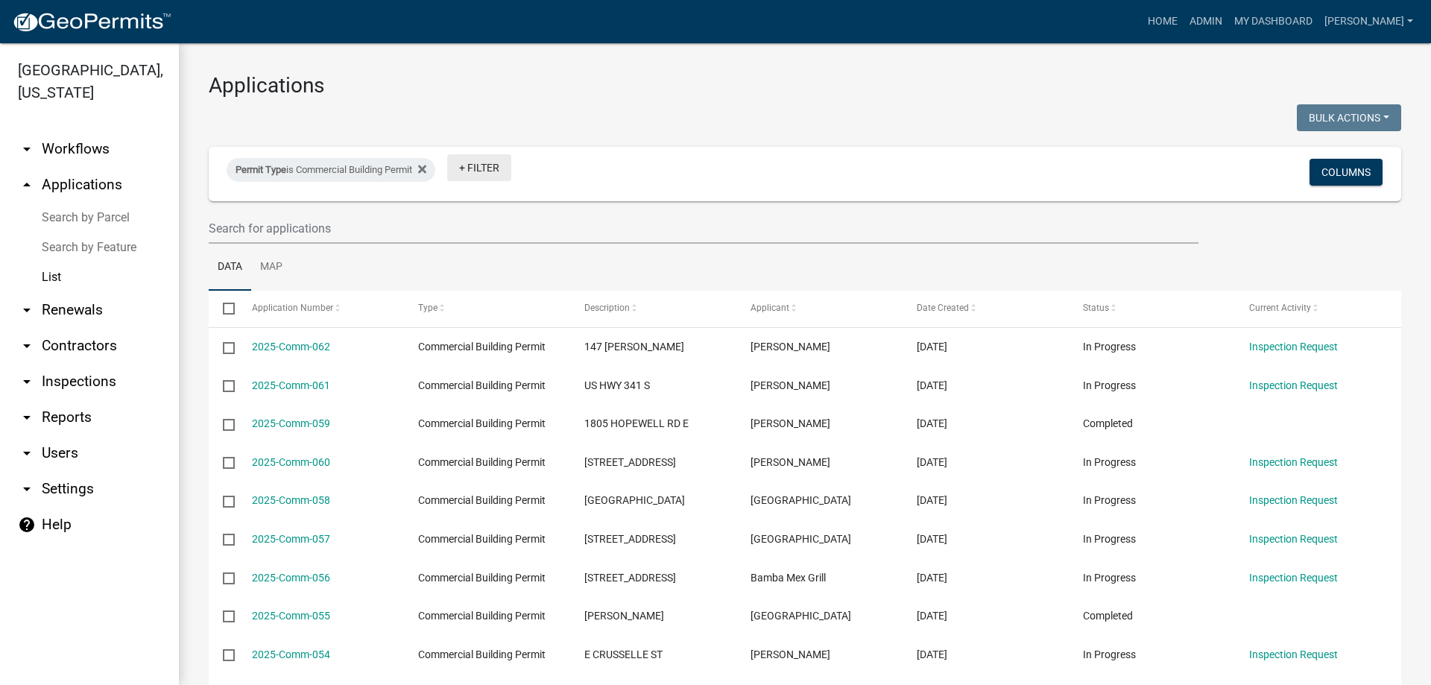
click at [499, 174] on link "+ Filter" at bounding box center [479, 167] width 64 height 27
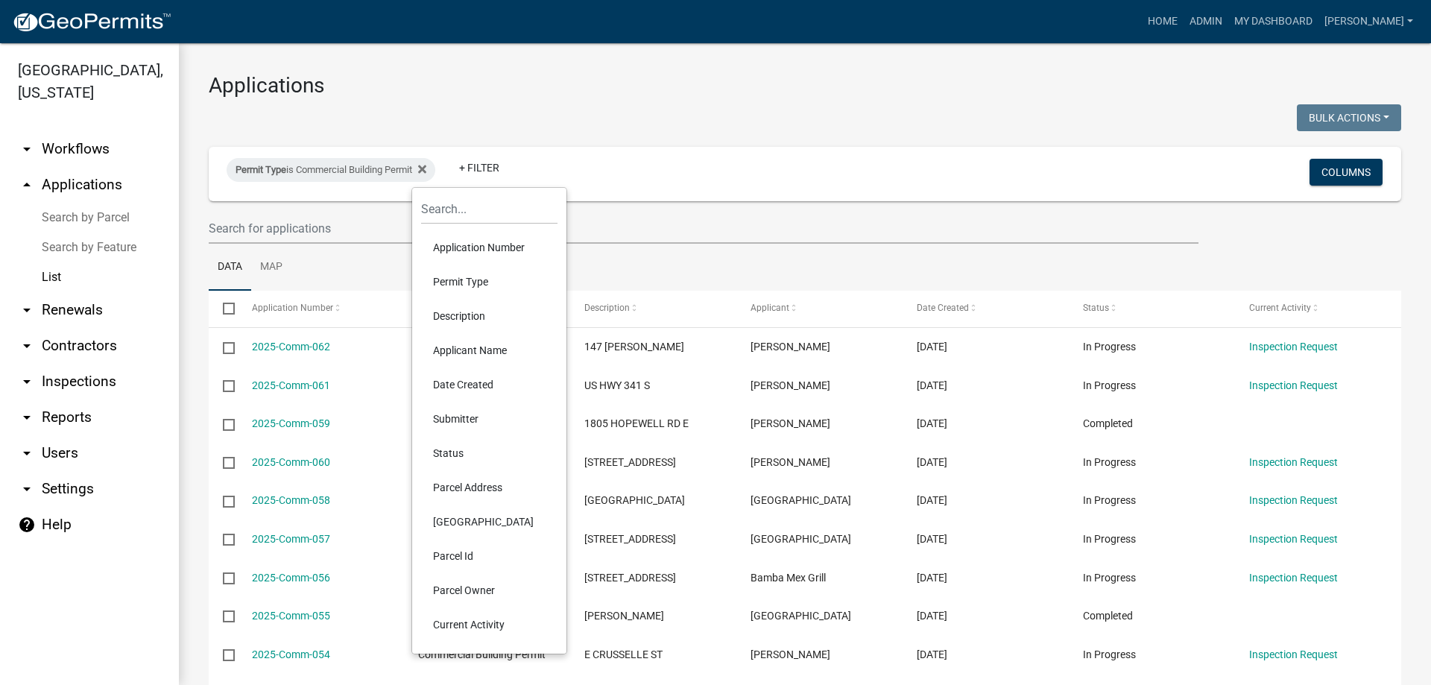
click at [468, 320] on li "Description" at bounding box center [489, 316] width 136 height 34
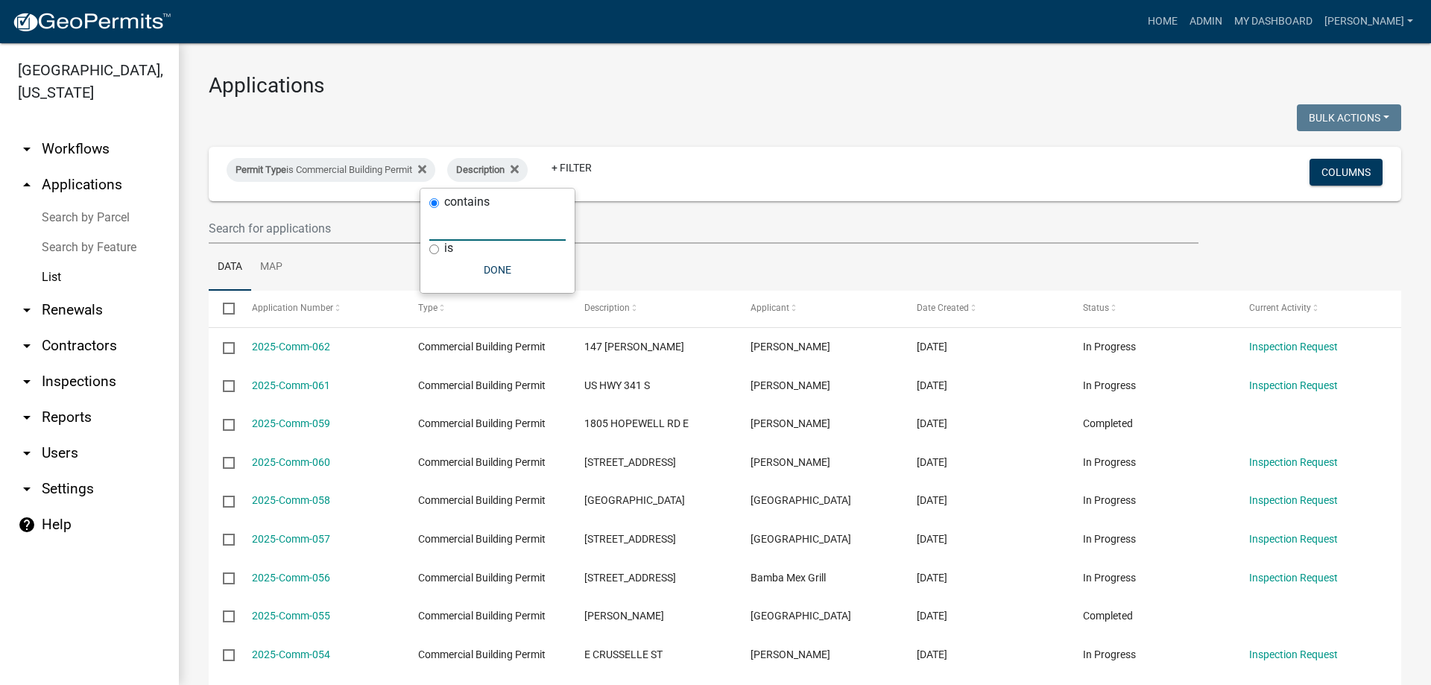
click at [445, 227] on input "text" at bounding box center [497, 225] width 136 height 31
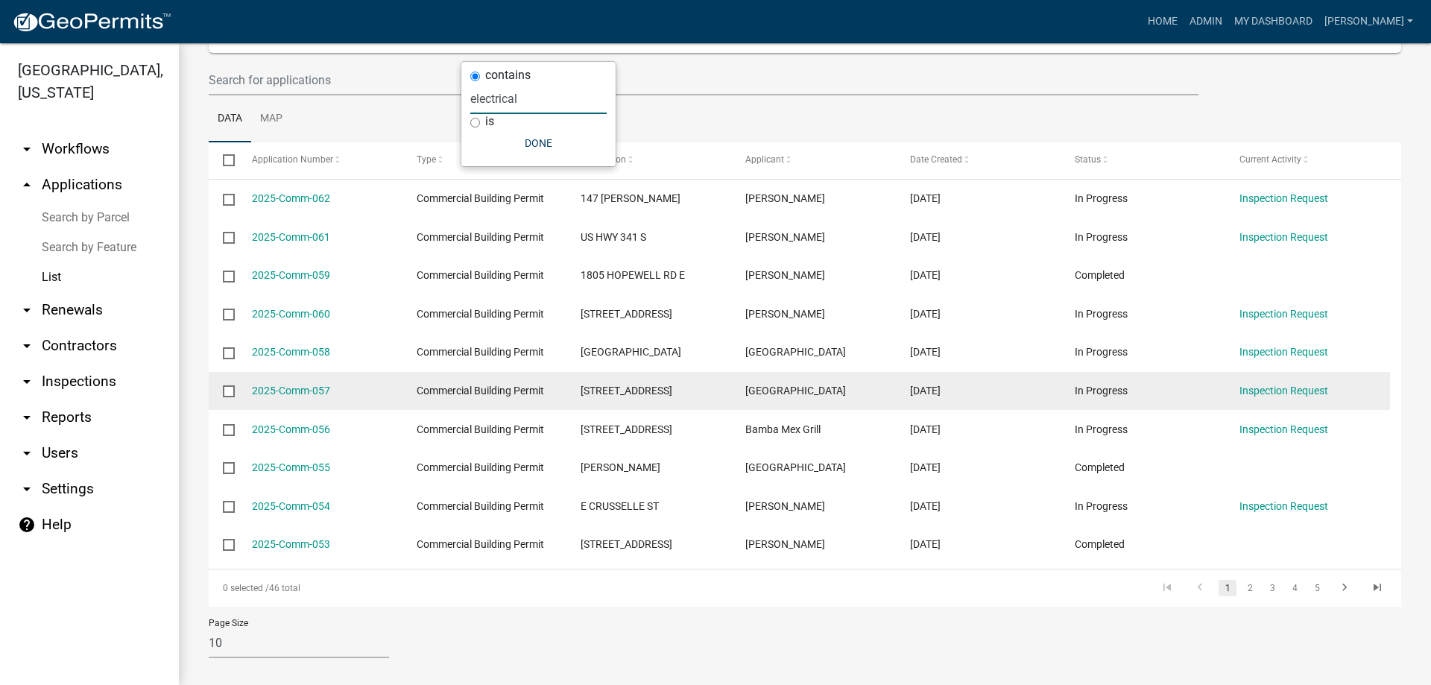
scroll to position [149, 0]
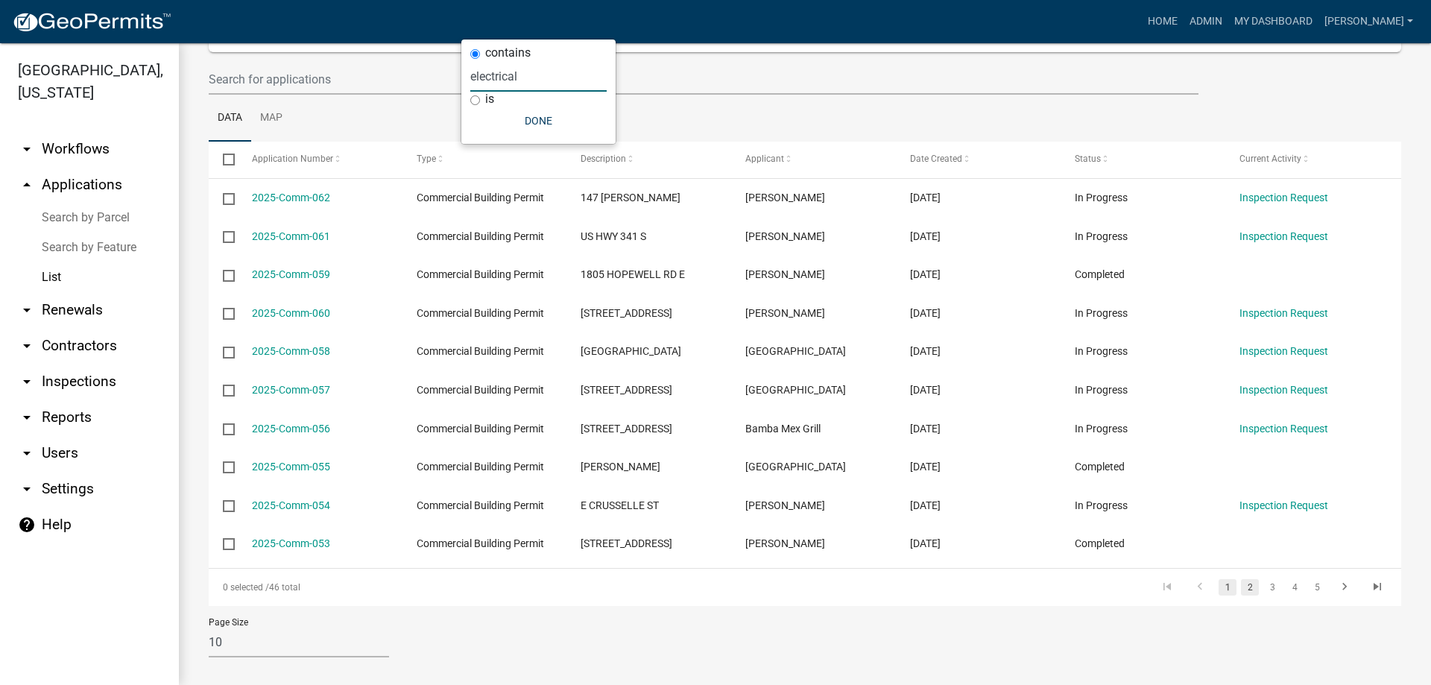
type input "electrical"
click at [1241, 584] on link "2" at bounding box center [1250, 587] width 18 height 16
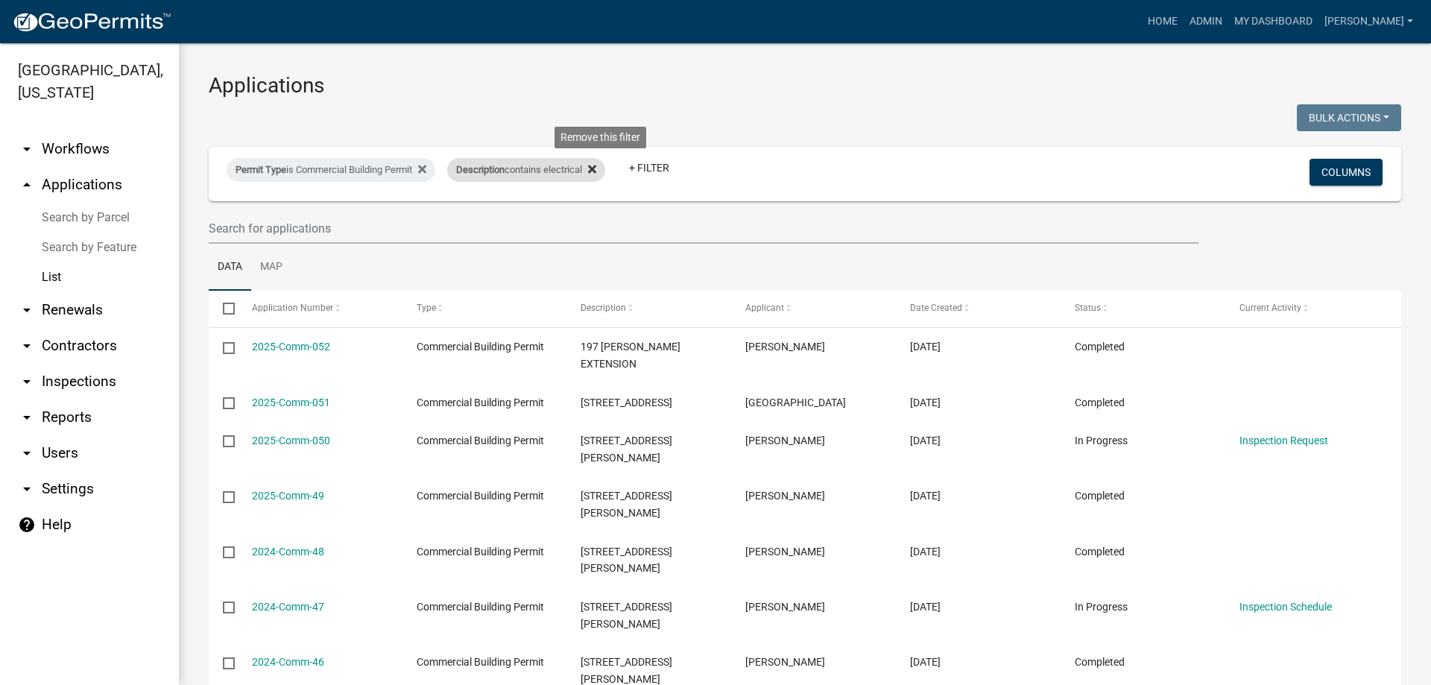
click at [596, 171] on icon at bounding box center [592, 169] width 8 height 8
click at [490, 166] on link "+ Filter" at bounding box center [479, 167] width 64 height 27
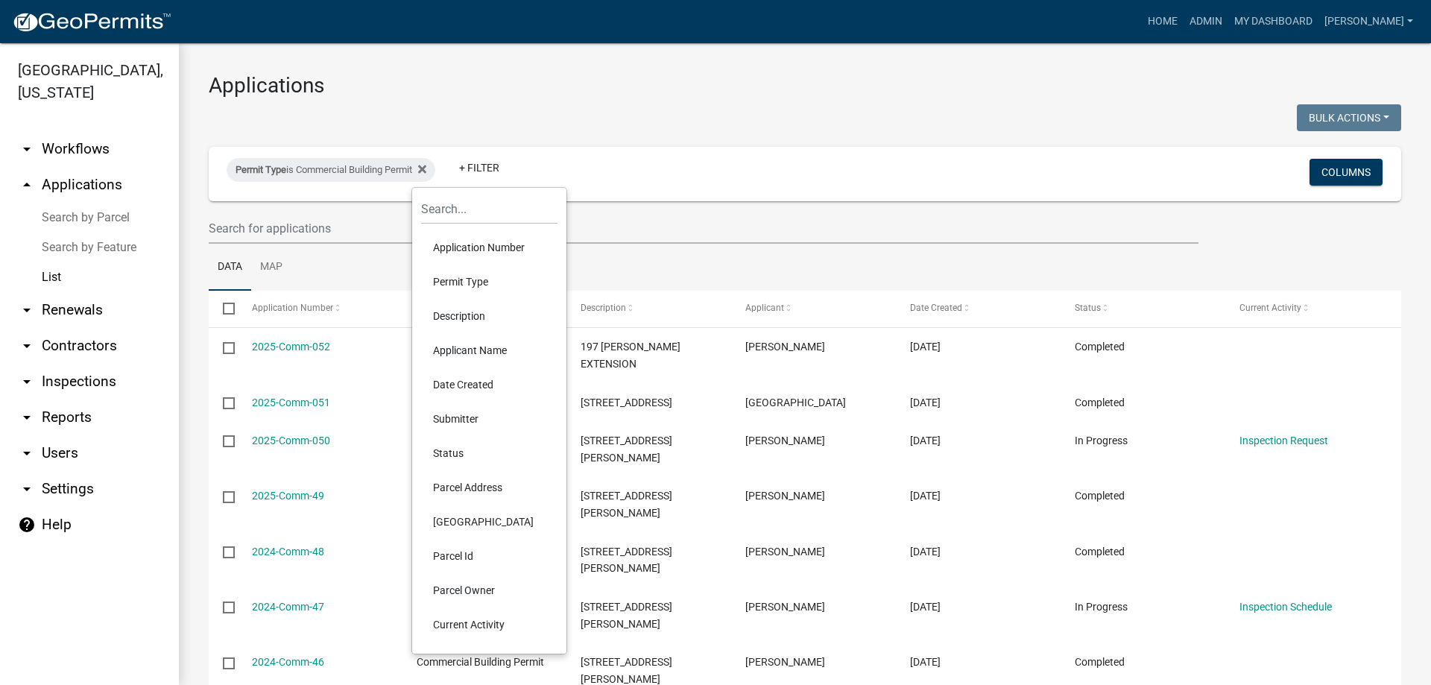
click at [478, 309] on li "Description" at bounding box center [489, 316] width 136 height 34
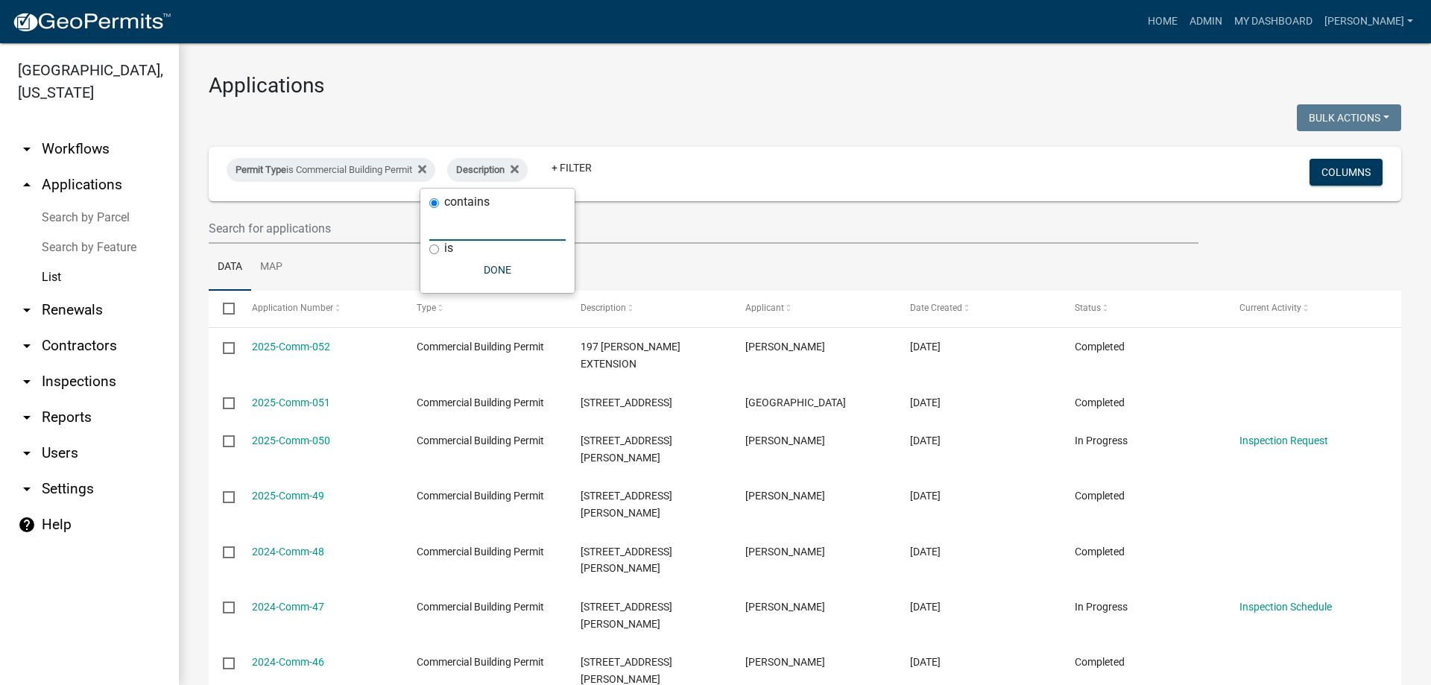
click at [495, 221] on input "text" at bounding box center [497, 225] width 136 height 31
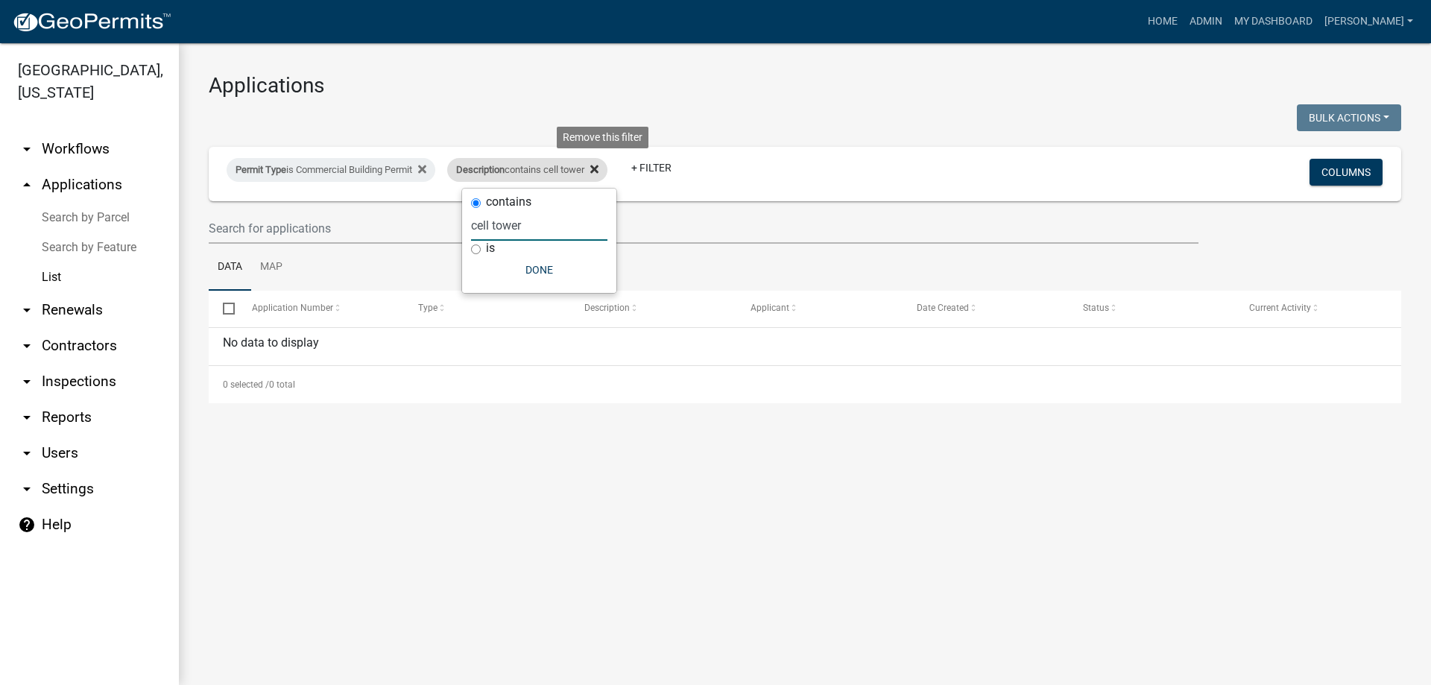
type input "cell tower"
click at [599, 166] on icon at bounding box center [594, 169] width 8 height 12
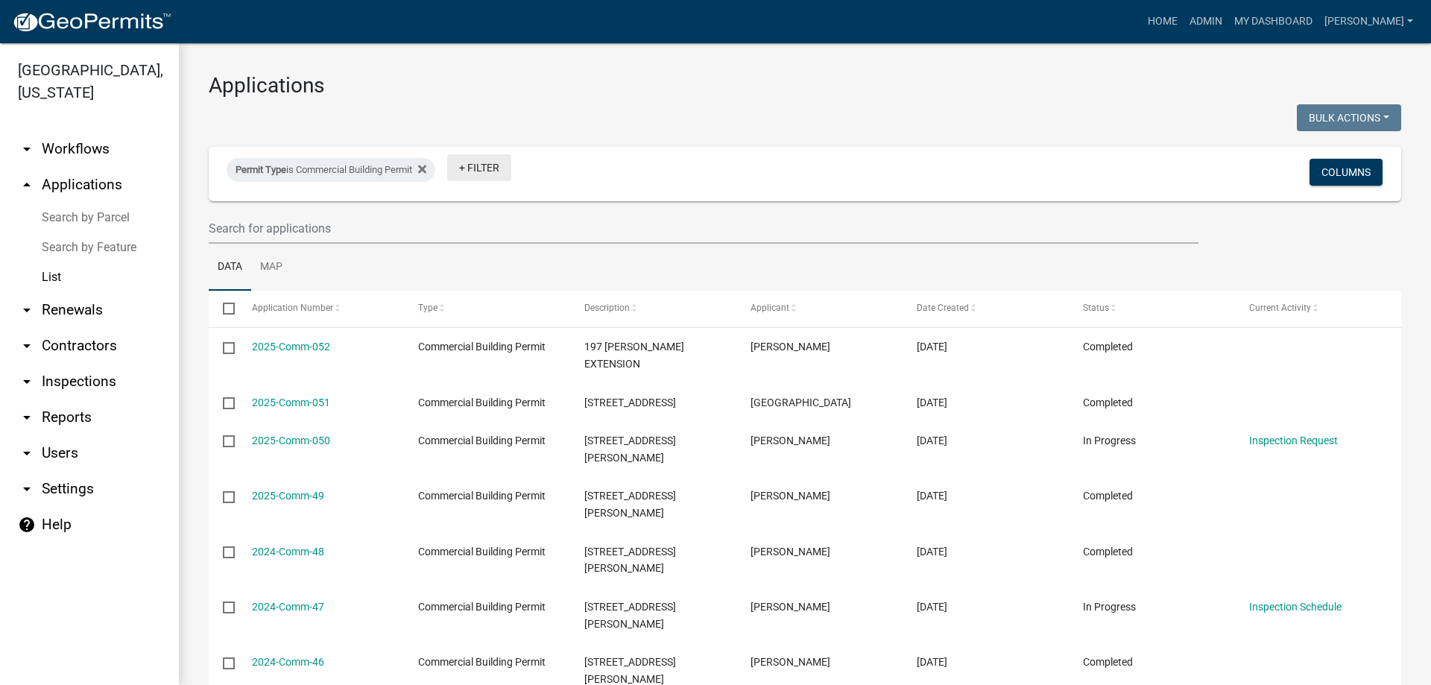
click at [480, 175] on link "+ Filter" at bounding box center [479, 167] width 64 height 27
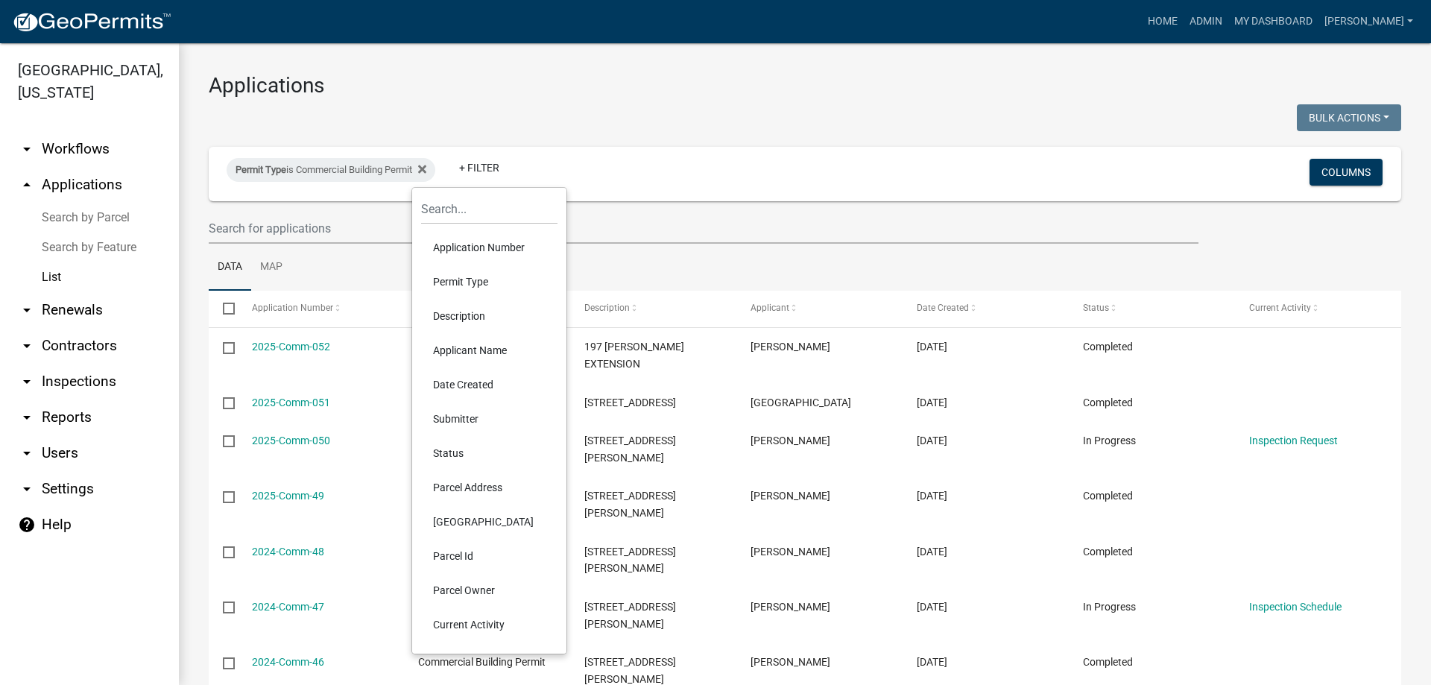
click at [465, 310] on li "Description" at bounding box center [489, 316] width 136 height 34
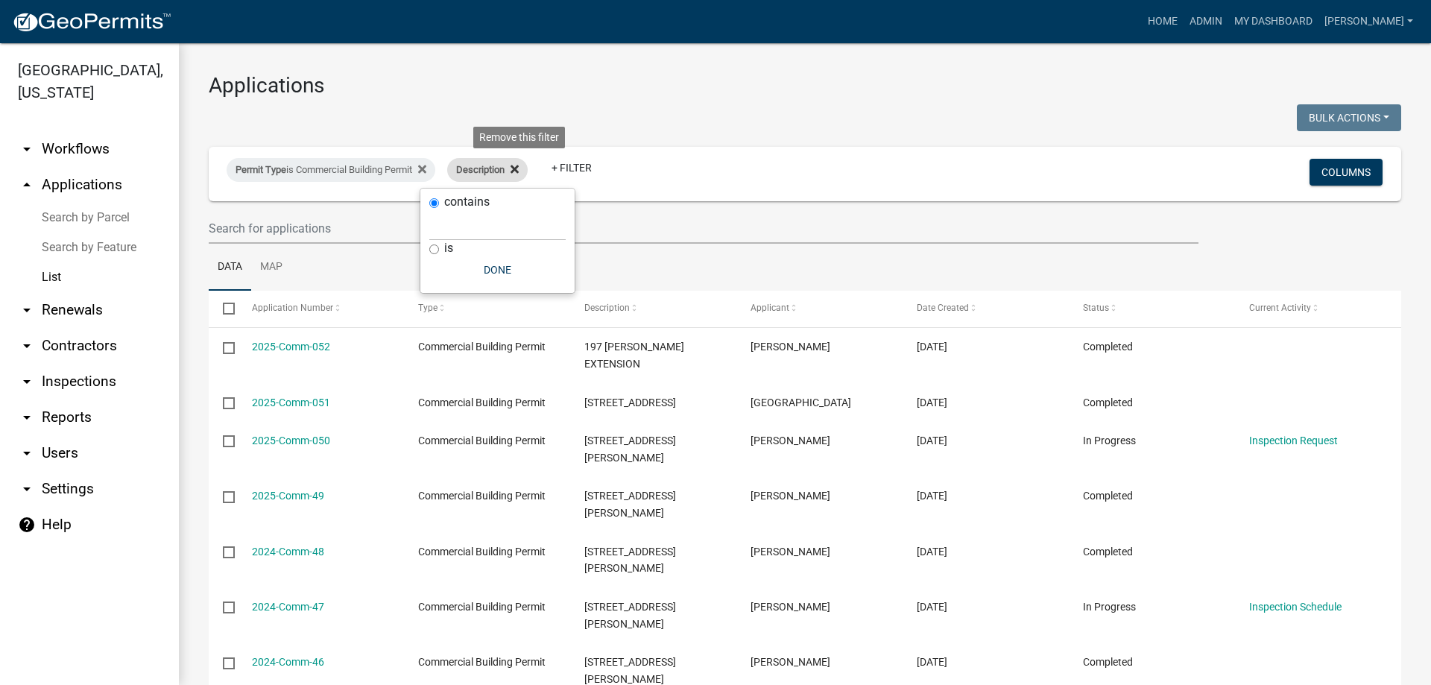
click at [519, 168] on icon at bounding box center [515, 169] width 8 height 8
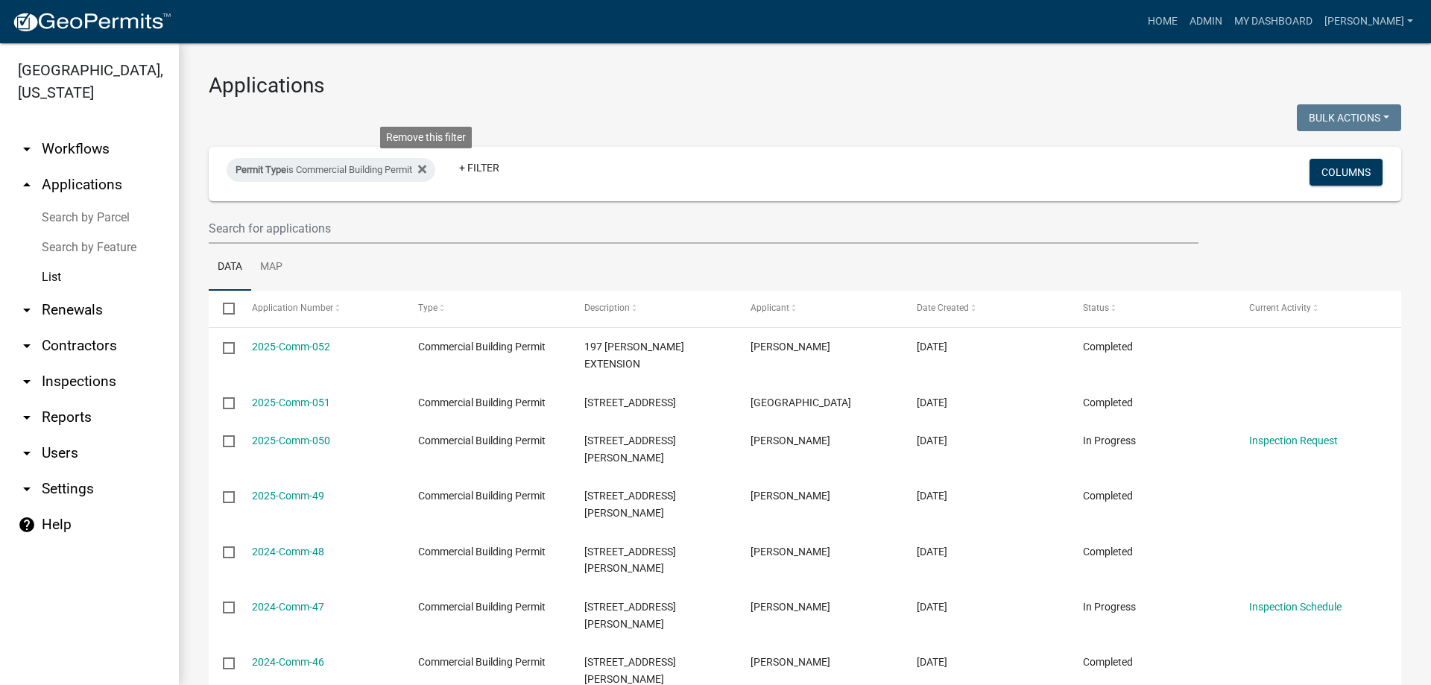
click at [423, 167] on fa-icon at bounding box center [419, 170] width 14 height 24
